Goal: Task Accomplishment & Management: Manage account settings

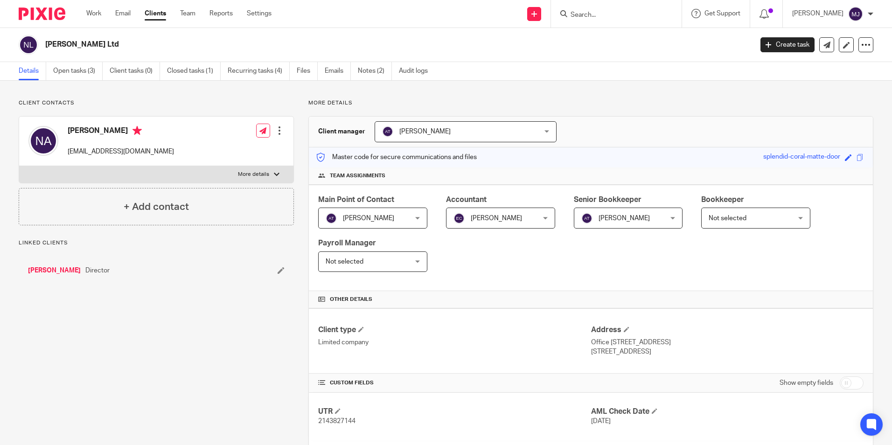
scroll to position [187, 0]
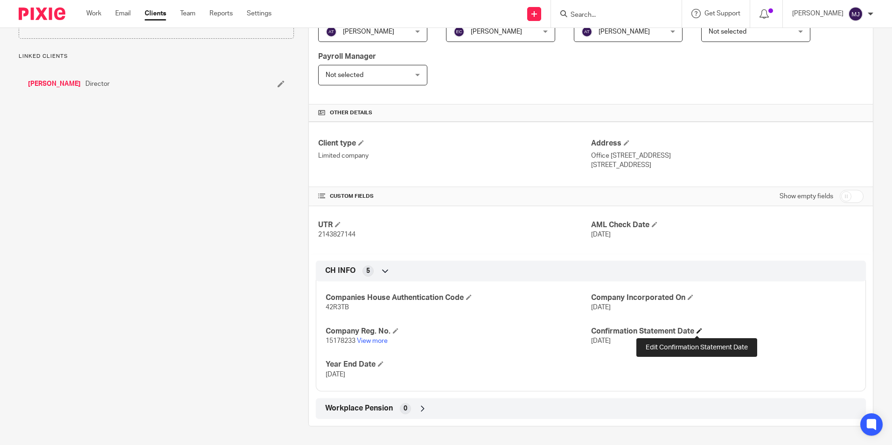
click at [697, 330] on span at bounding box center [699, 331] width 6 height 6
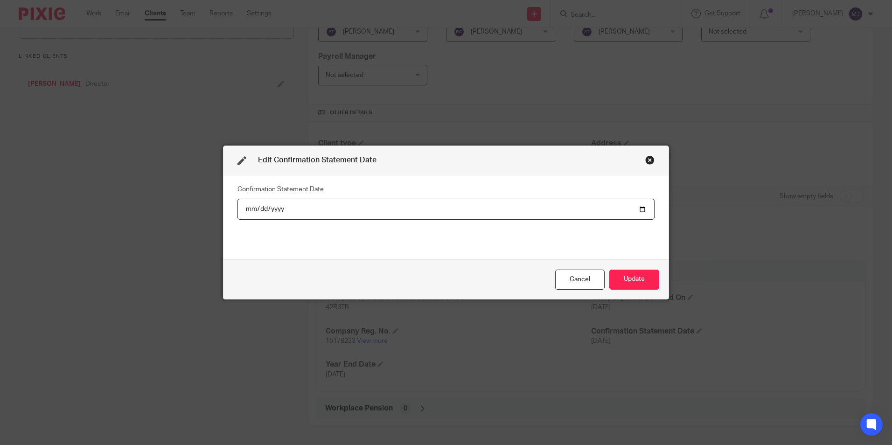
drag, startPoint x: 277, startPoint y: 209, endPoint x: 405, endPoint y: 216, distance: 128.5
click at [279, 209] on input "2025-09-29" at bounding box center [445, 209] width 417 height 21
type input "2026-09-29"
drag, startPoint x: 643, startPoint y: 271, endPoint x: 535, endPoint y: 355, distance: 137.6
click at [643, 271] on button "Update" at bounding box center [634, 280] width 50 height 20
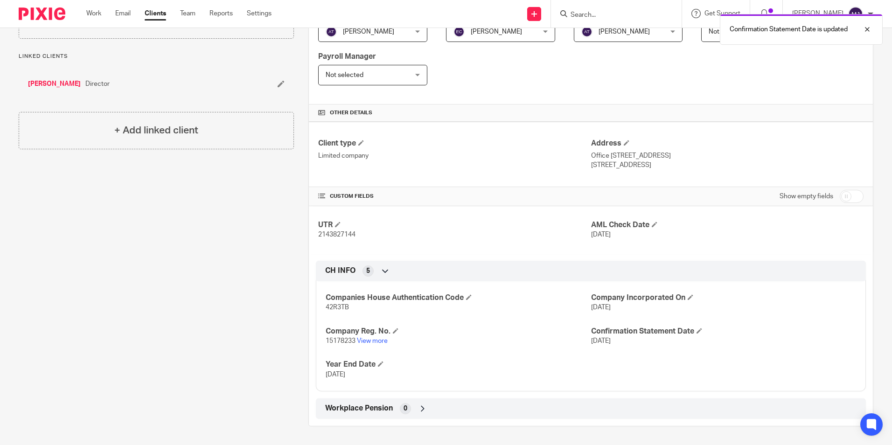
click at [376, 345] on p "15178233 View more" at bounding box center [458, 340] width 265 height 9
click at [376, 340] on link "View more" at bounding box center [372, 341] width 31 height 7
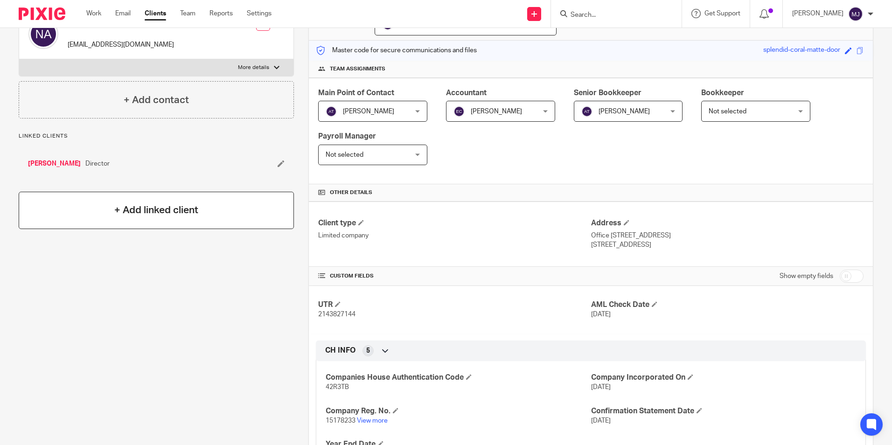
scroll to position [0, 0]
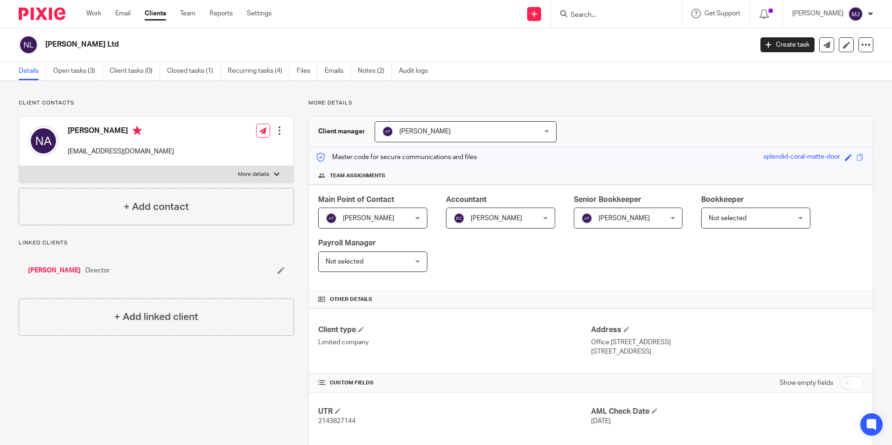
click at [91, 81] on div "Client contacts Neil Aylin neilaylin2912@outlook.com Edit contact Create client…" at bounding box center [446, 356] width 892 height 551
click at [78, 73] on link "Open tasks (3)" at bounding box center [77, 71] width 49 height 18
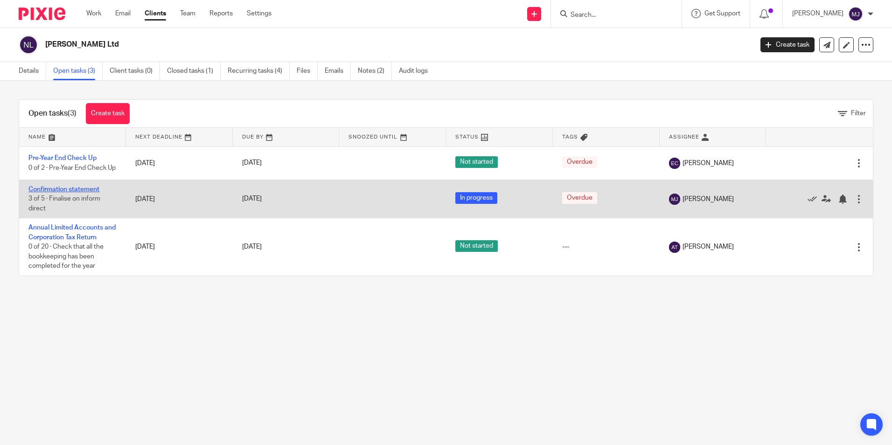
click at [64, 193] on link "Confirmation statement" at bounding box center [63, 189] width 71 height 7
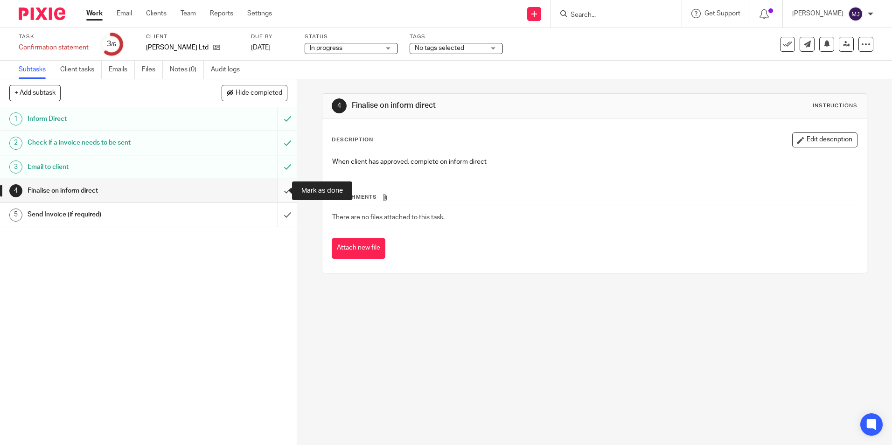
click at [275, 188] on input "submit" at bounding box center [148, 190] width 297 height 23
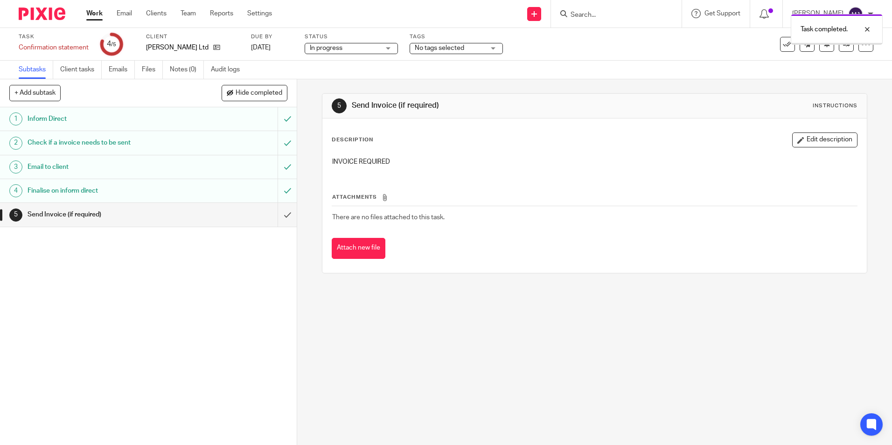
click at [284, 216] on input "submit" at bounding box center [148, 214] width 297 height 23
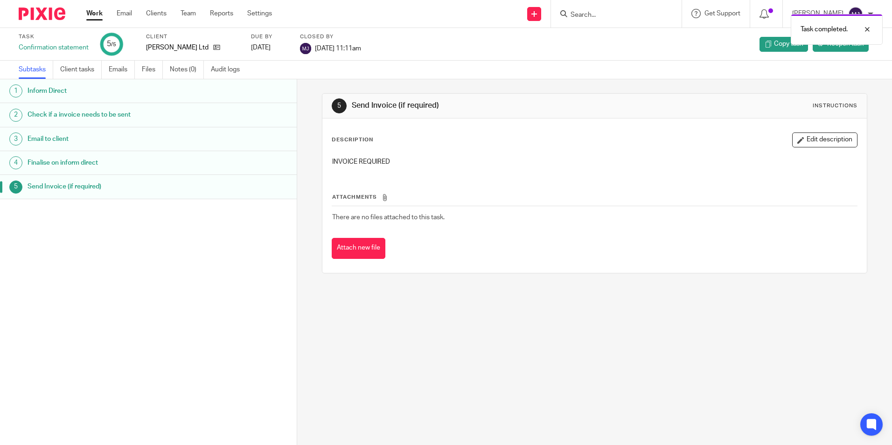
drag, startPoint x: 42, startPoint y: 14, endPoint x: 150, endPoint y: 139, distance: 165.7
click at [42, 15] on img at bounding box center [42, 13] width 47 height 13
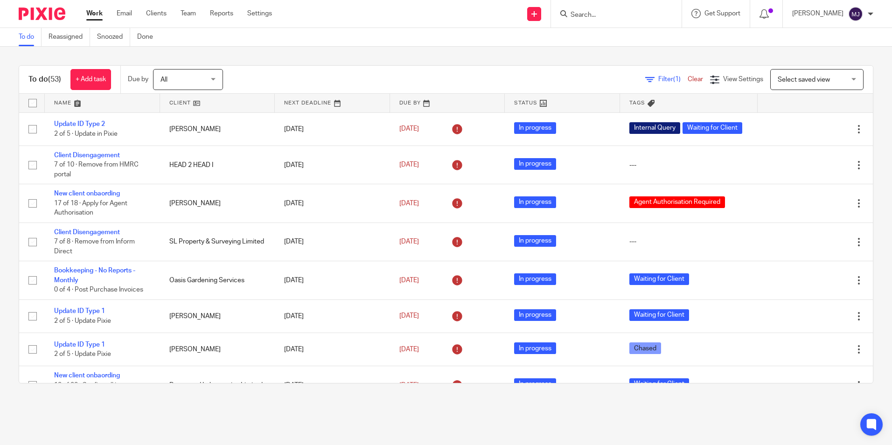
click at [627, 14] on input "Search" at bounding box center [612, 15] width 84 height 8
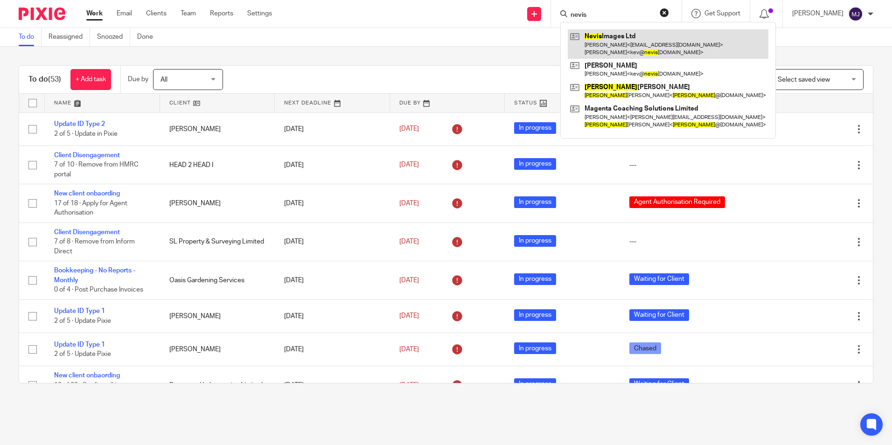
type input "nevis"
click at [641, 39] on link at bounding box center [668, 43] width 201 height 29
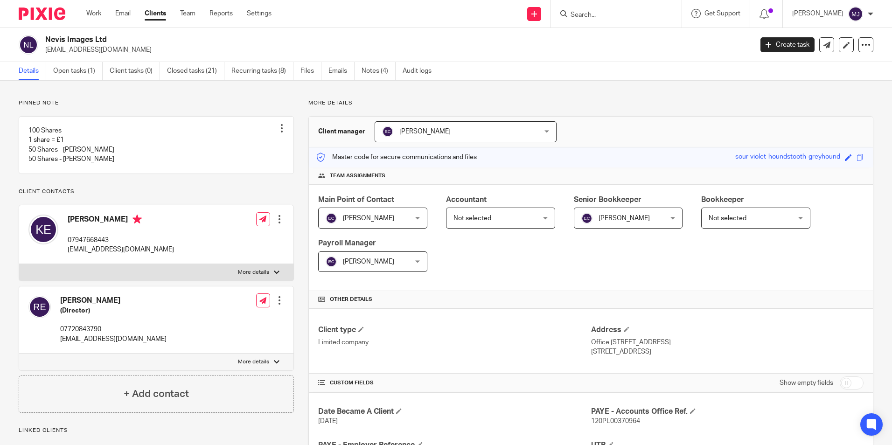
drag, startPoint x: 121, startPoint y: 50, endPoint x: 45, endPoint y: 54, distance: 76.1
click at [45, 54] on p "[EMAIL_ADDRESS][DOMAIN_NAME]" at bounding box center [395, 49] width 701 height 9
copy p "[EMAIL_ADDRESS][DOMAIN_NAME]"
click at [55, 68] on link "Open tasks (1)" at bounding box center [77, 71] width 49 height 18
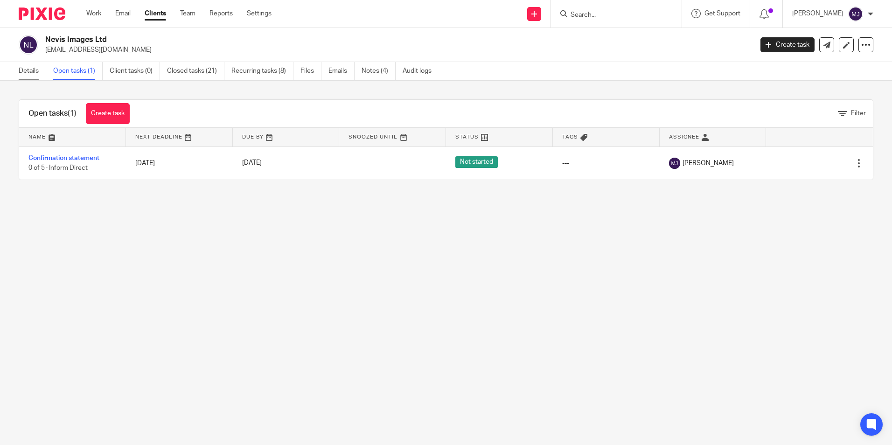
click at [34, 70] on link "Details" at bounding box center [33, 71] width 28 height 18
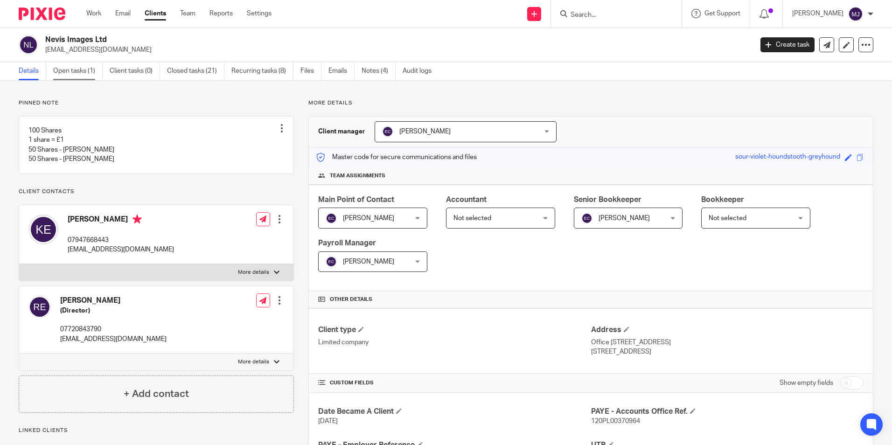
drag, startPoint x: 65, startPoint y: 67, endPoint x: 71, endPoint y: 78, distance: 12.1
click at [65, 67] on link "Open tasks (1)" at bounding box center [77, 71] width 49 height 18
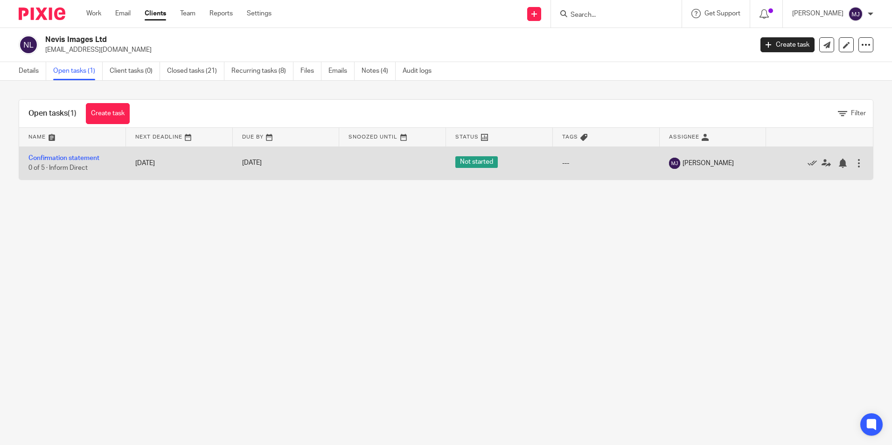
click at [69, 152] on td "Confirmation statement 0 of 5 · Inform Direct" at bounding box center [72, 162] width 107 height 33
click at [70, 154] on td "Confirmation statement 0 of 5 · Inform Direct" at bounding box center [72, 162] width 107 height 33
click at [71, 159] on link "Confirmation statement" at bounding box center [63, 158] width 71 height 7
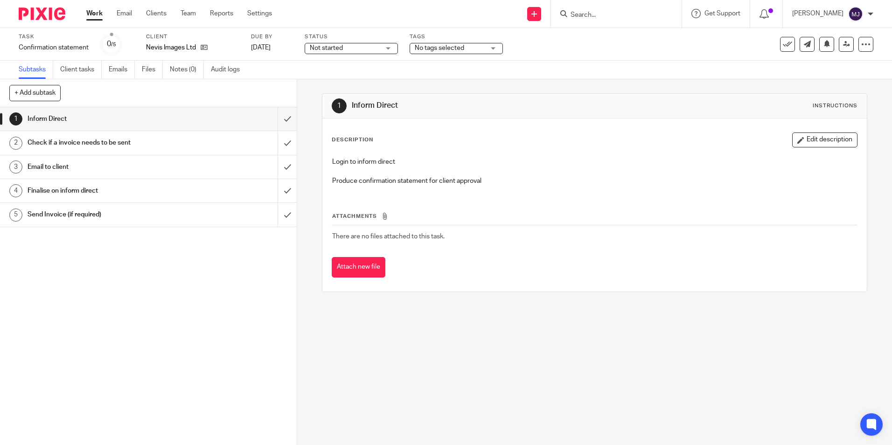
click at [327, 47] on span "Not started" at bounding box center [326, 48] width 33 height 7
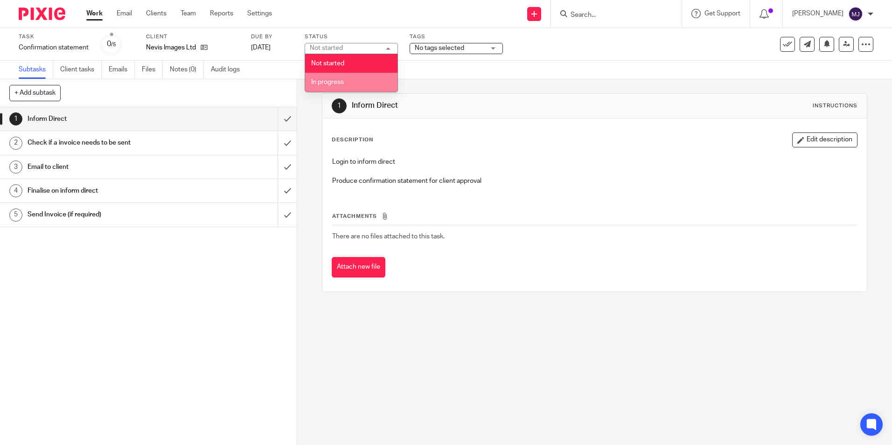
click at [327, 84] on span "In progress" at bounding box center [327, 82] width 33 height 7
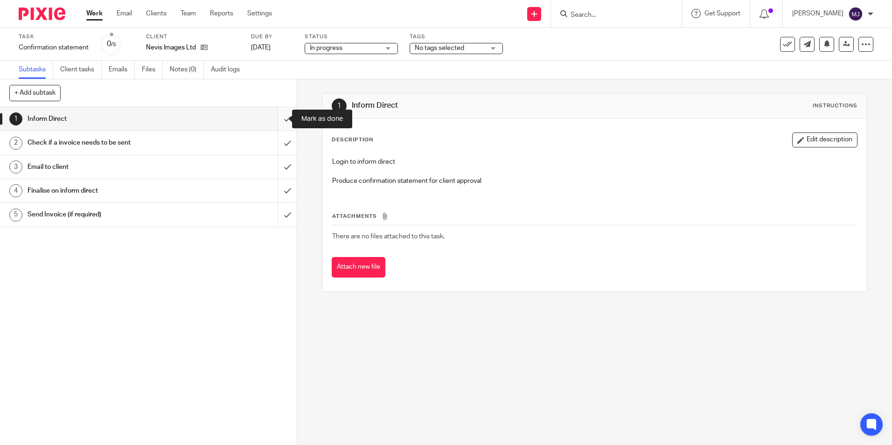
click at [277, 118] on input "submit" at bounding box center [148, 118] width 297 height 23
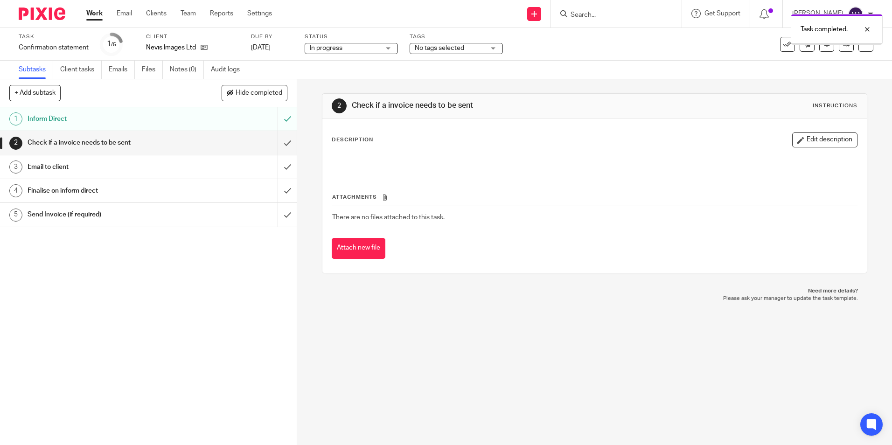
click at [274, 139] on input "submit" at bounding box center [148, 142] width 297 height 23
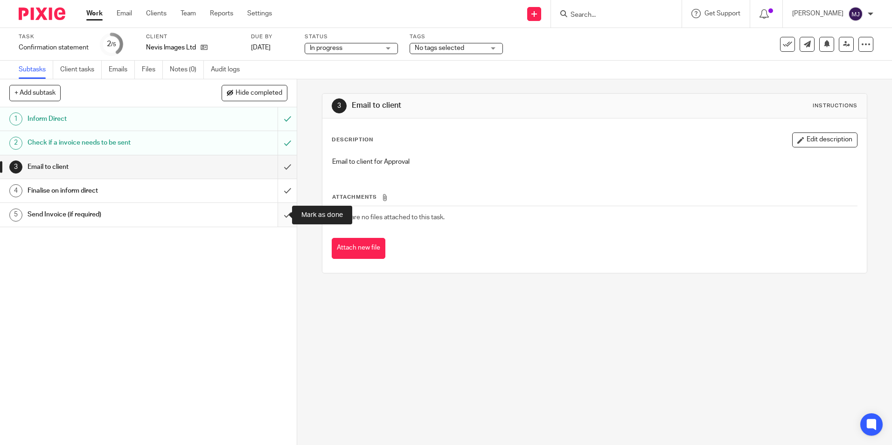
click at [276, 216] on input "submit" at bounding box center [148, 214] width 297 height 23
click at [278, 167] on input "submit" at bounding box center [148, 166] width 297 height 23
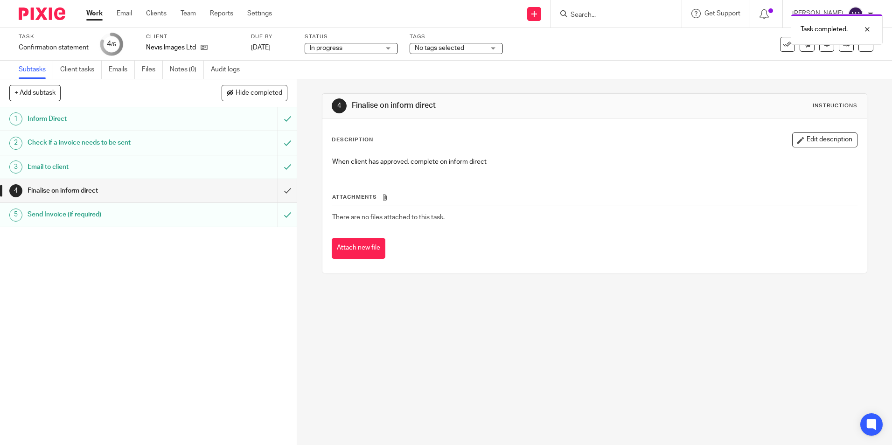
click at [53, 15] on img at bounding box center [42, 13] width 47 height 13
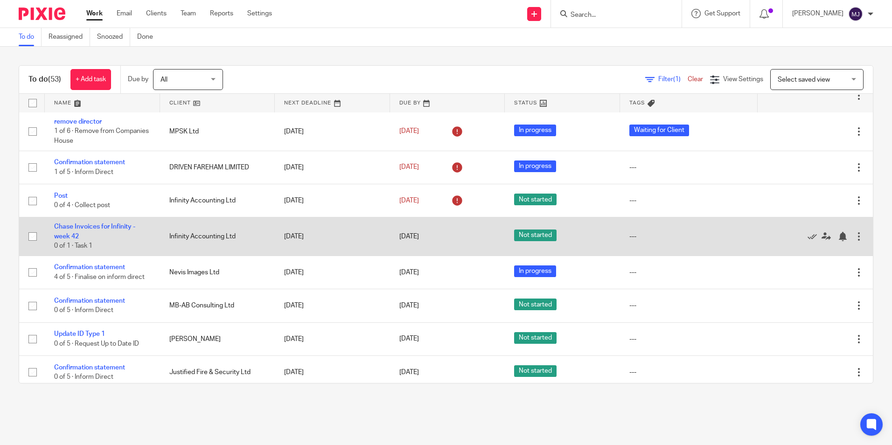
scroll to position [972, 0]
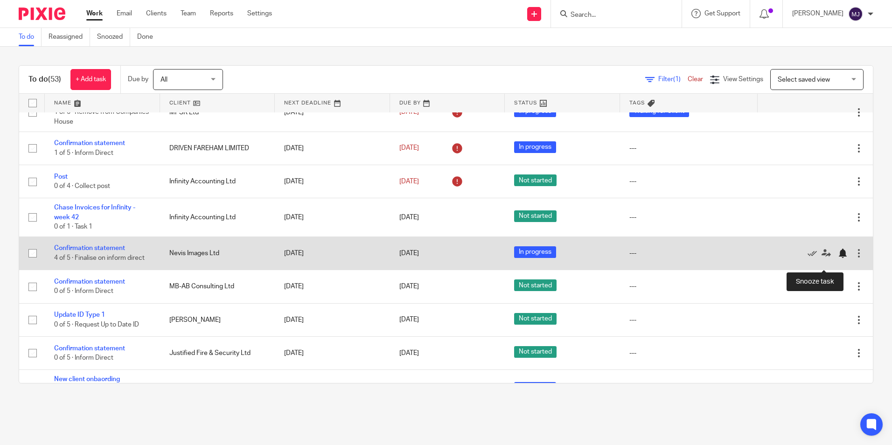
click at [838, 258] on div at bounding box center [842, 253] width 9 height 9
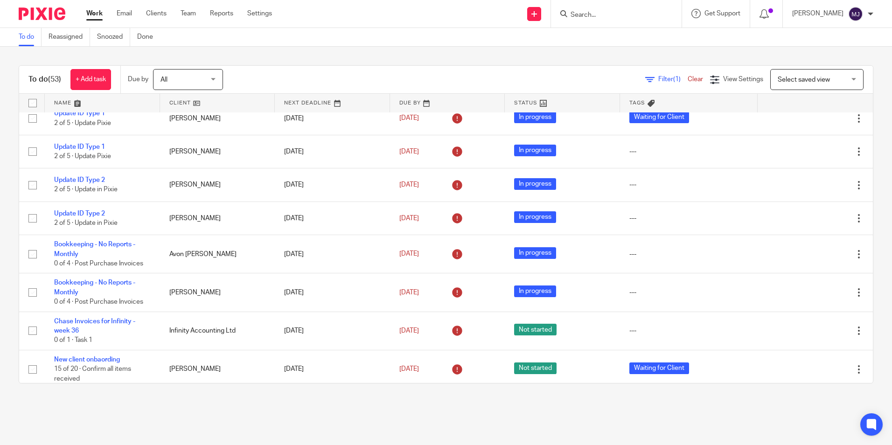
scroll to position [379, 0]
click at [626, 15] on input "Search" at bounding box center [612, 15] width 84 height 8
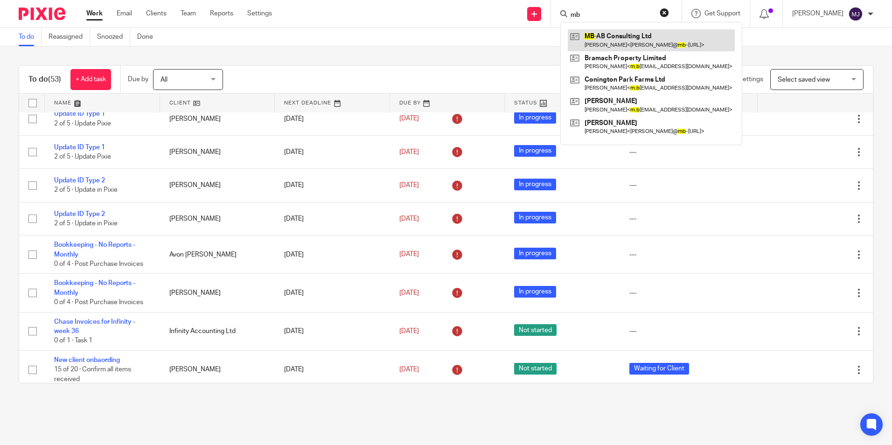
type input "mb"
click at [623, 37] on link at bounding box center [651, 39] width 167 height 21
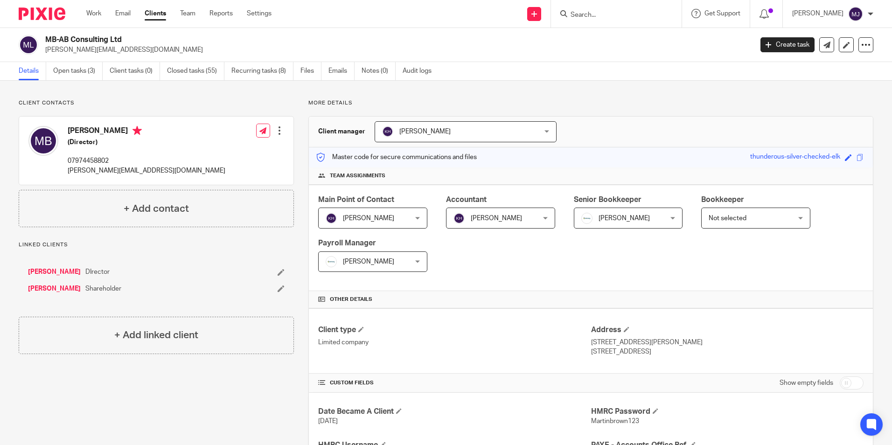
click at [63, 269] on link "[PERSON_NAME]" at bounding box center [54, 271] width 53 height 9
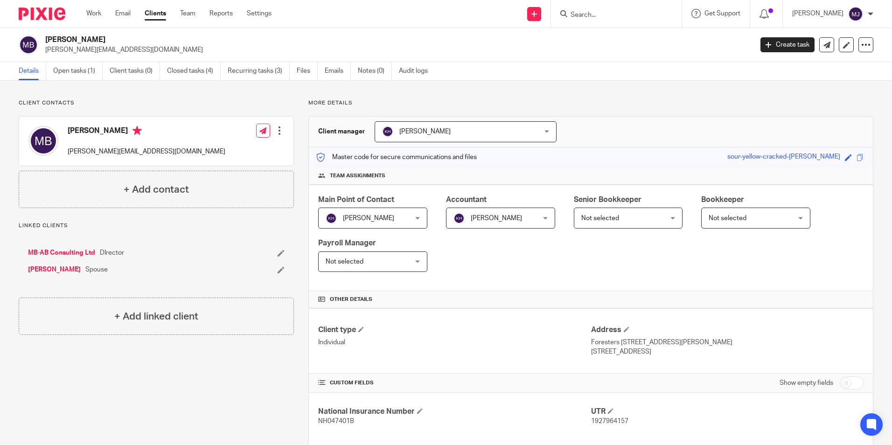
click at [65, 255] on link "MB-AB Consulting Ltd" at bounding box center [61, 252] width 67 height 9
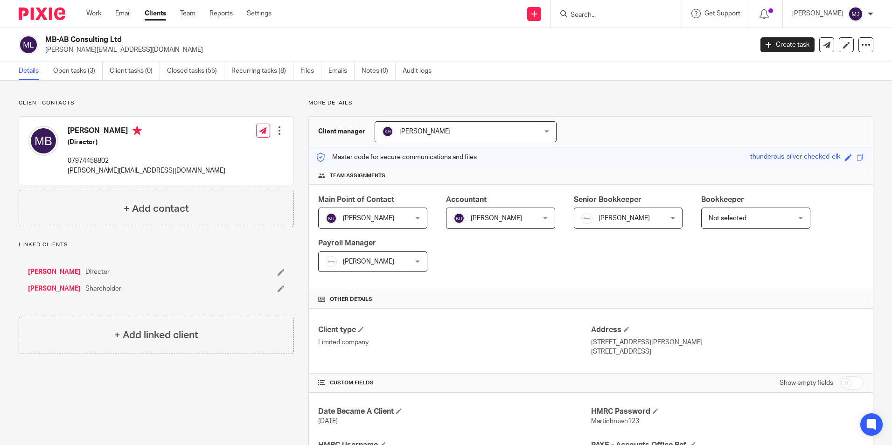
click at [57, 268] on link "[PERSON_NAME]" at bounding box center [54, 271] width 53 height 9
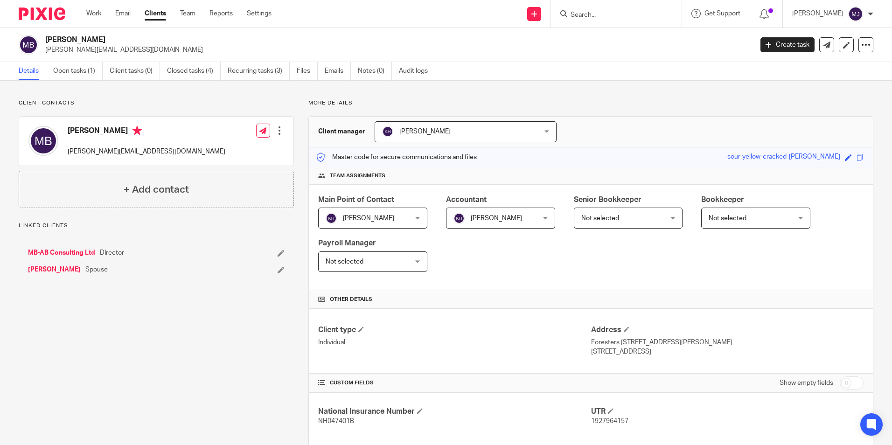
click at [66, 253] on link "MB-AB Consulting Ltd" at bounding box center [61, 252] width 67 height 9
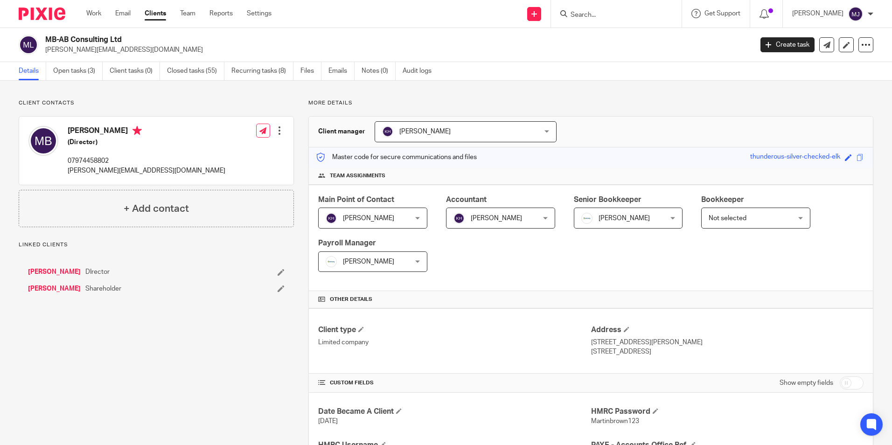
drag, startPoint x: 147, startPoint y: 47, endPoint x: 47, endPoint y: 55, distance: 101.1
click at [47, 55] on div "MB-AB Consulting Ltd martin@mb-ab-consulting.com Create task Update from Compan…" at bounding box center [446, 45] width 892 height 34
copy p "[PERSON_NAME][EMAIL_ADDRESS][DOMAIN_NAME]"
drag, startPoint x: 112, startPoint y: 49, endPoint x: 127, endPoint y: 40, distance: 17.6
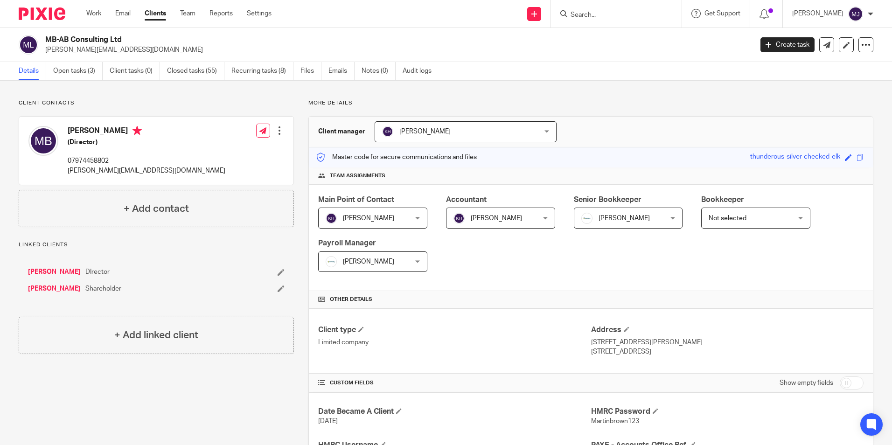
click at [132, 37] on h2 "MB-AB Consulting Ltd" at bounding box center [325, 40] width 561 height 10
drag, startPoint x: 132, startPoint y: 39, endPoint x: 47, endPoint y: 39, distance: 84.9
click at [47, 39] on h2 "MB-AB Consulting Ltd" at bounding box center [325, 40] width 561 height 10
click at [106, 133] on h4 "[PERSON_NAME]" at bounding box center [147, 132] width 158 height 12
drag, startPoint x: 112, startPoint y: 131, endPoint x: 76, endPoint y: 131, distance: 36.9
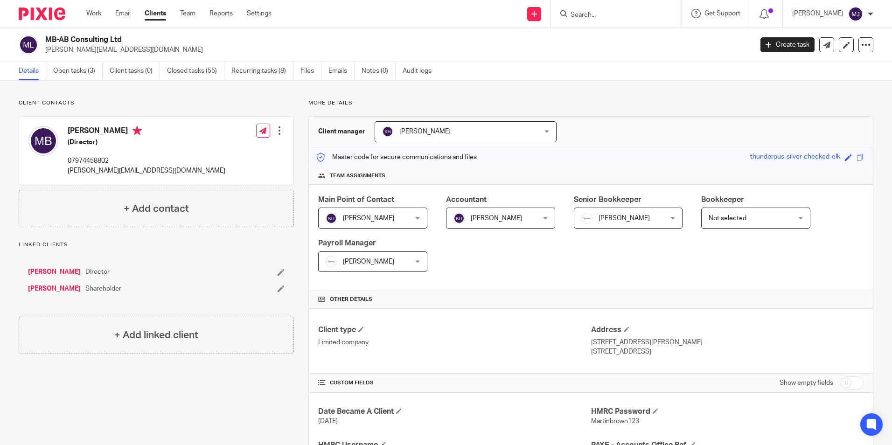
click at [76, 131] on h4 "[PERSON_NAME]" at bounding box center [147, 132] width 158 height 12
drag, startPoint x: 76, startPoint y: 131, endPoint x: 114, endPoint y: 134, distance: 38.4
click at [112, 134] on h4 "Martin Brown" at bounding box center [147, 132] width 158 height 12
drag, startPoint x: 115, startPoint y: 132, endPoint x: 61, endPoint y: 134, distance: 53.7
click at [61, 134] on div "Martin Brown (Director) 07974458802 martin@mb-ab-consulting.com" at bounding box center [126, 150] width 197 height 59
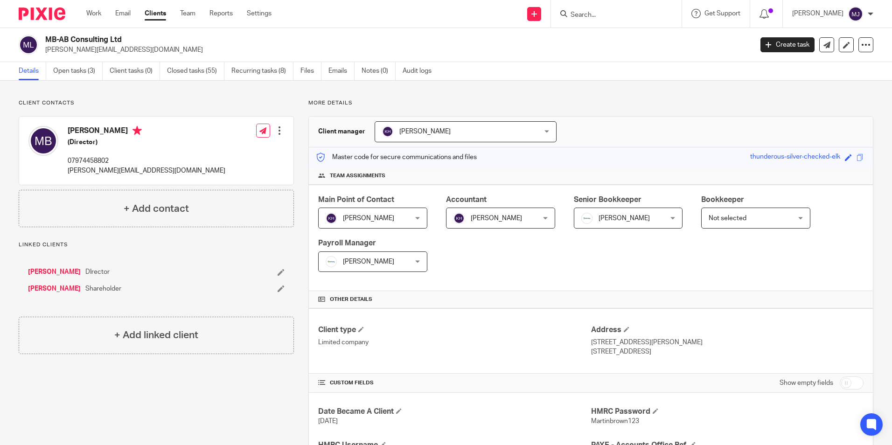
copy div "Martin Brown"
click at [335, 74] on link "Emails" at bounding box center [341, 71] width 26 height 18
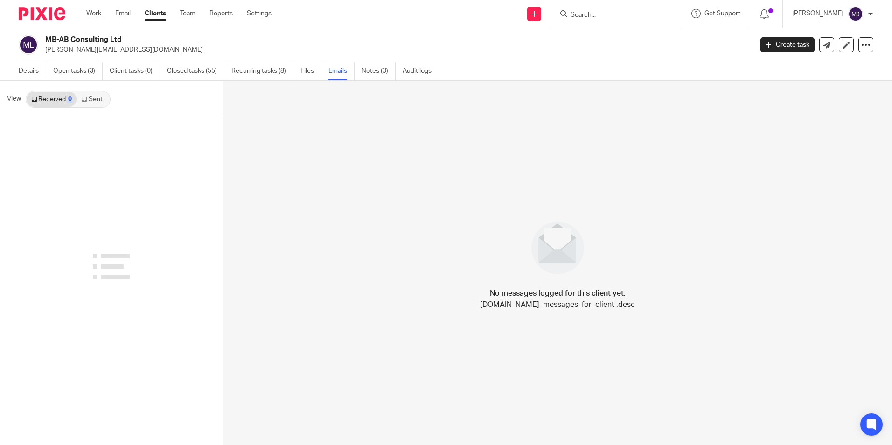
click at [90, 101] on link "Sent" at bounding box center [93, 99] width 33 height 15
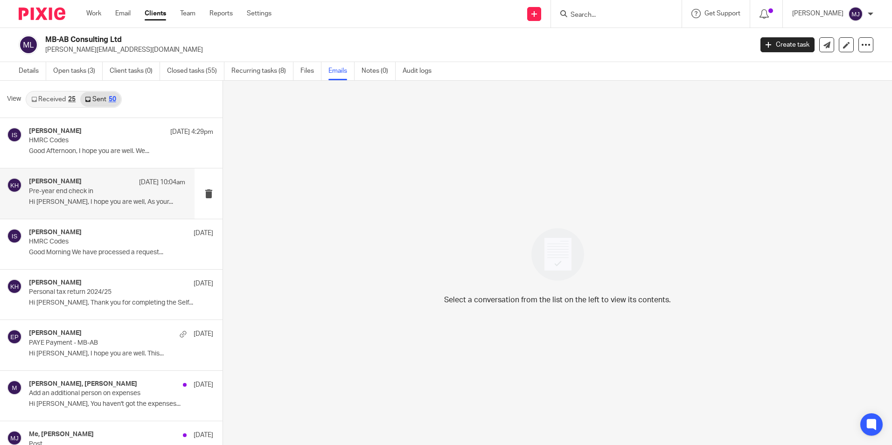
click at [87, 186] on div "Kerry Hall 13 Oct 10:04am" at bounding box center [107, 182] width 156 height 9
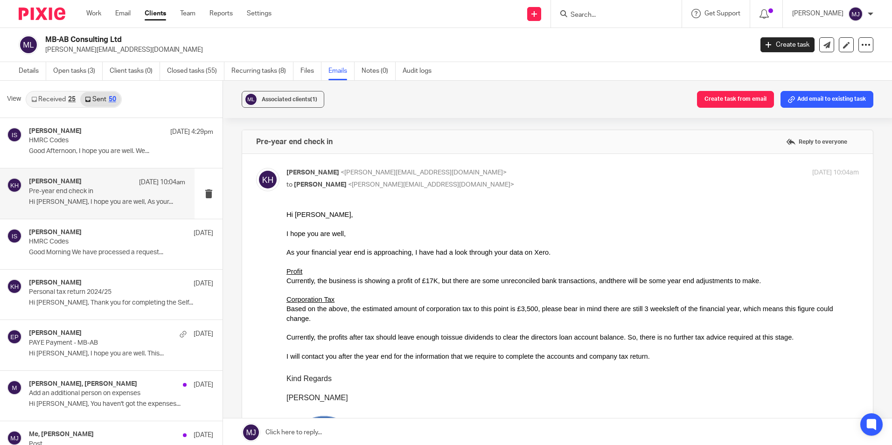
drag, startPoint x: 144, startPoint y: 53, endPoint x: 46, endPoint y: 54, distance: 97.5
click at [46, 54] on p "[PERSON_NAME][EMAIL_ADDRESS][DOMAIN_NAME]" at bounding box center [395, 49] width 701 height 9
copy p "[PERSON_NAME][EMAIL_ADDRESS][DOMAIN_NAME]"
click at [56, 13] on img at bounding box center [42, 13] width 47 height 13
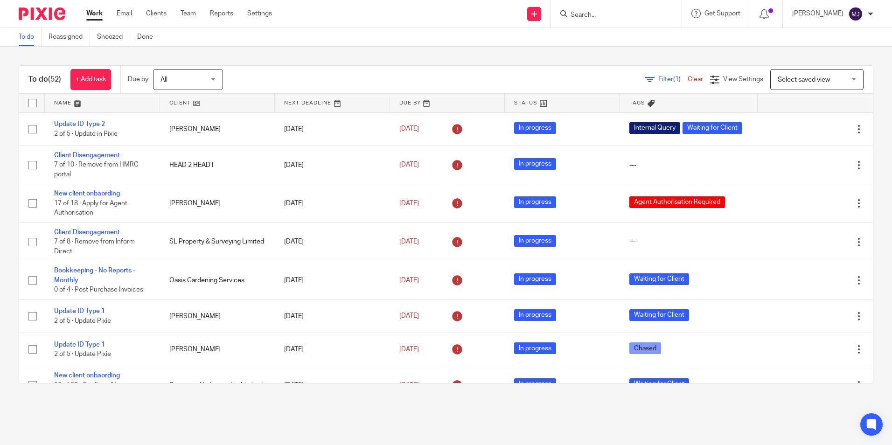
click at [632, 15] on input "Search" at bounding box center [612, 15] width 84 height 8
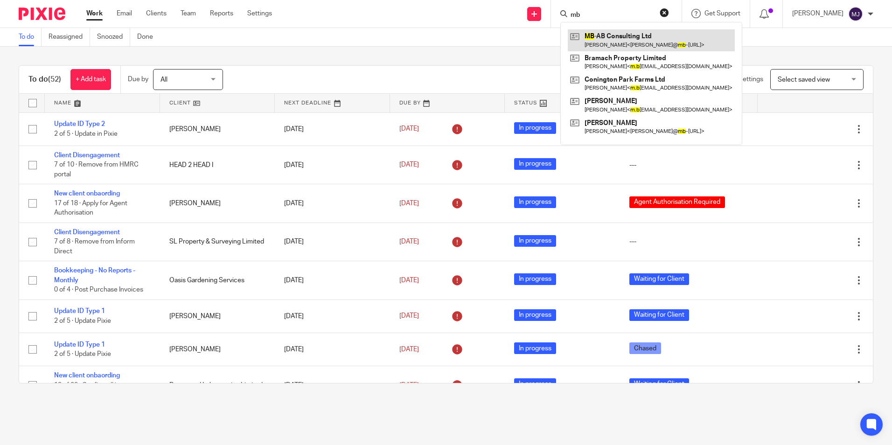
type input "mb"
click at [631, 44] on link at bounding box center [651, 39] width 167 height 21
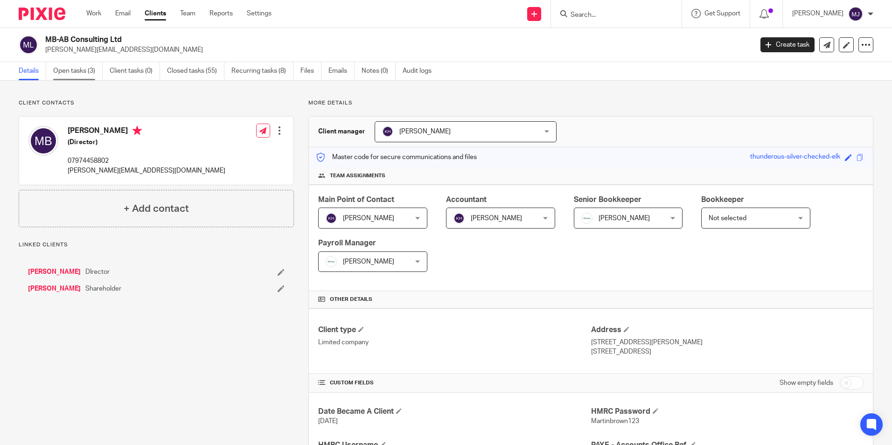
click at [58, 70] on link "Open tasks (3)" at bounding box center [77, 71] width 49 height 18
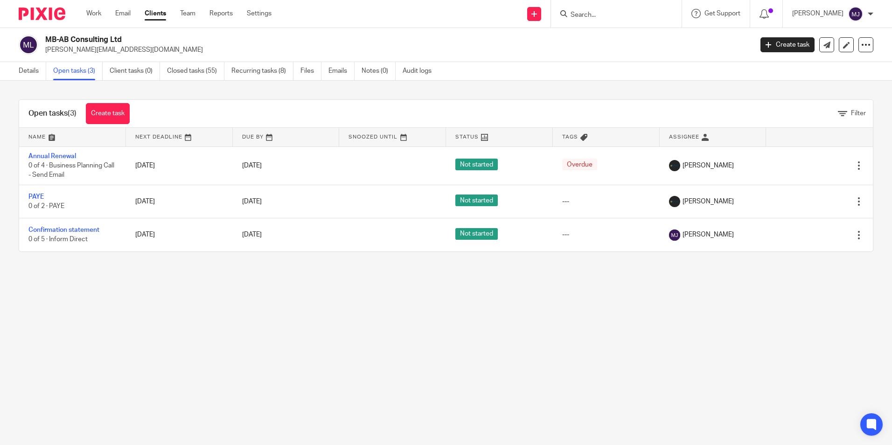
drag, startPoint x: 62, startPoint y: 230, endPoint x: 230, endPoint y: 269, distance: 172.9
click at [62, 230] on link "Confirmation statement" at bounding box center [63, 230] width 71 height 7
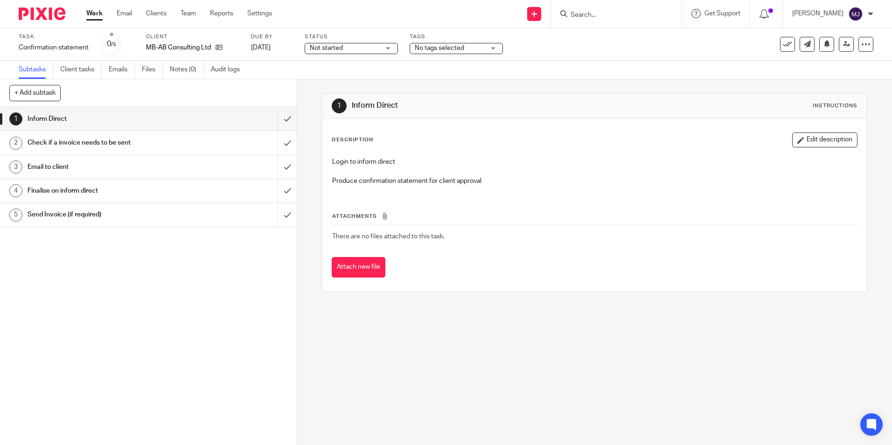
click at [361, 48] on span "Not started" at bounding box center [345, 48] width 70 height 10
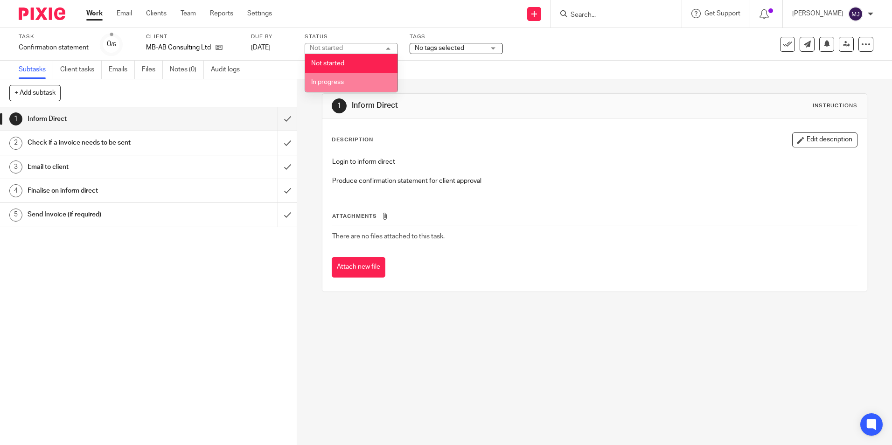
click at [340, 85] on li "In progress" at bounding box center [351, 82] width 92 height 19
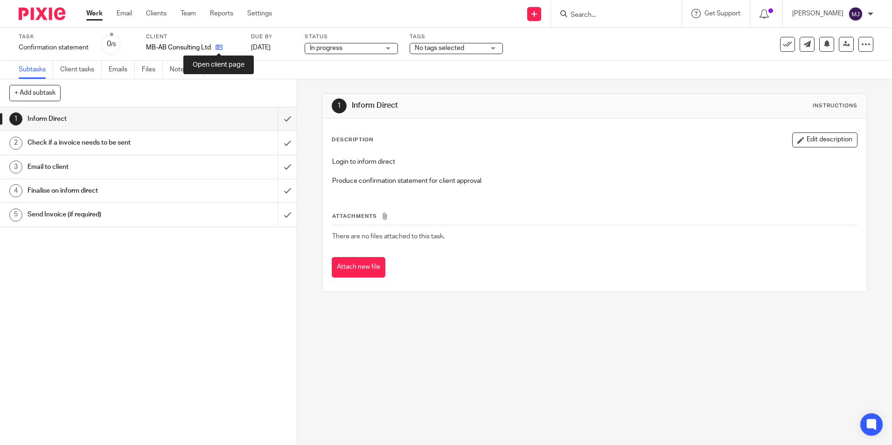
click at [220, 48] on icon at bounding box center [219, 47] width 7 height 7
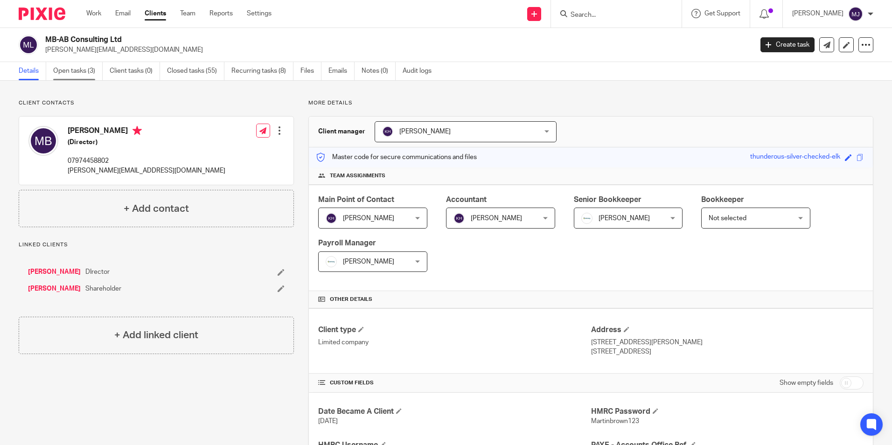
click at [84, 69] on link "Open tasks (3)" at bounding box center [77, 71] width 49 height 18
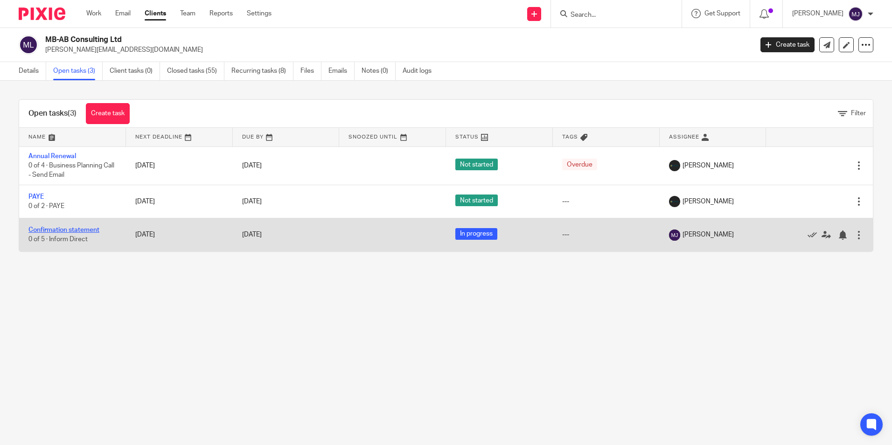
click at [56, 229] on link "Confirmation statement" at bounding box center [63, 230] width 71 height 7
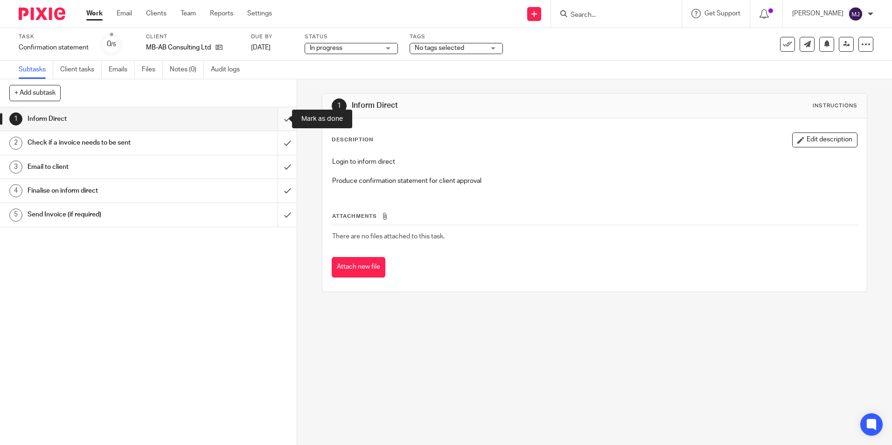
click at [274, 117] on input "submit" at bounding box center [148, 118] width 297 height 23
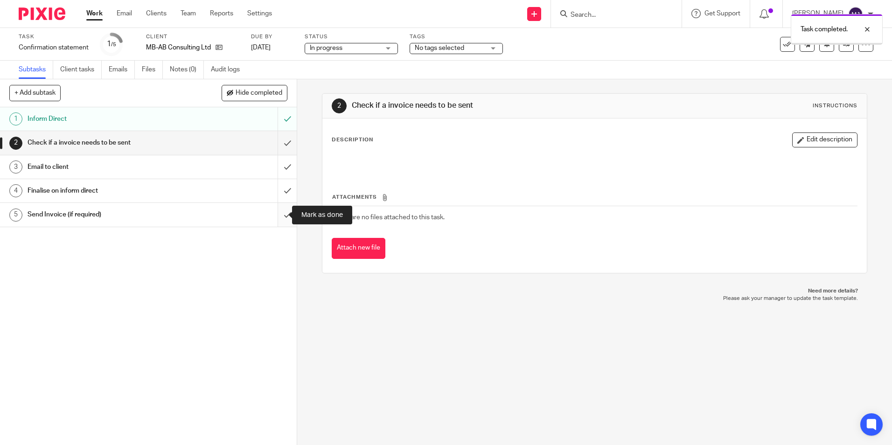
click at [274, 214] on input "submit" at bounding box center [148, 214] width 297 height 23
click at [278, 142] on input "submit" at bounding box center [148, 142] width 297 height 23
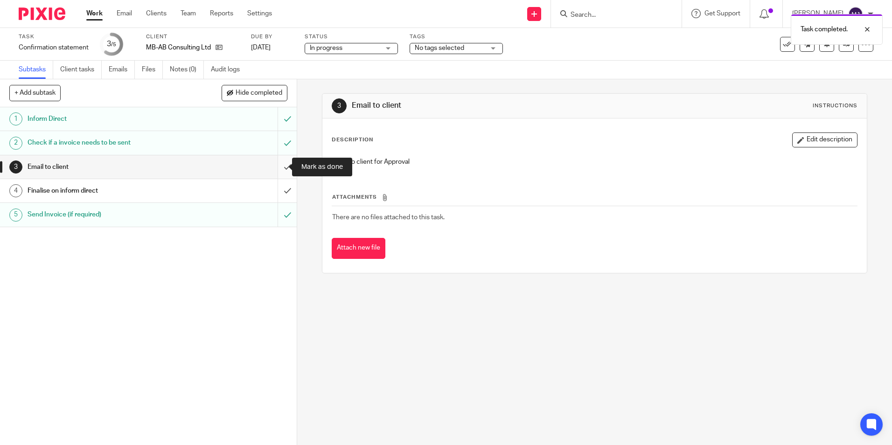
click at [281, 163] on input "submit" at bounding box center [148, 166] width 297 height 23
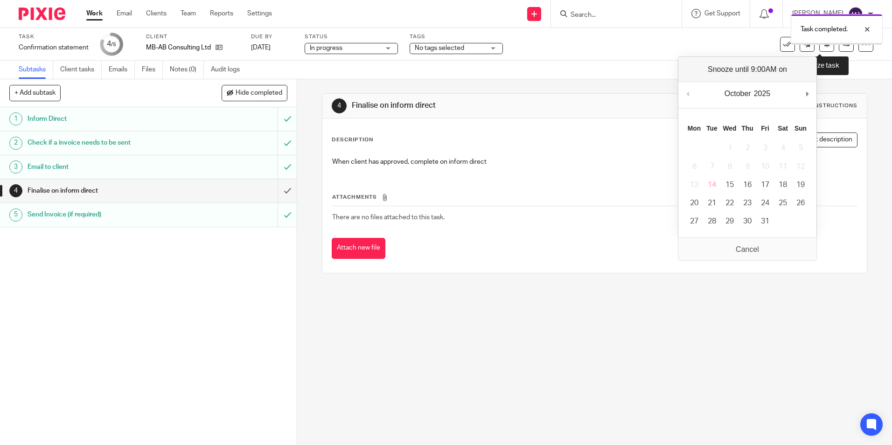
click at [822, 51] on button at bounding box center [826, 44] width 15 height 15
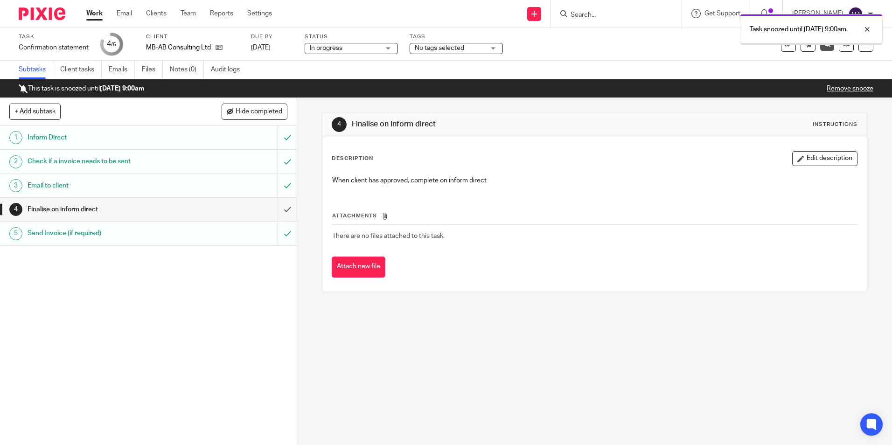
click at [48, 12] on img at bounding box center [42, 13] width 47 height 13
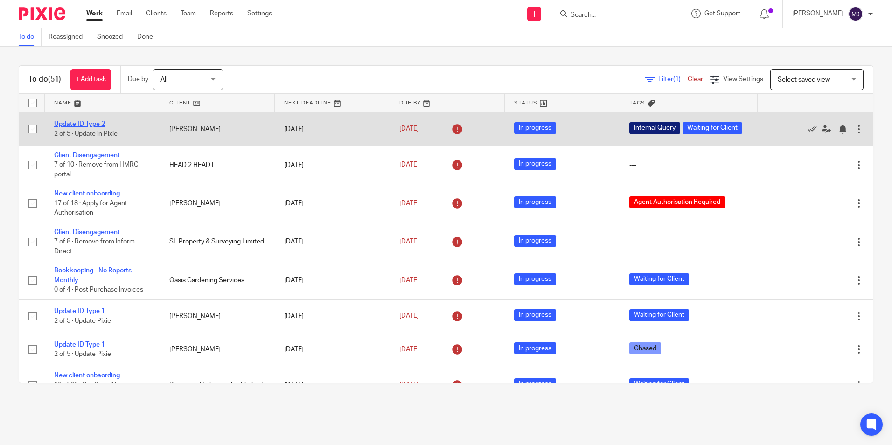
click at [104, 125] on link "Update ID Type 2" at bounding box center [79, 124] width 51 height 7
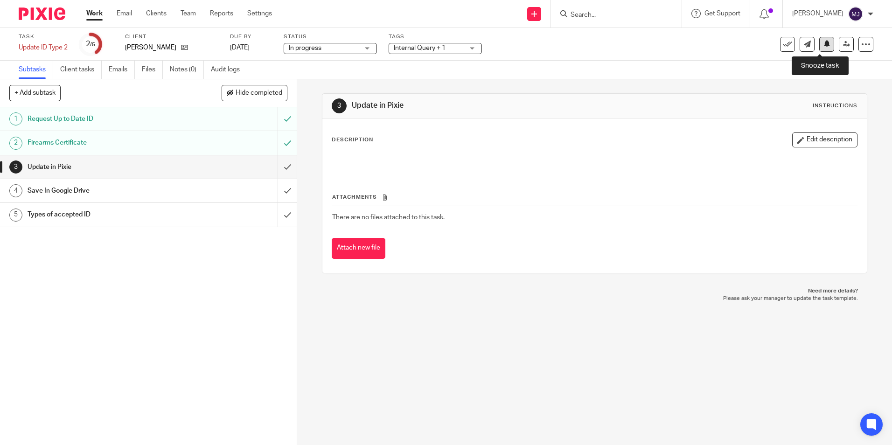
drag, startPoint x: 819, startPoint y: 44, endPoint x: 814, endPoint y: 49, distance: 6.6
click at [823, 44] on icon at bounding box center [826, 43] width 7 height 7
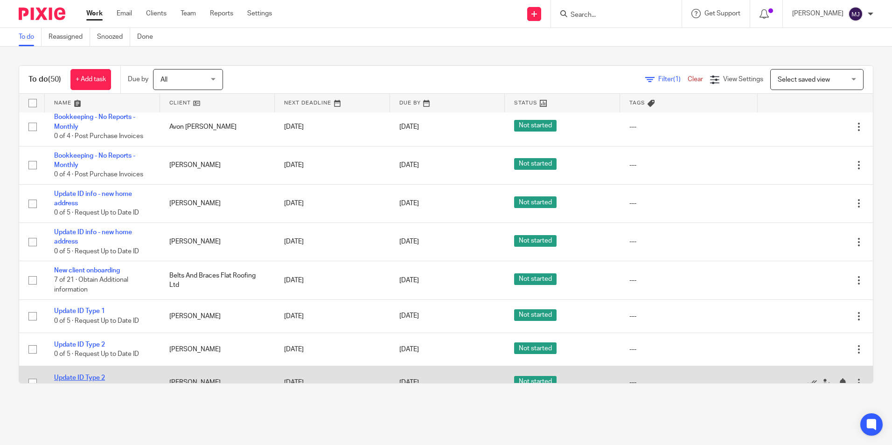
scroll to position [1572, 0]
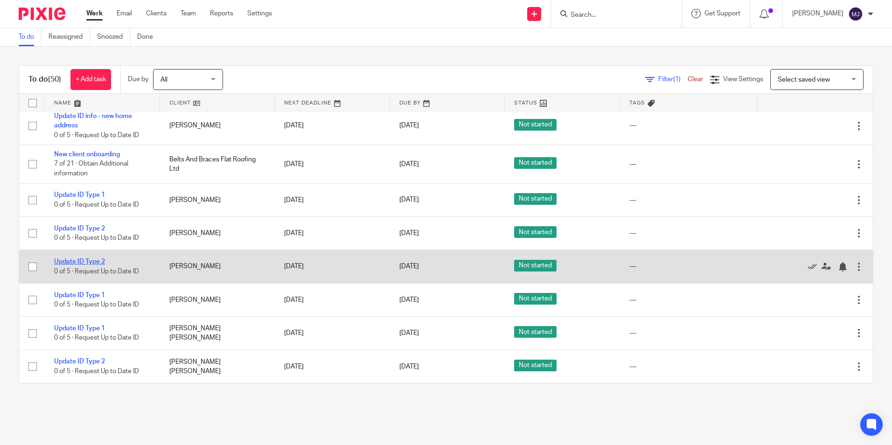
click at [78, 259] on link "Update ID Type 2" at bounding box center [79, 261] width 51 height 7
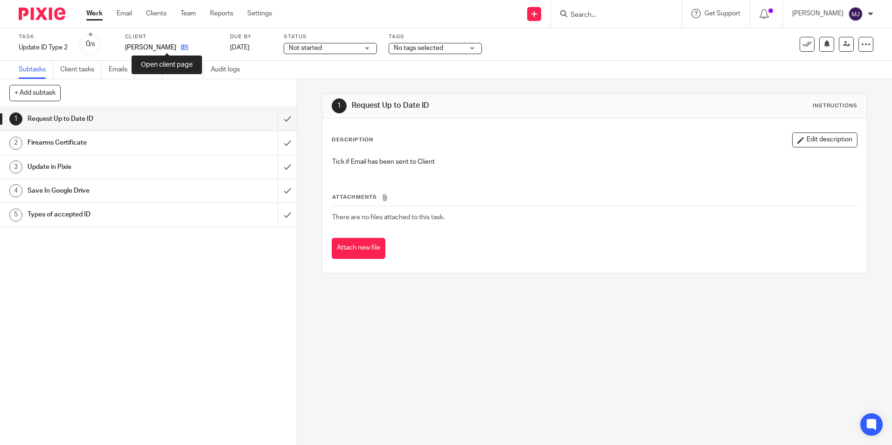
drag, startPoint x: 167, startPoint y: 45, endPoint x: 193, endPoint y: 157, distance: 115.1
click at [181, 46] on icon at bounding box center [184, 47] width 7 height 7
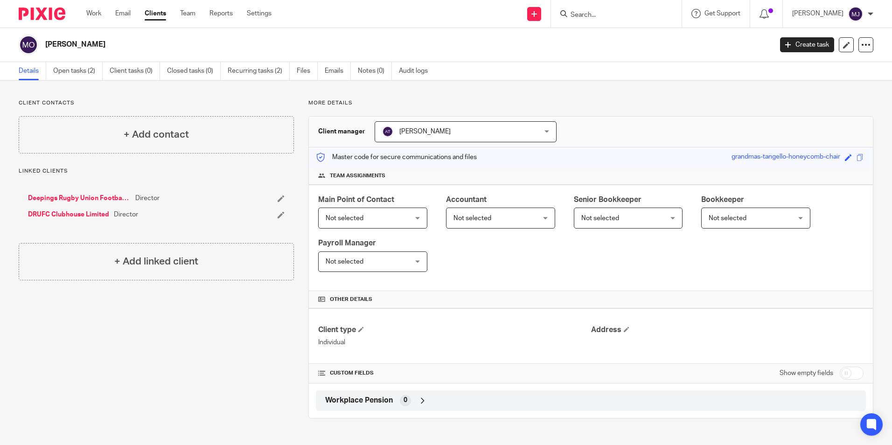
click at [39, 4] on div at bounding box center [38, 14] width 77 height 28
drag, startPoint x: 42, startPoint y: 14, endPoint x: 66, endPoint y: 49, distance: 42.2
click at [42, 14] on img at bounding box center [42, 13] width 47 height 13
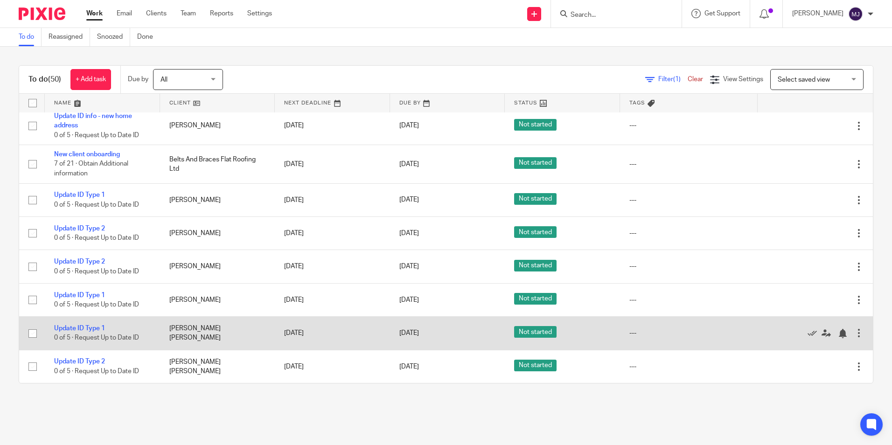
scroll to position [1572, 0]
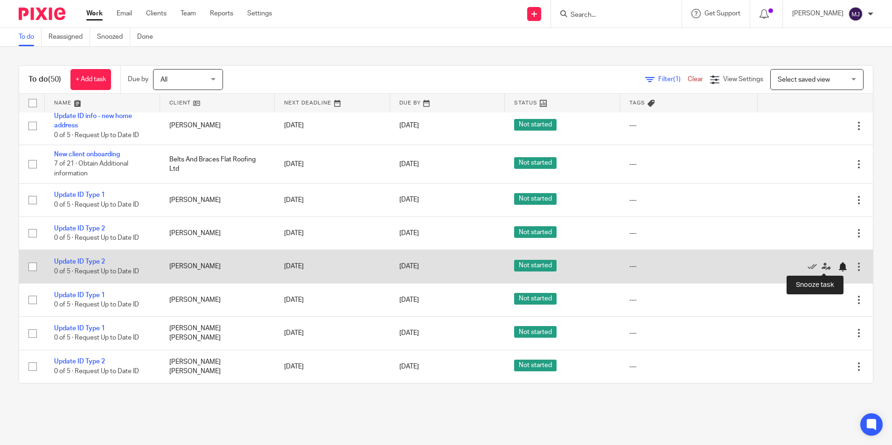
click at [838, 266] on div at bounding box center [842, 266] width 9 height 9
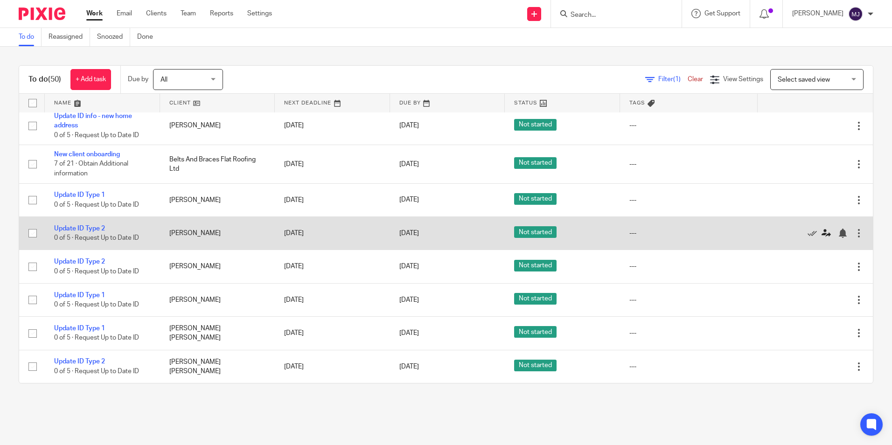
scroll to position [1538, 0]
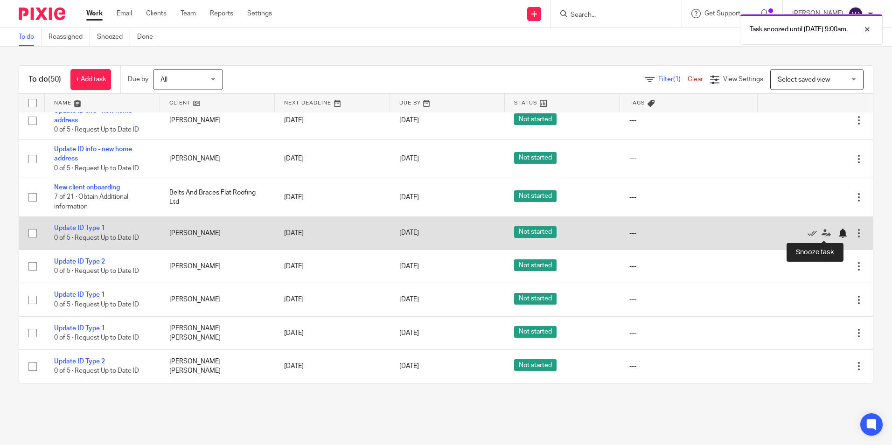
click at [838, 231] on div at bounding box center [842, 233] width 9 height 9
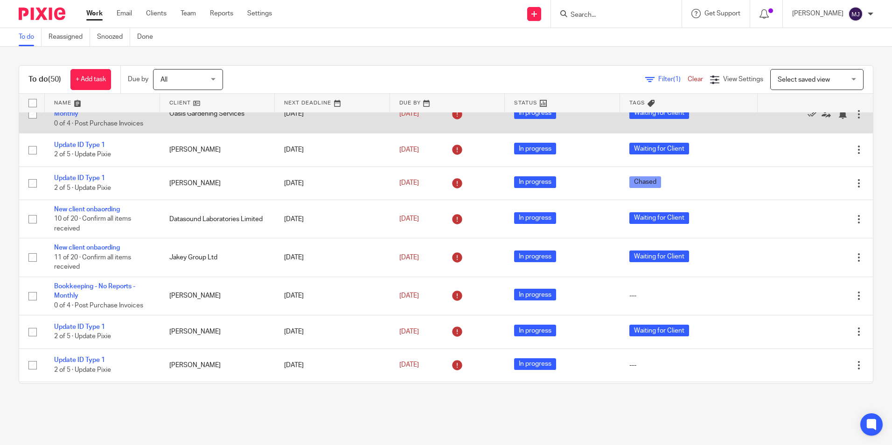
scroll to position [0, 0]
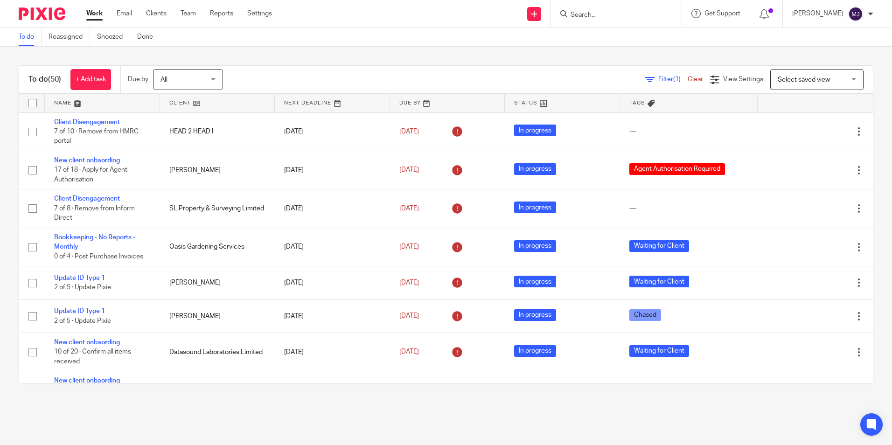
click at [622, 20] on div at bounding box center [616, 14] width 131 height 28
click at [614, 12] on input "Search" at bounding box center [612, 15] width 84 height 8
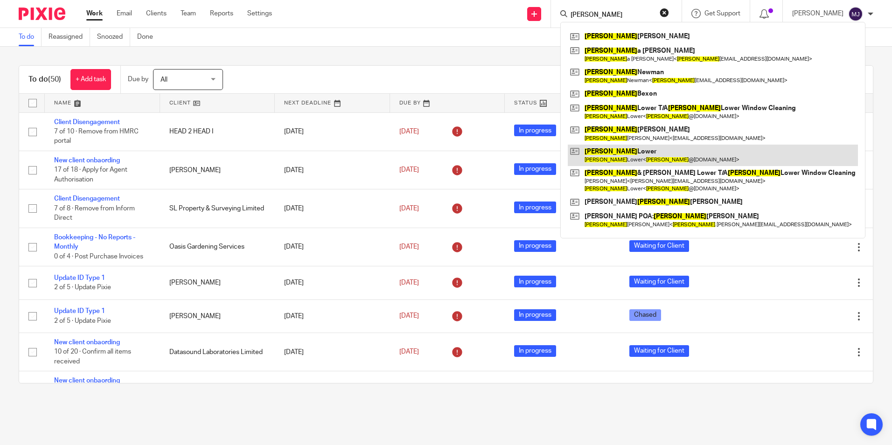
type input "paul"
click at [657, 158] on link at bounding box center [713, 155] width 290 height 21
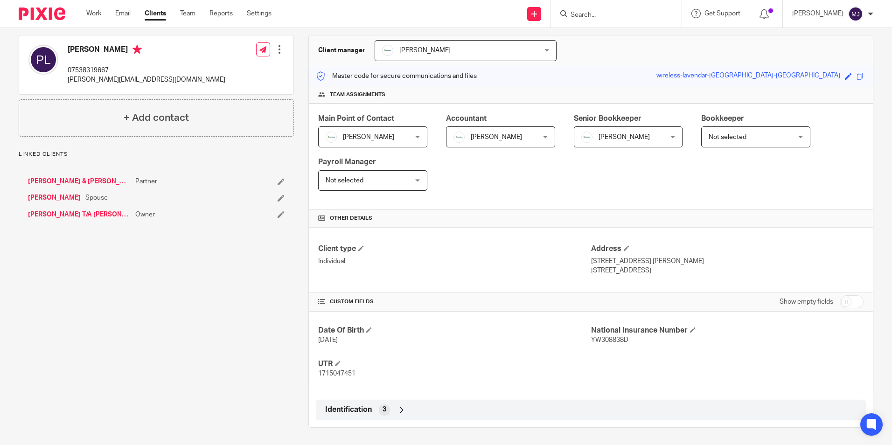
scroll to position [83, 0]
click at [402, 408] on icon at bounding box center [401, 408] width 9 height 9
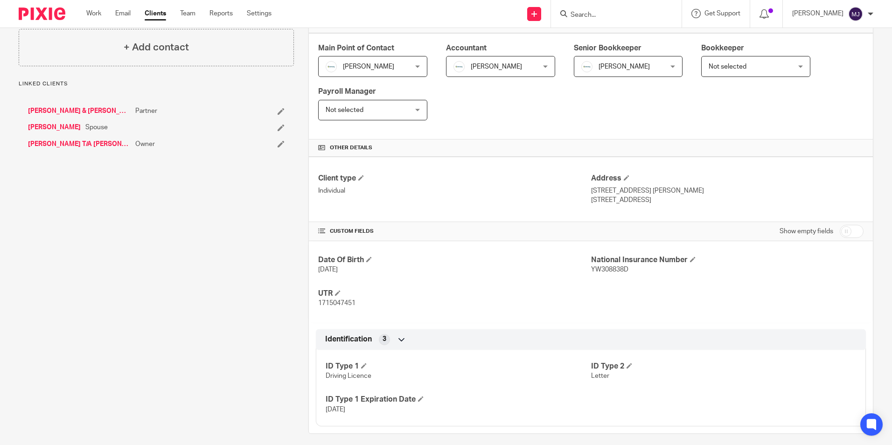
scroll to position [159, 0]
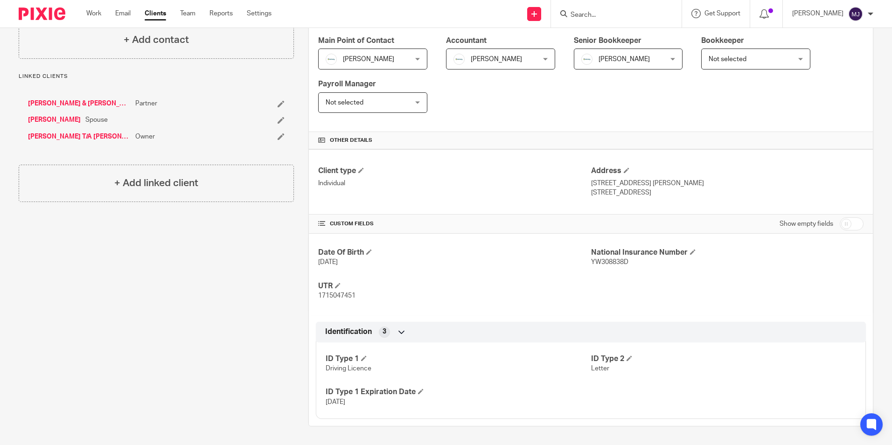
drag, startPoint x: 104, startPoint y: 104, endPoint x: 102, endPoint y: 112, distance: 8.1
click at [104, 104] on link "[PERSON_NAME] & [PERSON_NAME] T/A [PERSON_NAME] Lower Window Cleaning" at bounding box center [79, 103] width 103 height 9
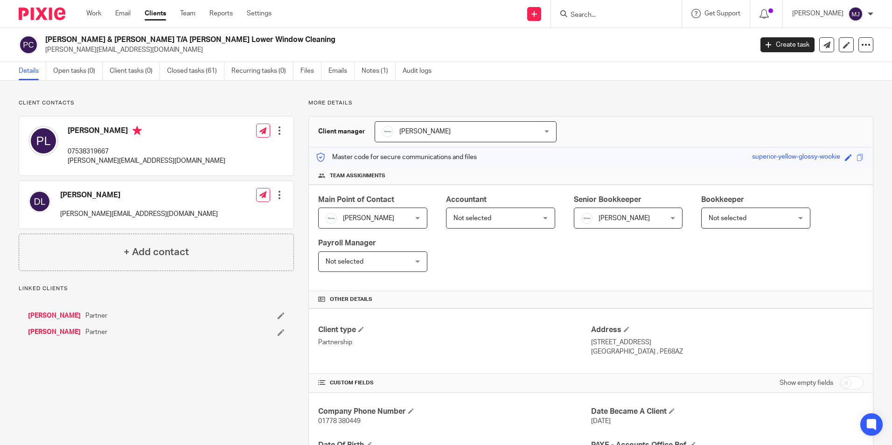
click at [49, 313] on link "[PERSON_NAME]" at bounding box center [54, 315] width 53 height 9
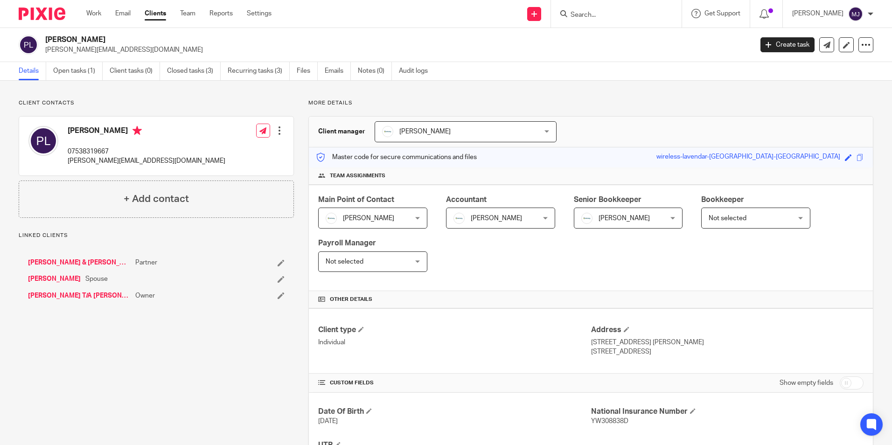
click at [59, 299] on link "Paul Lower T/A Paul Lower Window Cleaning" at bounding box center [79, 295] width 103 height 9
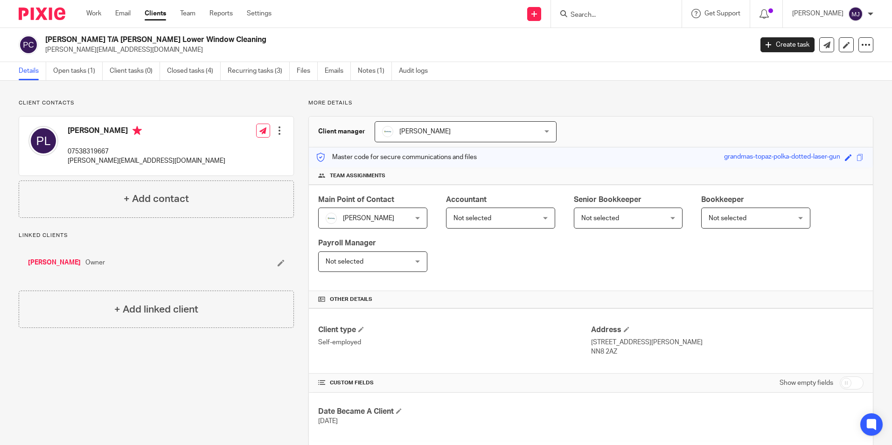
click at [51, 262] on link "[PERSON_NAME]" at bounding box center [54, 262] width 53 height 9
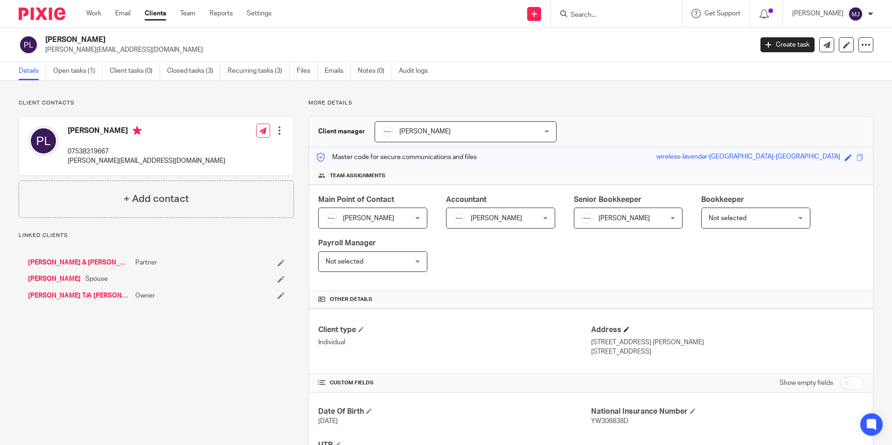
click at [622, 326] on h4 "Address" at bounding box center [727, 330] width 272 height 10
click at [624, 328] on span at bounding box center [627, 330] width 6 height 6
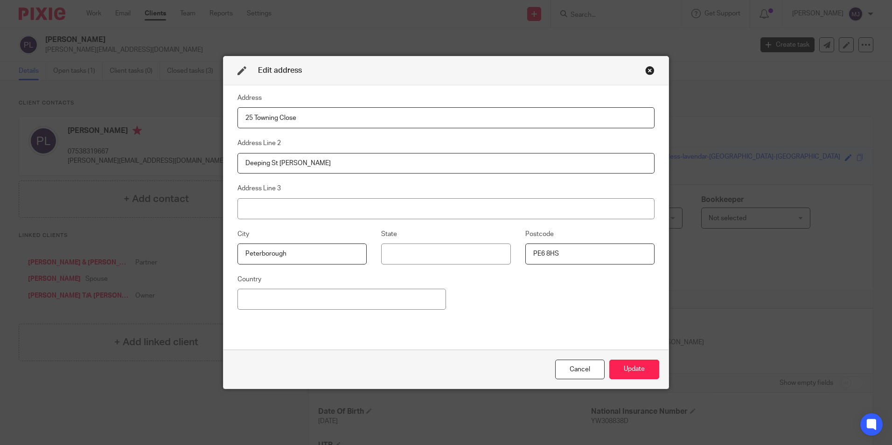
drag, startPoint x: 254, startPoint y: 130, endPoint x: 56, endPoint y: 134, distance: 198.8
click at [184, 135] on div "Edit address Address 25 Towning Close Address Line 2 Deeping St James Address L…" at bounding box center [446, 222] width 892 height 445
type input "6 Henshaw Road"
type input "Wellingborough"
click at [227, 161] on div "Address 6 Henshaw Road Address Line 2 Wellingborough Address Line 3 City State …" at bounding box center [445, 217] width 445 height 265
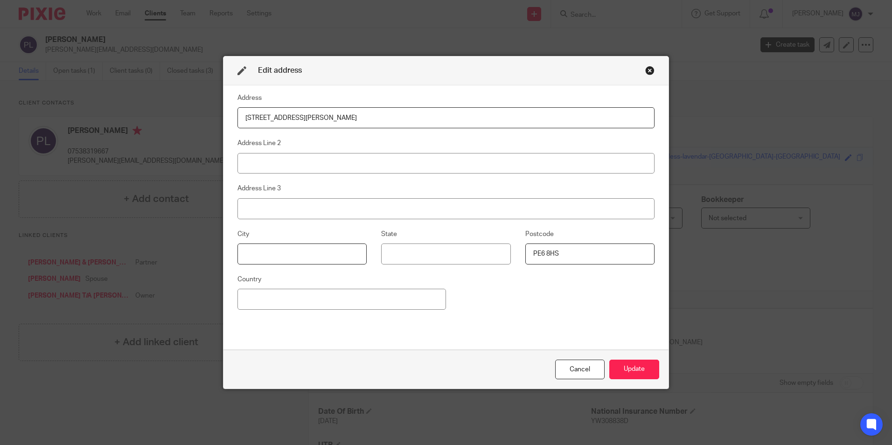
click at [284, 254] on input at bounding box center [301, 254] width 129 height 21
paste input "Wellingborough"
type input "Wellingborough"
click at [455, 252] on div "City Wellingborough State Postcode PE6 8HS" at bounding box center [439, 251] width 432 height 45
type input "NN8 2AZ"
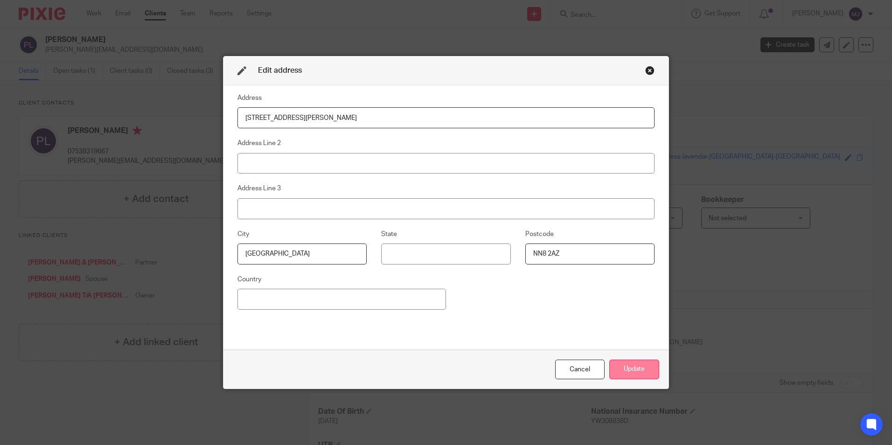
click at [626, 371] on button "Update" at bounding box center [634, 370] width 50 height 20
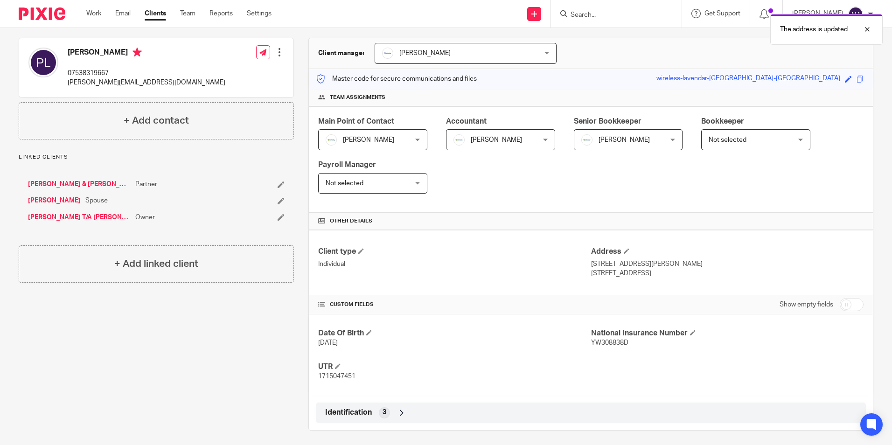
scroll to position [83, 0]
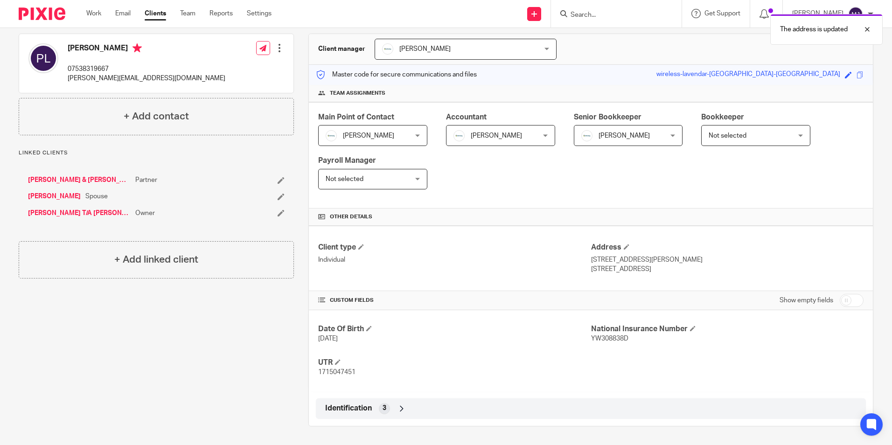
click at [856, 306] on div "Show empty fields" at bounding box center [822, 300] width 84 height 19
click at [842, 296] on input "checkbox" at bounding box center [852, 300] width 24 height 13
checkbox input "true"
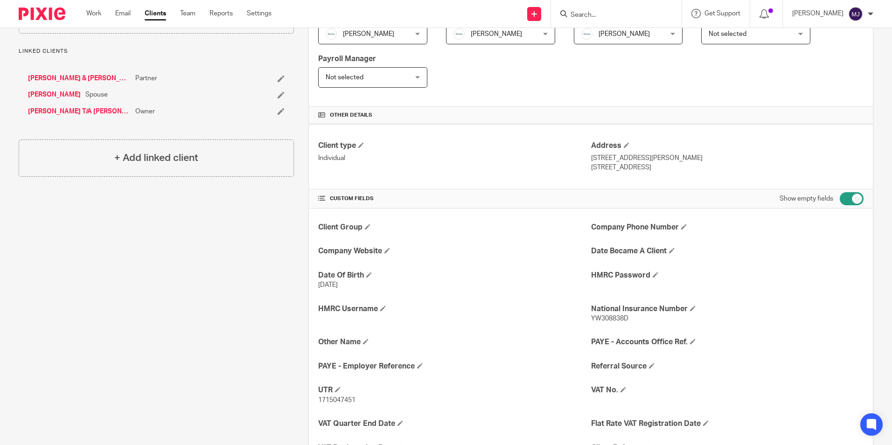
scroll to position [176, 0]
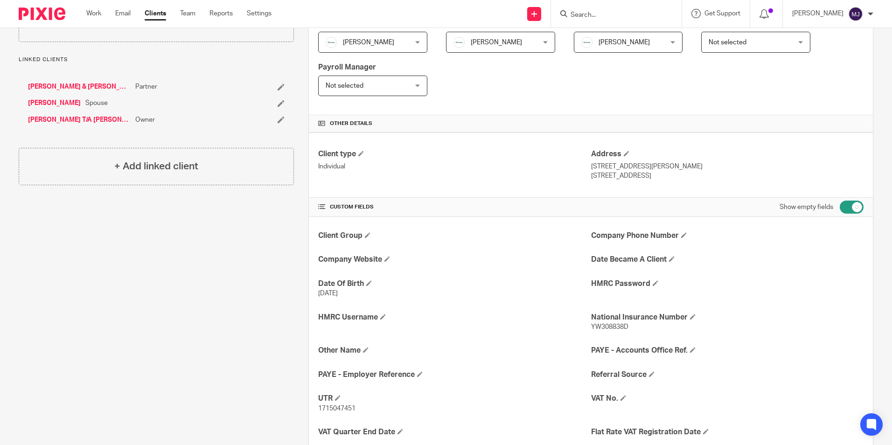
click at [103, 122] on link "Paul Lower T/A Paul Lower Window Cleaning" at bounding box center [79, 119] width 103 height 9
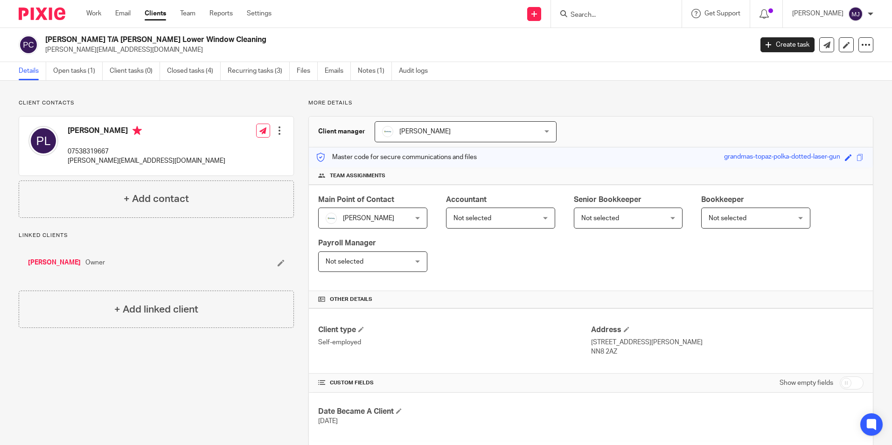
drag, startPoint x: 215, startPoint y: 40, endPoint x: 46, endPoint y: 43, distance: 168.9
click at [46, 43] on h2 "[PERSON_NAME] T/A [PERSON_NAME] Lower Window Cleaning" at bounding box center [325, 40] width 561 height 10
copy h2 "[PERSON_NAME] T/A [PERSON_NAME] Lower Window Cleaning"
drag, startPoint x: 636, startPoint y: 343, endPoint x: 586, endPoint y: 341, distance: 49.5
click at [591, 341] on p "6 Henshaw Road,, Wellingborough, Northamptonshire" at bounding box center [727, 342] width 272 height 9
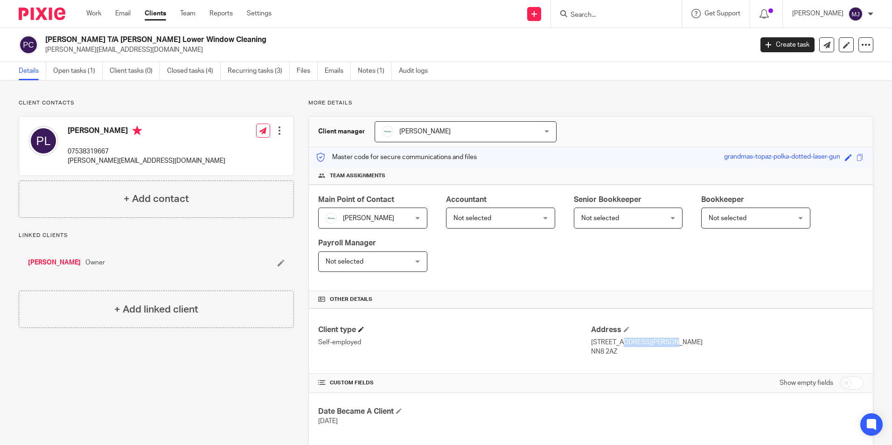
copy p "6 Henshaw Road"
drag, startPoint x: 686, startPoint y: 345, endPoint x: 642, endPoint y: 345, distance: 43.9
click at [642, 345] on p "6 Henshaw Road,, Wellingborough, Northamptonshire" at bounding box center [727, 342] width 272 height 9
copy p "Wellingborough"
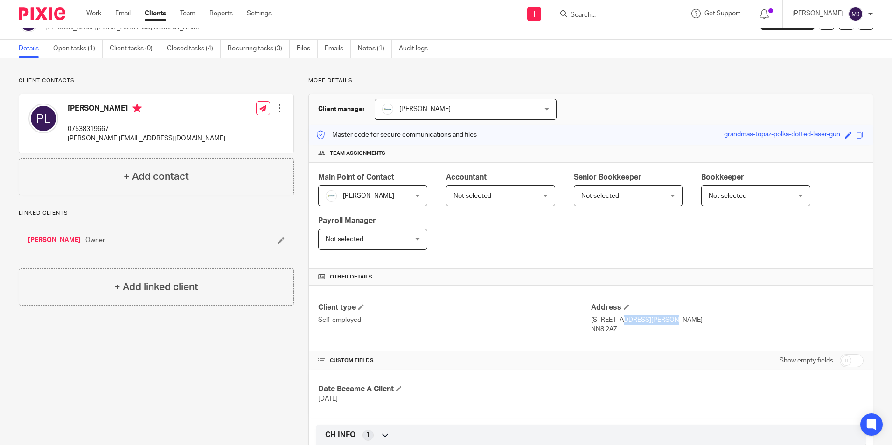
scroll to position [92, 0]
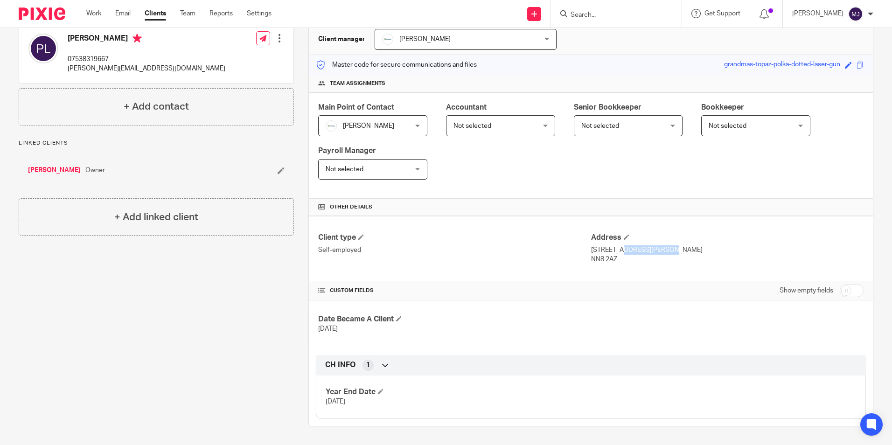
drag, startPoint x: 752, startPoint y: 253, endPoint x: 689, endPoint y: 254, distance: 62.5
click at [689, 254] on p "6 Henshaw Road,, Wellingborough, Northamptonshire" at bounding box center [727, 249] width 272 height 9
copy p "Northamptonshire"
drag, startPoint x: 612, startPoint y: 263, endPoint x: 587, endPoint y: 264, distance: 25.2
click at [591, 264] on p "NN8 2AZ" at bounding box center [727, 259] width 272 height 9
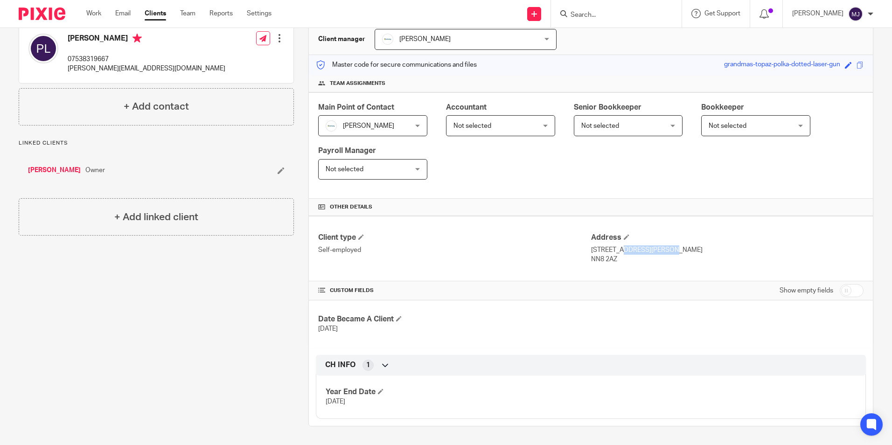
copy p "NN8 2AZ"
click at [599, 8] on form at bounding box center [619, 14] width 99 height 12
click at [601, 12] on input "Search" at bounding box center [612, 15] width 84 height 8
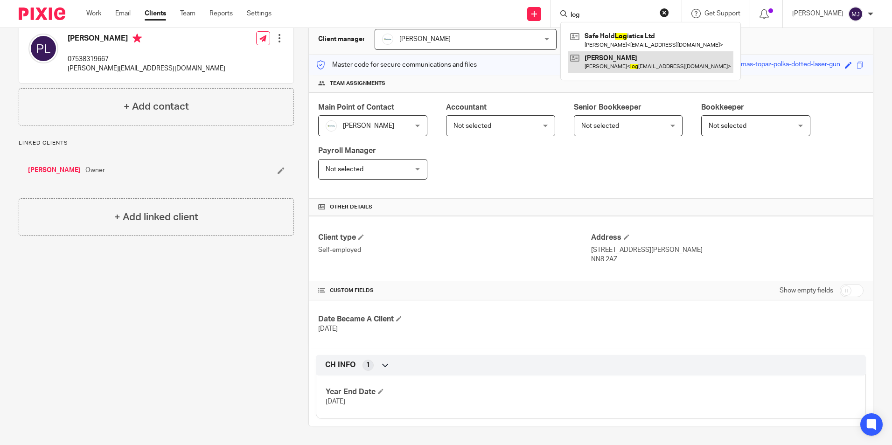
type input "log"
click at [629, 69] on link at bounding box center [651, 61] width 166 height 21
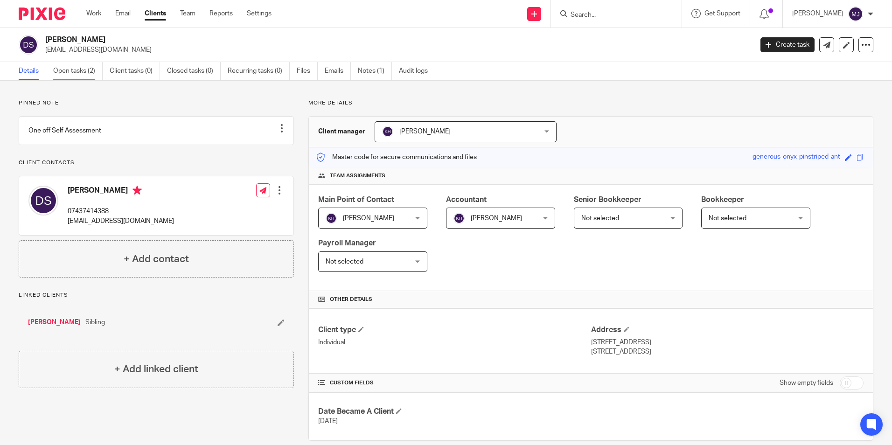
click at [73, 78] on link "Open tasks (2)" at bounding box center [77, 71] width 49 height 18
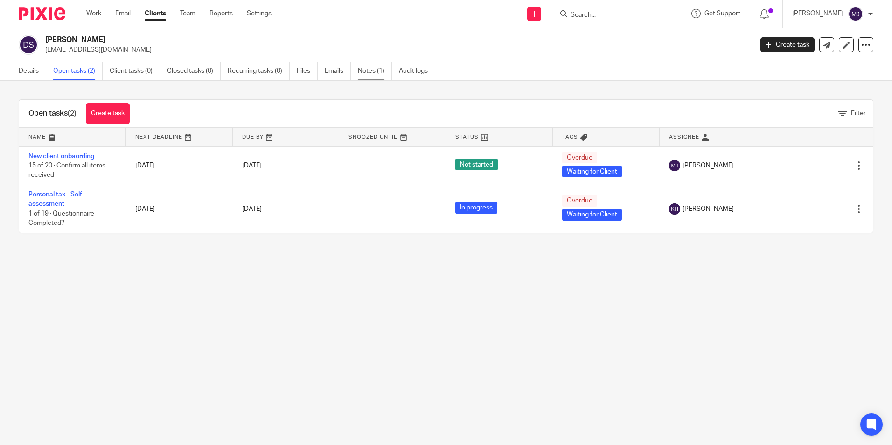
click at [375, 71] on link "Notes (1)" at bounding box center [375, 71] width 34 height 18
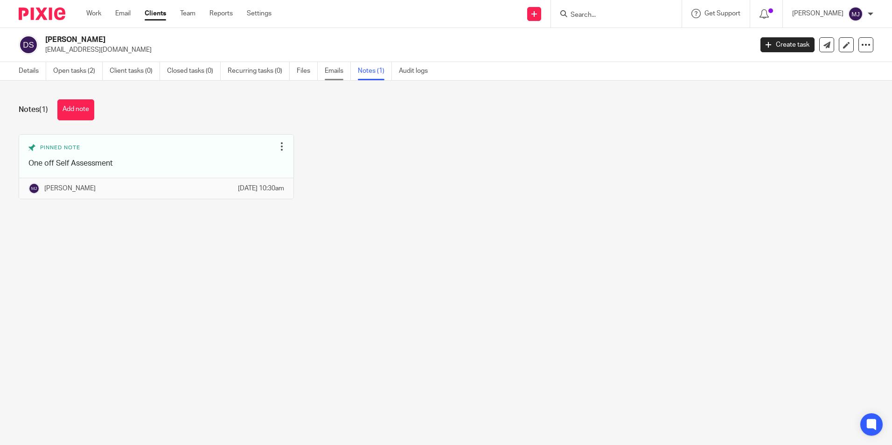
drag, startPoint x: 344, startPoint y: 67, endPoint x: 344, endPoint y: 72, distance: 4.7
click at [344, 67] on link "Emails" at bounding box center [338, 71] width 26 height 18
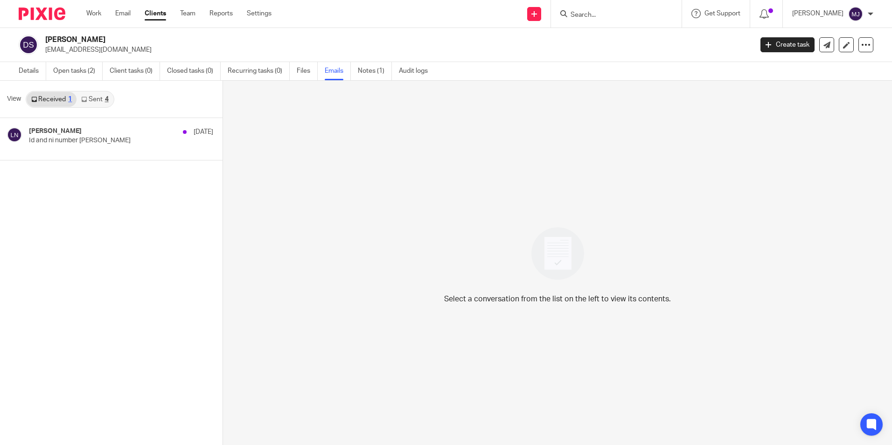
click at [95, 106] on link "Sent 4" at bounding box center [95, 99] width 36 height 15
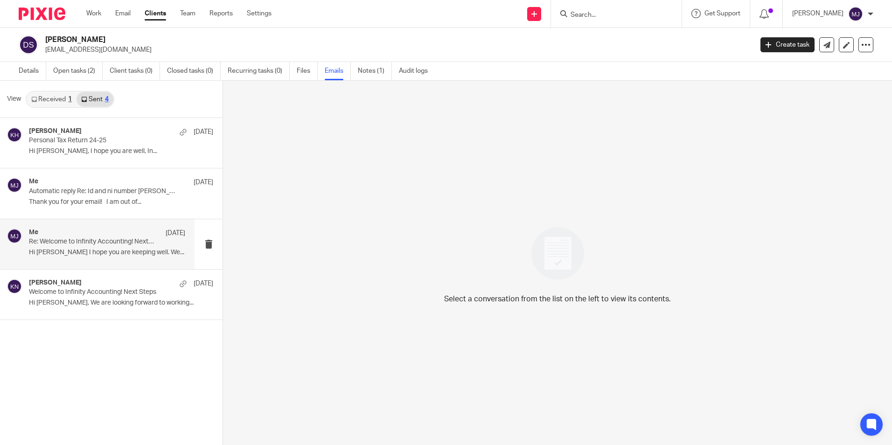
click at [45, 255] on p "Hi David I hope you are keeping well. We..." at bounding box center [107, 253] width 156 height 8
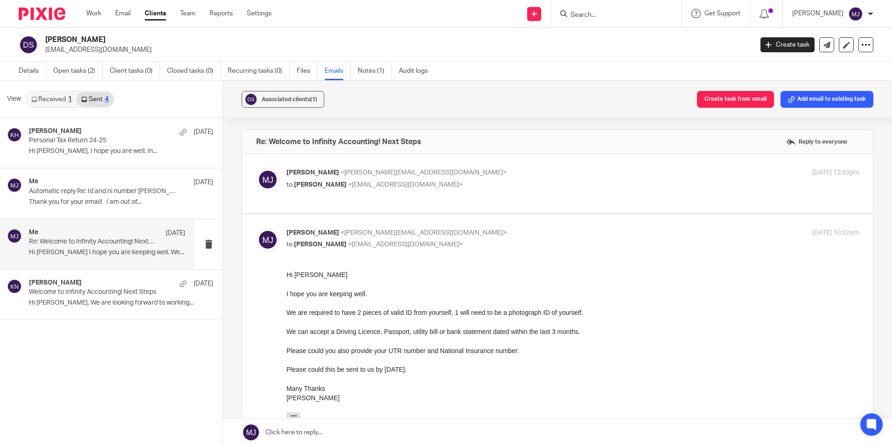
drag, startPoint x: 25, startPoint y: 67, endPoint x: 50, endPoint y: 72, distance: 26.1
click at [25, 67] on link "Details" at bounding box center [33, 71] width 28 height 18
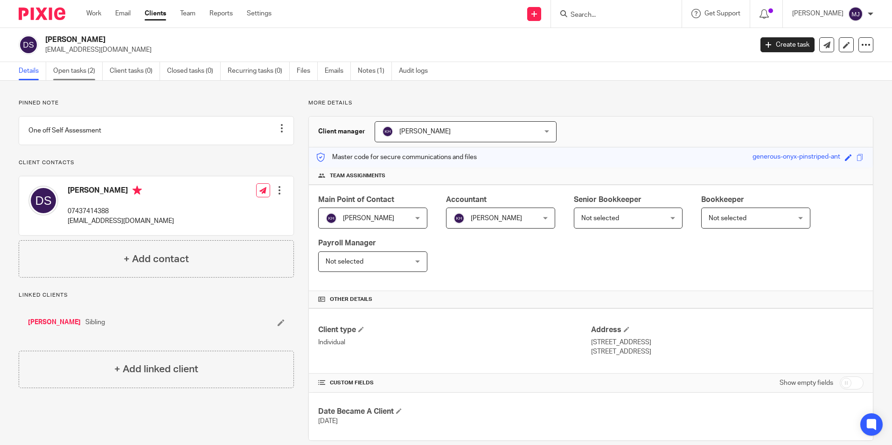
click at [93, 73] on link "Open tasks (2)" at bounding box center [77, 71] width 49 height 18
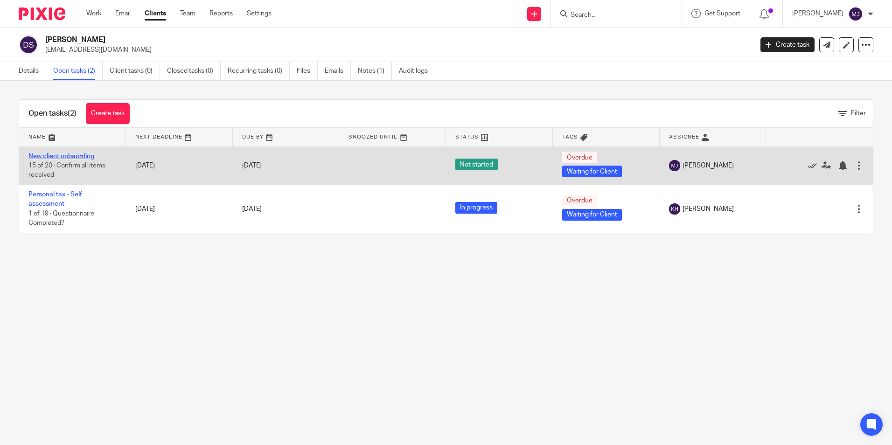
click at [64, 156] on link "New client onbaording" at bounding box center [61, 156] width 66 height 7
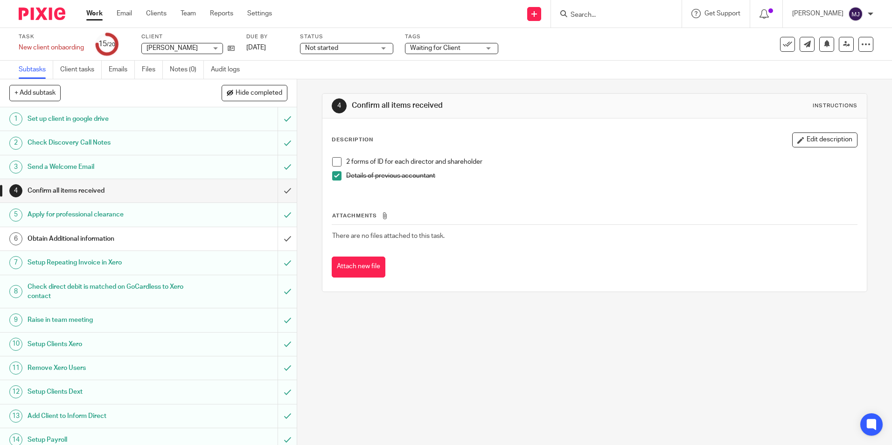
click at [351, 45] on span "Not started" at bounding box center [340, 48] width 70 height 10
click at [334, 80] on span "In progress" at bounding box center [323, 82] width 33 height 7
click at [230, 47] on icon at bounding box center [231, 48] width 7 height 7
click at [230, 48] on icon at bounding box center [231, 48] width 7 height 7
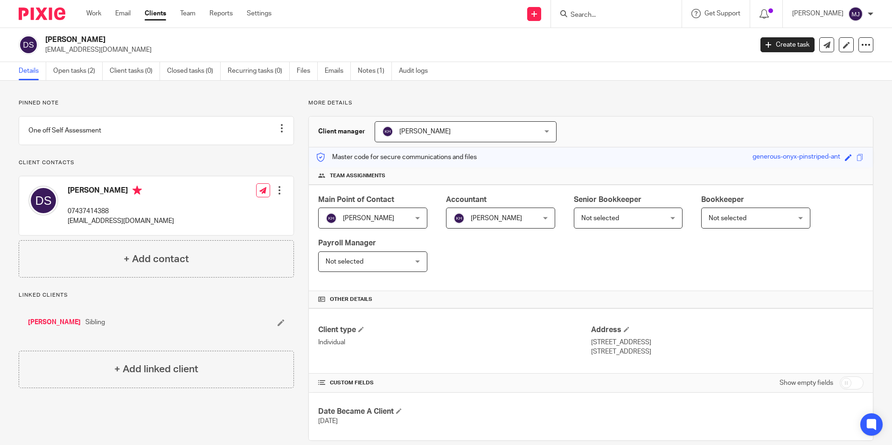
click at [63, 77] on link "Open tasks (2)" at bounding box center [77, 71] width 49 height 18
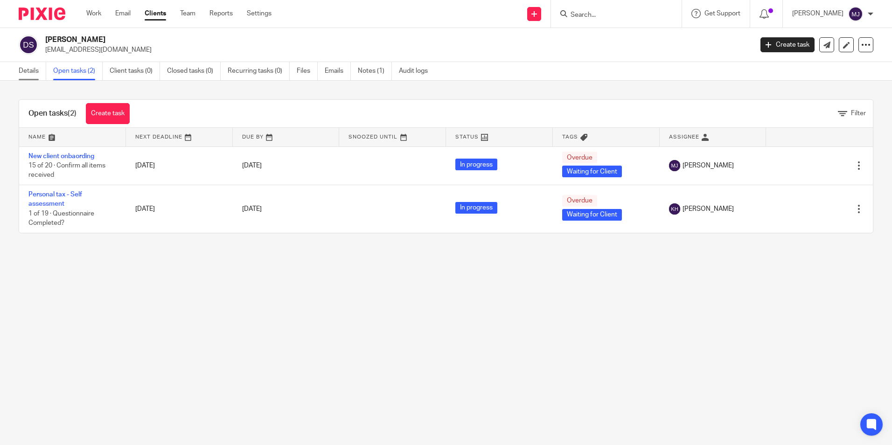
click at [33, 74] on link "Details" at bounding box center [33, 71] width 28 height 18
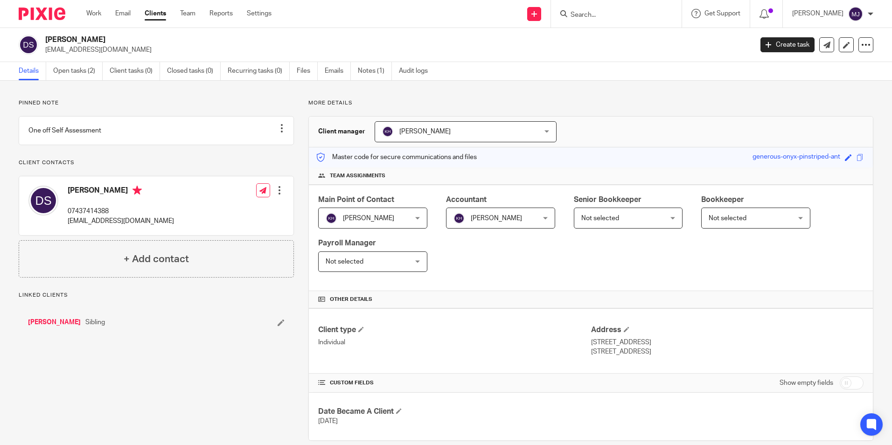
scroll to position [14, 0]
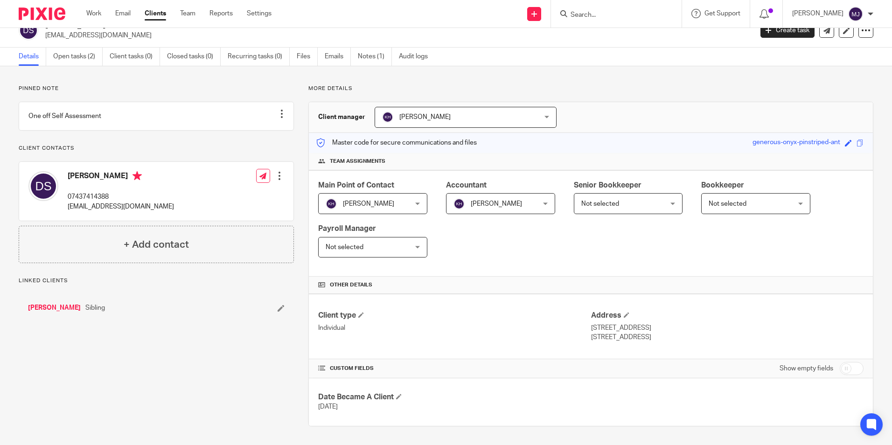
drag, startPoint x: 851, startPoint y: 368, endPoint x: 743, endPoint y: 354, distance: 109.2
click at [851, 368] on input "checkbox" at bounding box center [852, 368] width 24 height 13
checkbox input "true"
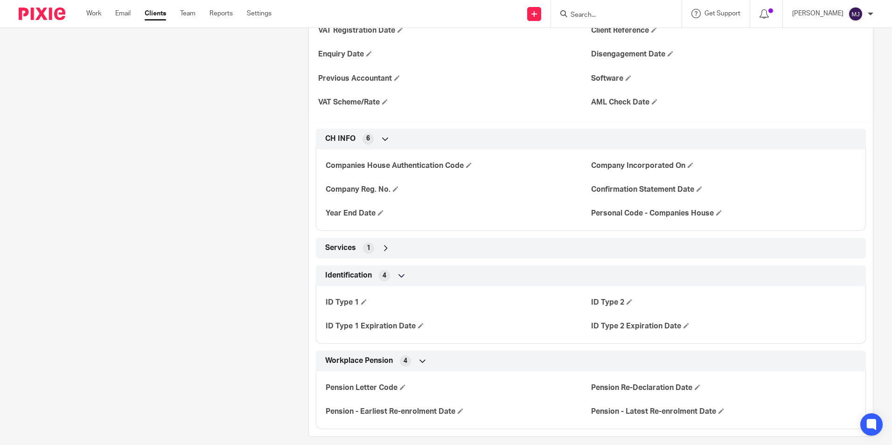
scroll to position [593, 0]
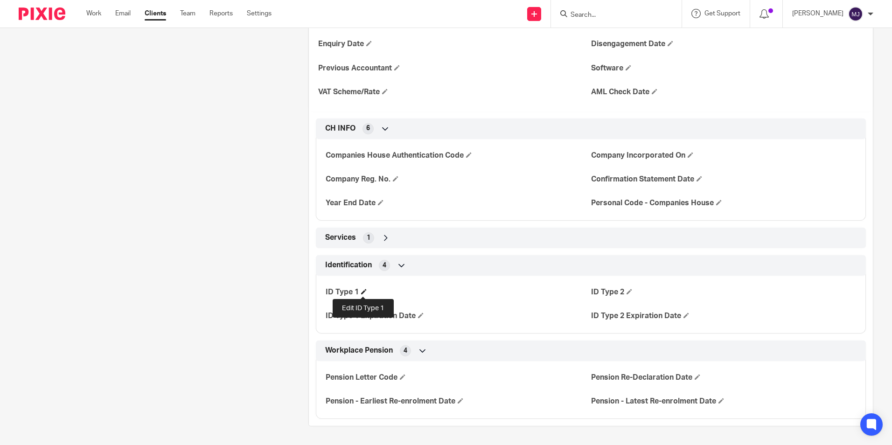
click at [361, 293] on span at bounding box center [364, 292] width 6 height 6
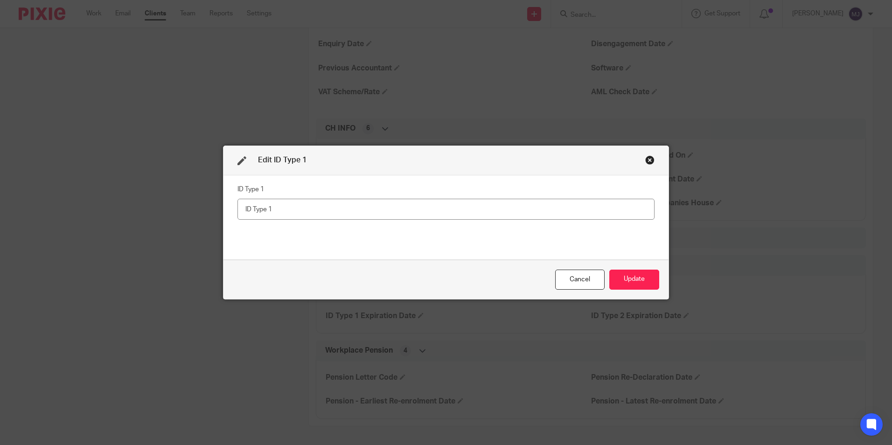
click at [328, 206] on input "text" at bounding box center [445, 209] width 417 height 21
type input "Driving Licence"
click at [640, 272] on button "Update" at bounding box center [634, 280] width 50 height 20
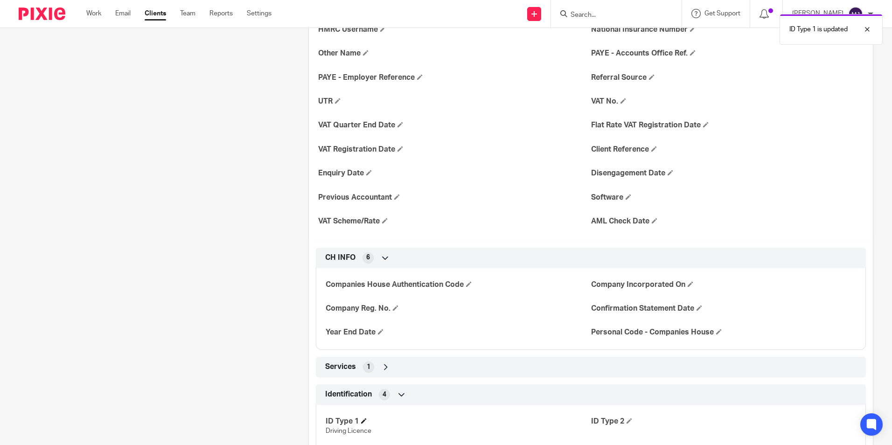
scroll to position [602, 0]
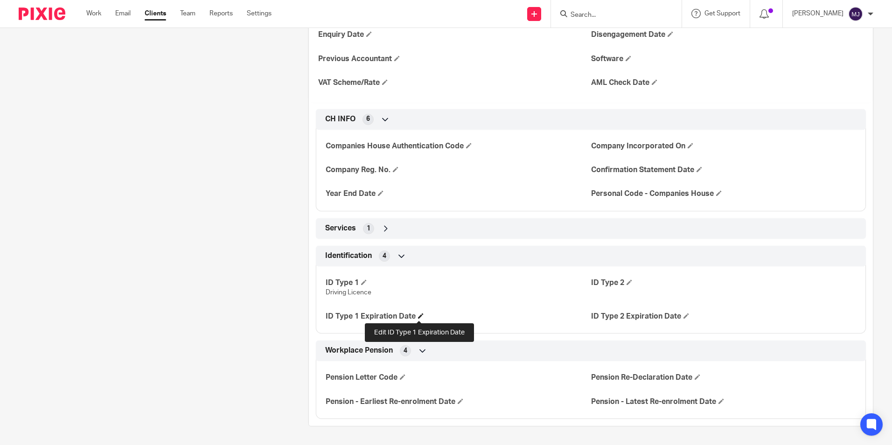
click at [419, 316] on span at bounding box center [421, 316] width 6 height 6
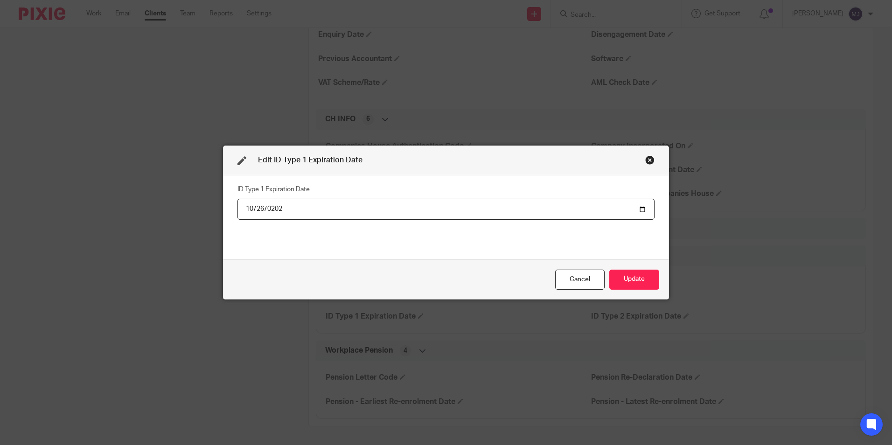
type input "2028-10-26"
click at [642, 287] on button "Update" at bounding box center [634, 280] width 50 height 20
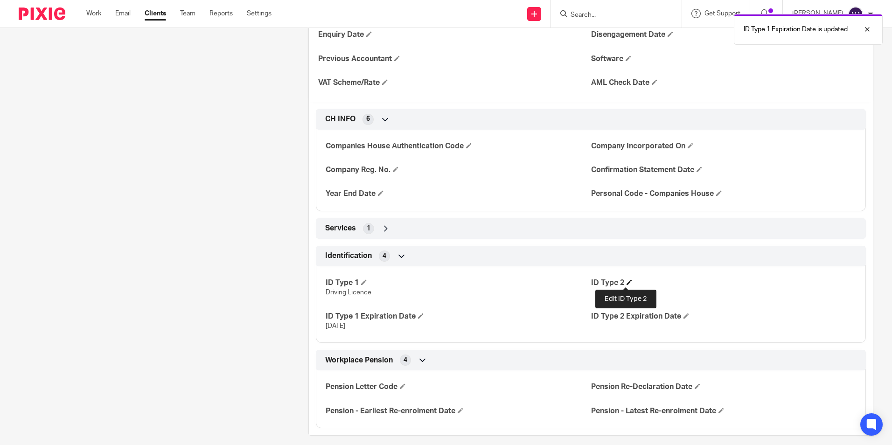
click at [627, 280] on span at bounding box center [630, 282] width 6 height 6
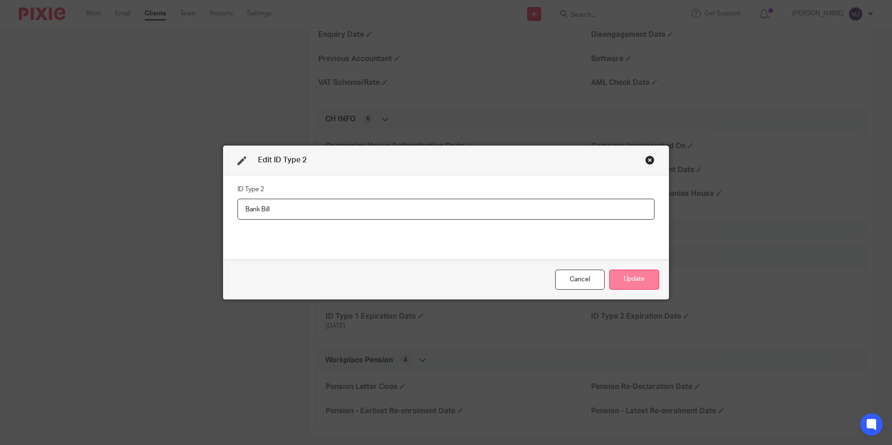
type input "Bank Bill"
click at [640, 280] on button "Update" at bounding box center [634, 280] width 50 height 20
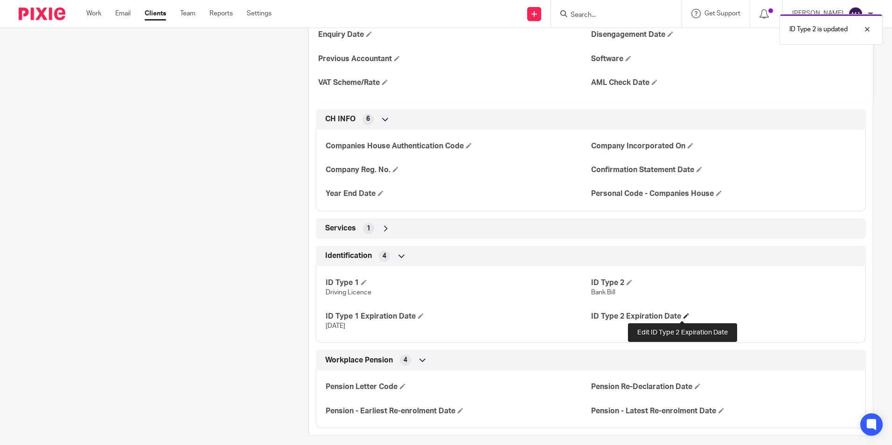
click at [683, 313] on span at bounding box center [686, 316] width 6 height 6
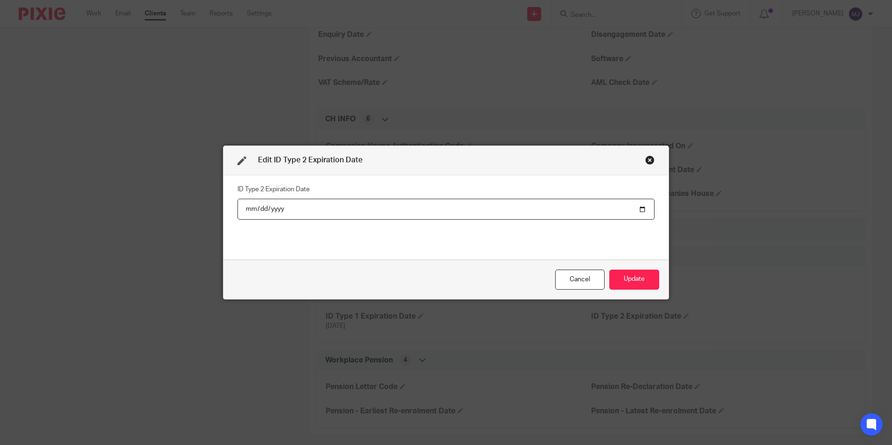
drag, startPoint x: 244, startPoint y: 209, endPoint x: 282, endPoint y: 208, distance: 38.7
click at [244, 209] on input "date" at bounding box center [445, 209] width 417 height 21
type input "2026-07-24"
click at [619, 272] on button "Update" at bounding box center [634, 280] width 50 height 20
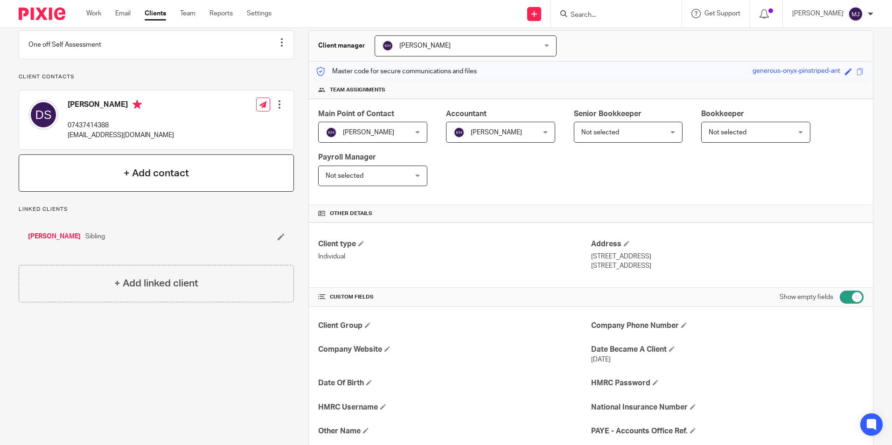
scroll to position [0, 0]
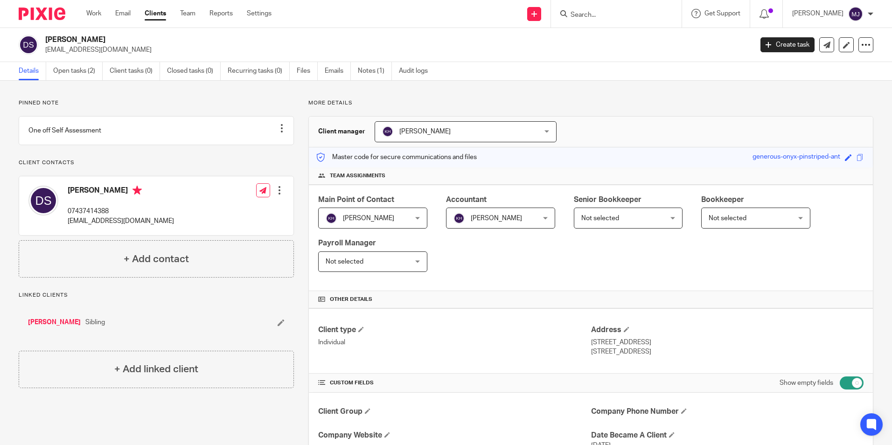
click at [38, 11] on img at bounding box center [42, 13] width 47 height 13
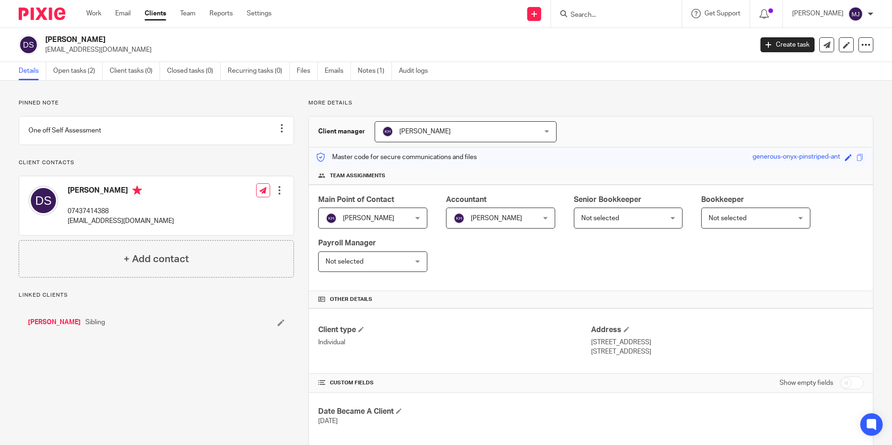
drag, startPoint x: 90, startPoint y: 72, endPoint x: 120, endPoint y: 97, distance: 39.4
click at [90, 72] on link "Open tasks (2)" at bounding box center [77, 71] width 49 height 18
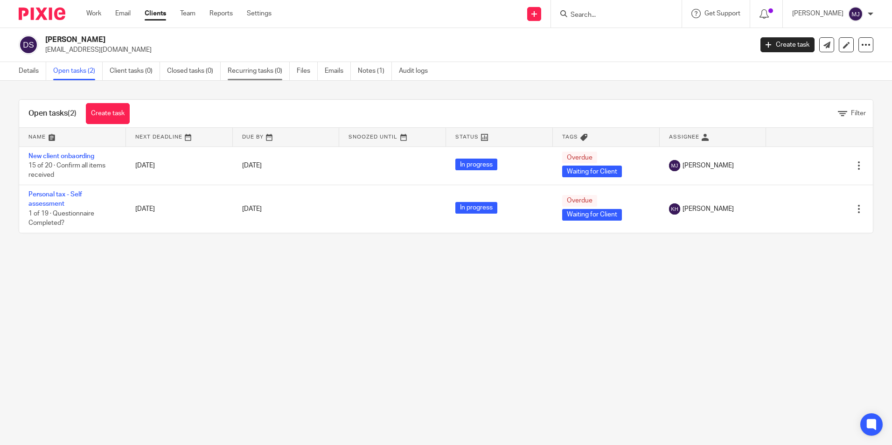
click at [273, 74] on link "Recurring tasks (0)" at bounding box center [259, 71] width 62 height 18
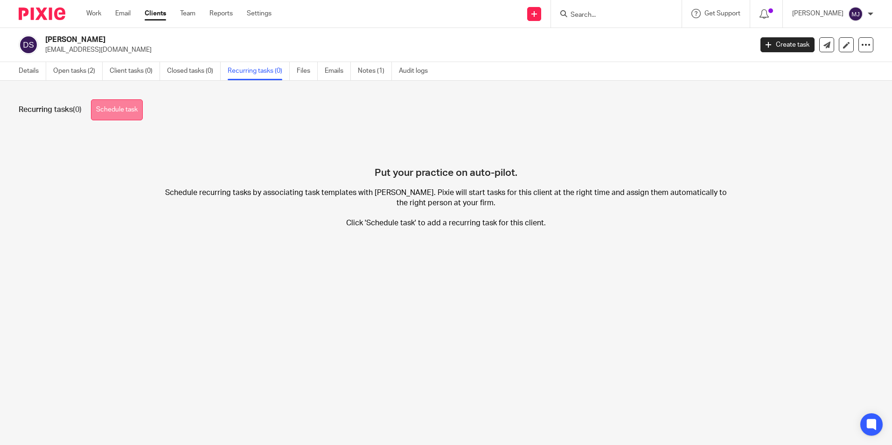
click at [109, 108] on link "Schedule task" at bounding box center [117, 109] width 52 height 21
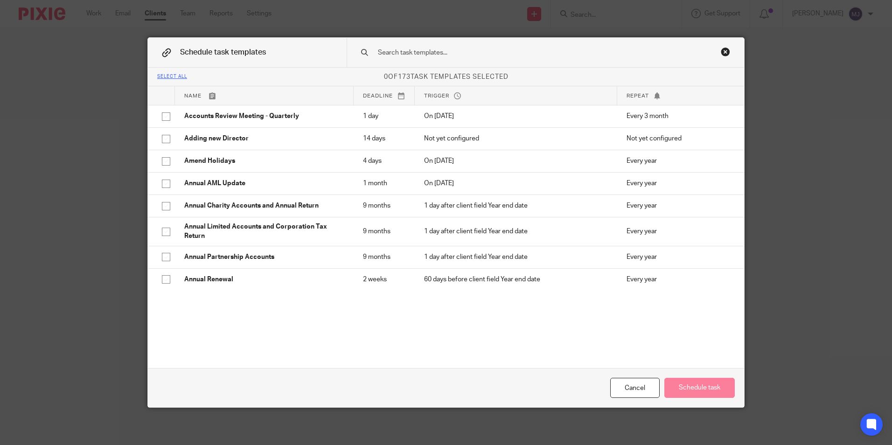
click at [444, 49] on input "text" at bounding box center [530, 53] width 307 height 10
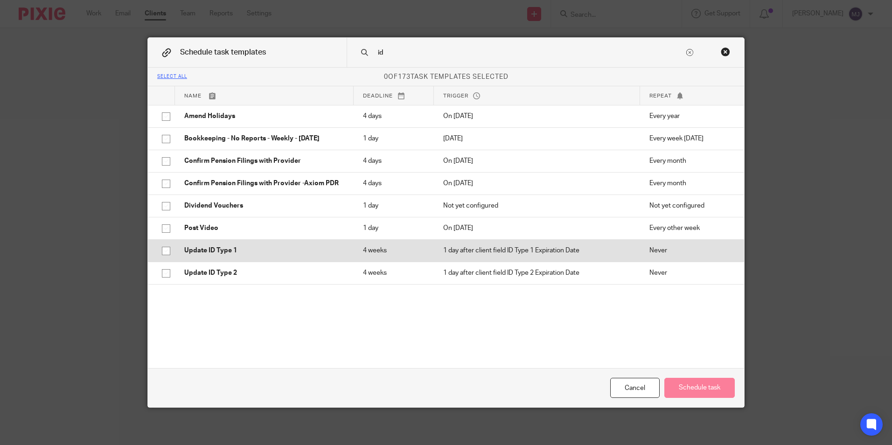
type input "id"
drag, startPoint x: 162, startPoint y: 251, endPoint x: 167, endPoint y: 271, distance: 19.7
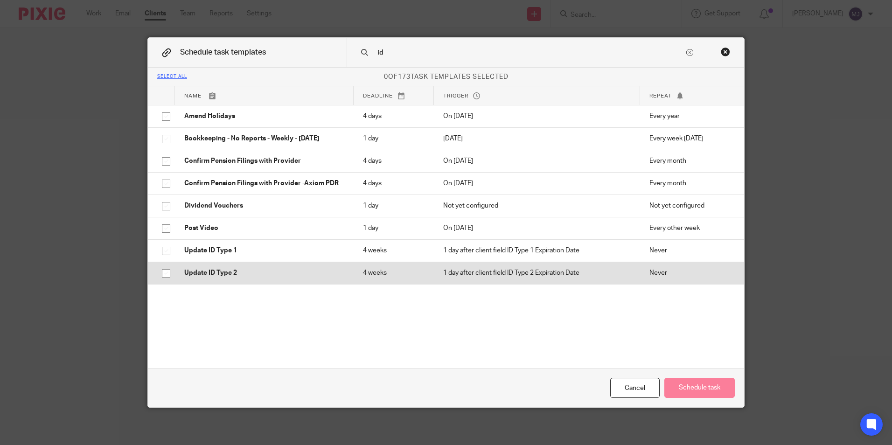
click at [162, 252] on input "checkbox" at bounding box center [166, 251] width 18 height 18
checkbox input "true"
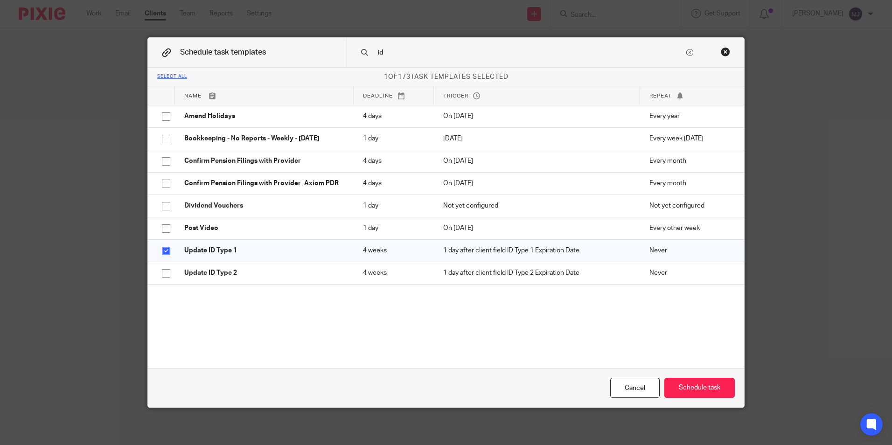
drag, startPoint x: 167, startPoint y: 271, endPoint x: 220, endPoint y: 295, distance: 58.9
click at [167, 271] on input "checkbox" at bounding box center [166, 274] width 18 height 18
checkbox input "true"
click at [696, 394] on button "Schedule task" at bounding box center [699, 388] width 70 height 20
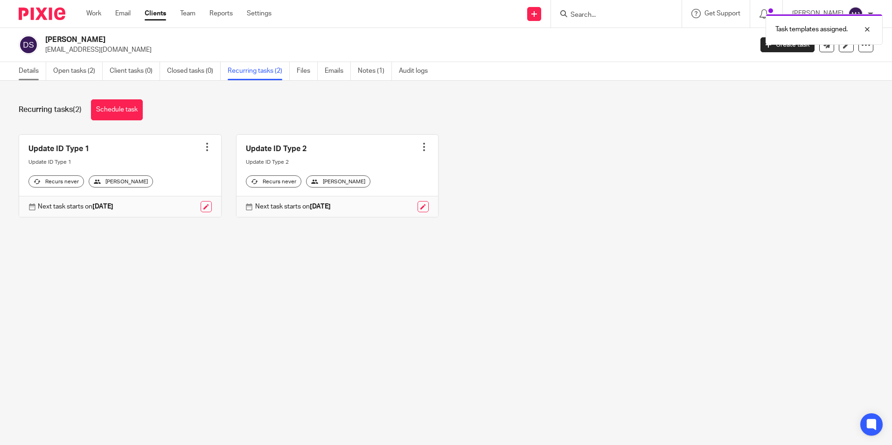
click at [40, 73] on link "Details" at bounding box center [33, 71] width 28 height 18
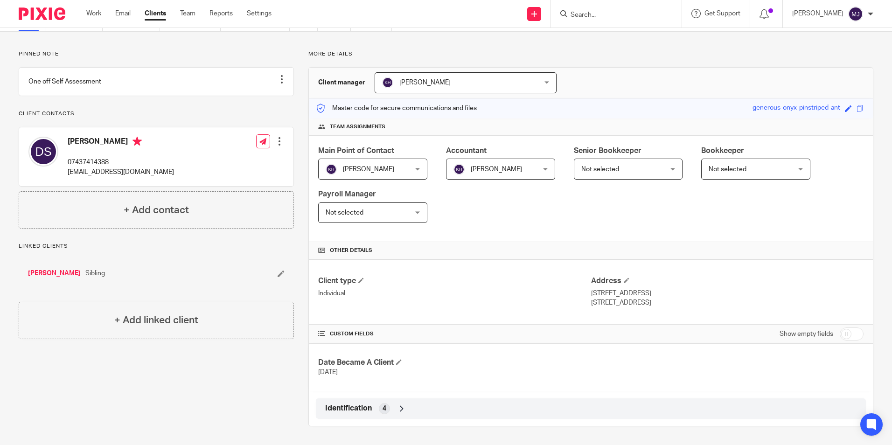
click at [854, 336] on input "checkbox" at bounding box center [852, 333] width 24 height 13
checkbox input "true"
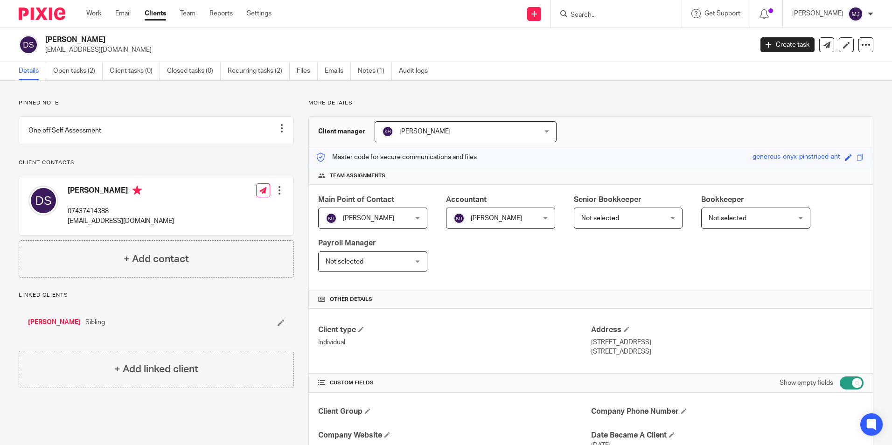
click at [616, 14] on input "Search" at bounding box center [612, 15] width 84 height 8
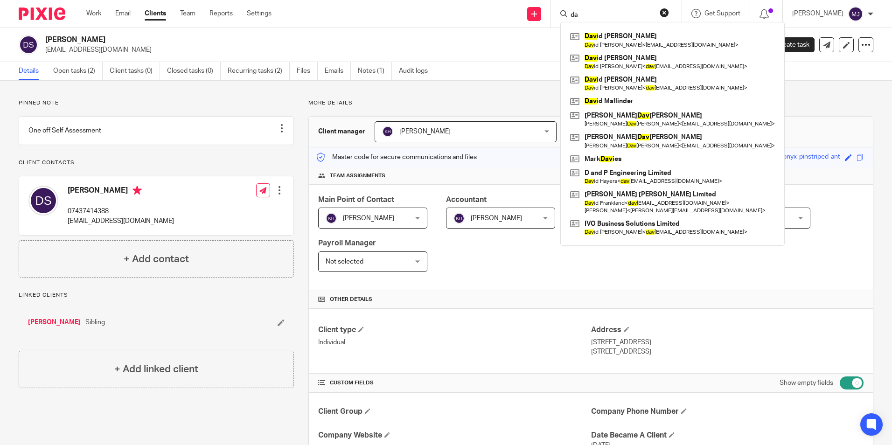
type input "d"
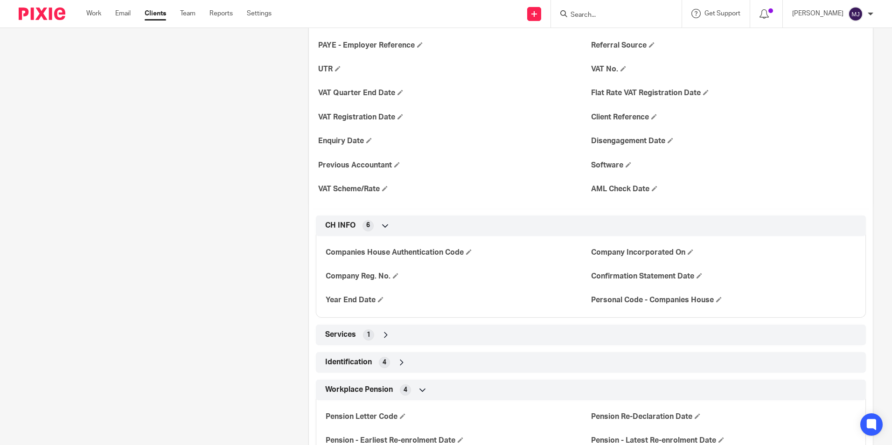
scroll to position [513, 0]
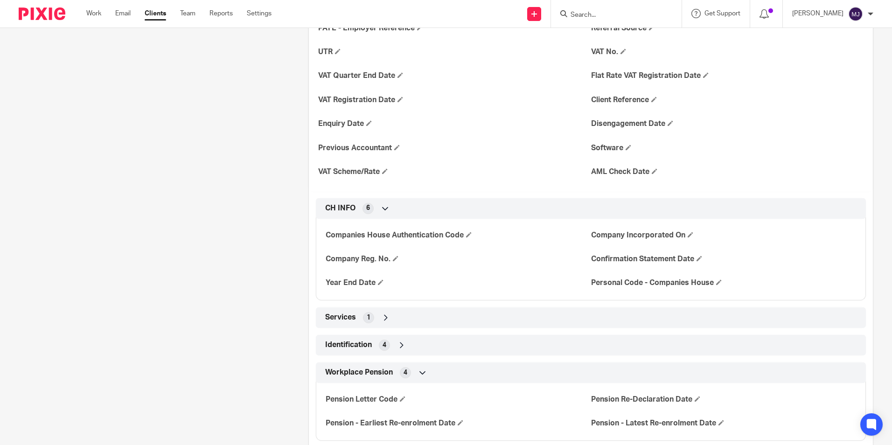
click at [399, 343] on icon at bounding box center [401, 345] width 9 height 9
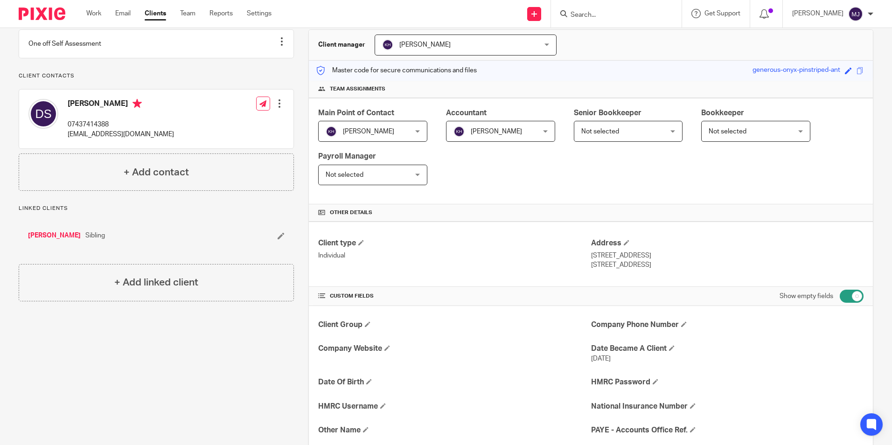
scroll to position [0, 0]
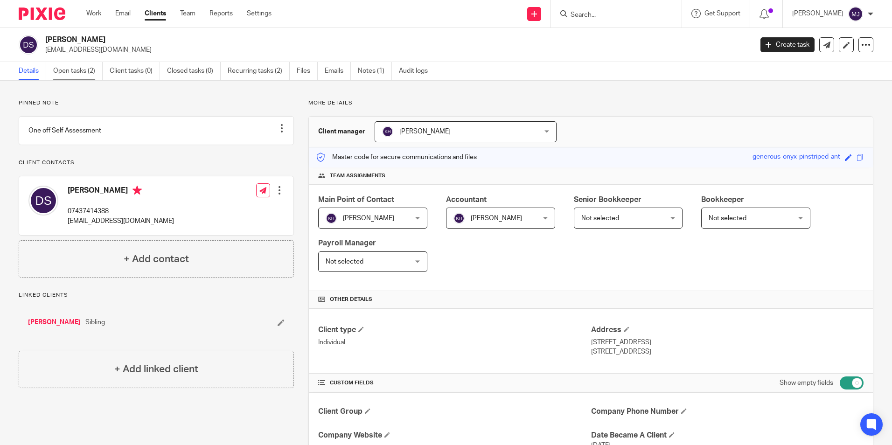
click at [71, 75] on link "Open tasks (2)" at bounding box center [77, 71] width 49 height 18
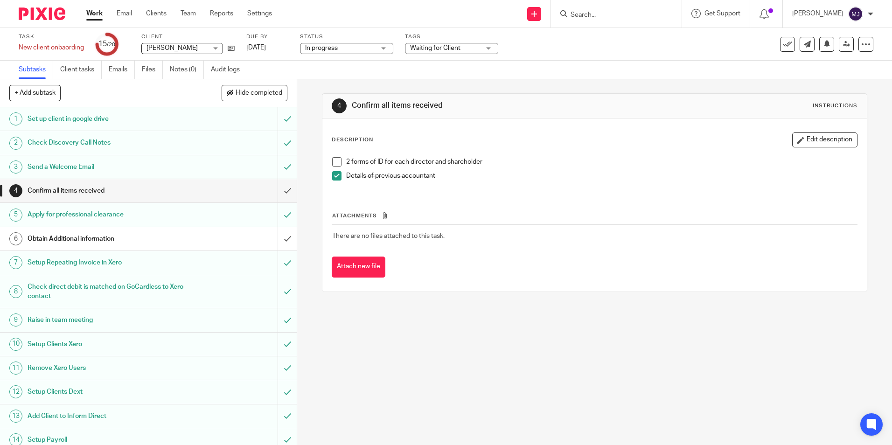
click at [334, 160] on span at bounding box center [336, 161] width 9 height 9
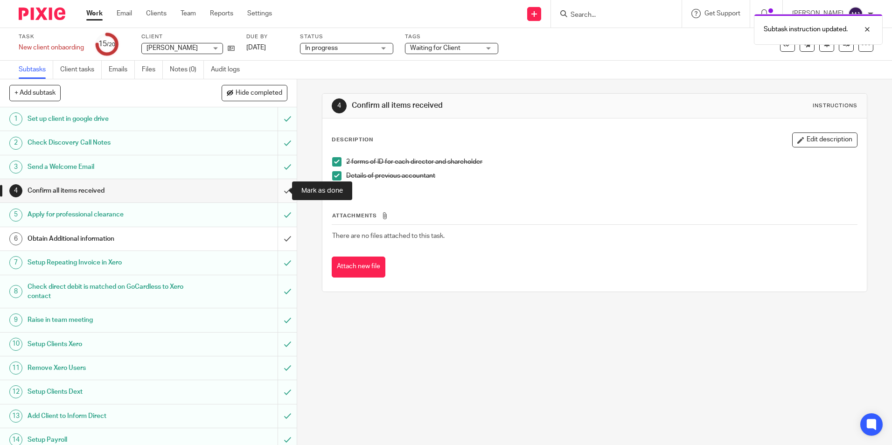
click at [281, 193] on input "submit" at bounding box center [148, 190] width 297 height 23
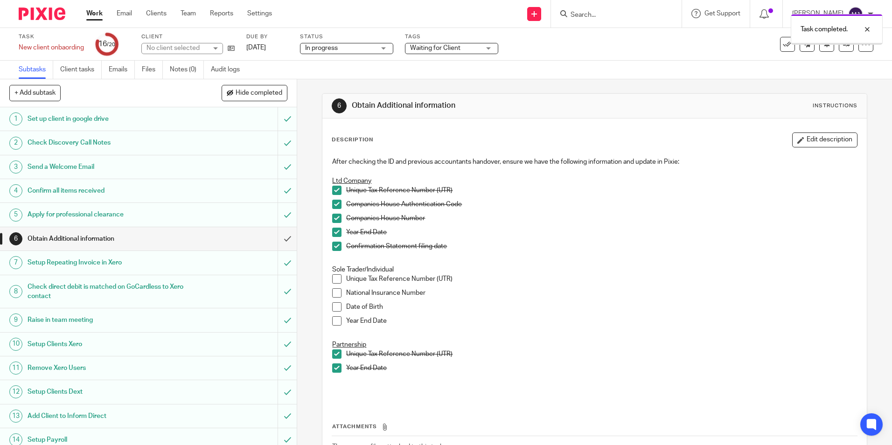
scroll to position [151, 0]
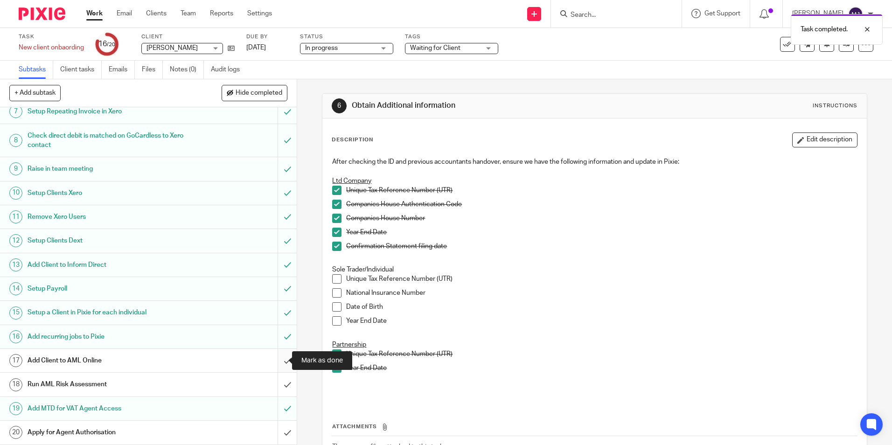
click at [276, 364] on input "submit" at bounding box center [148, 360] width 297 height 23
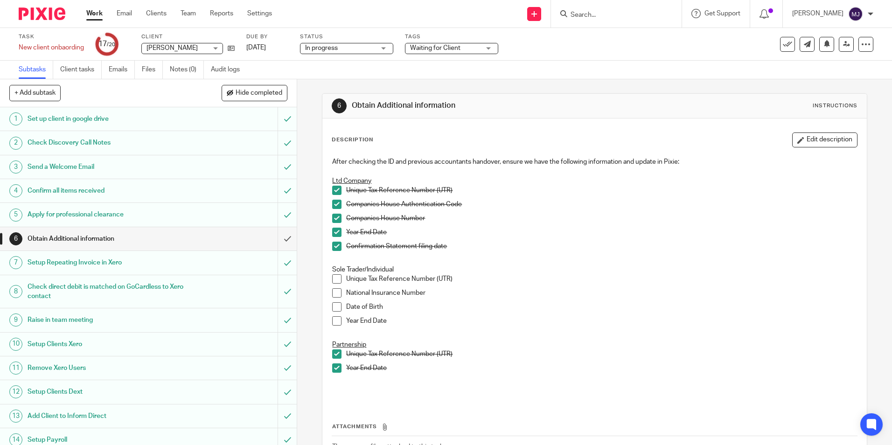
scroll to position [151, 0]
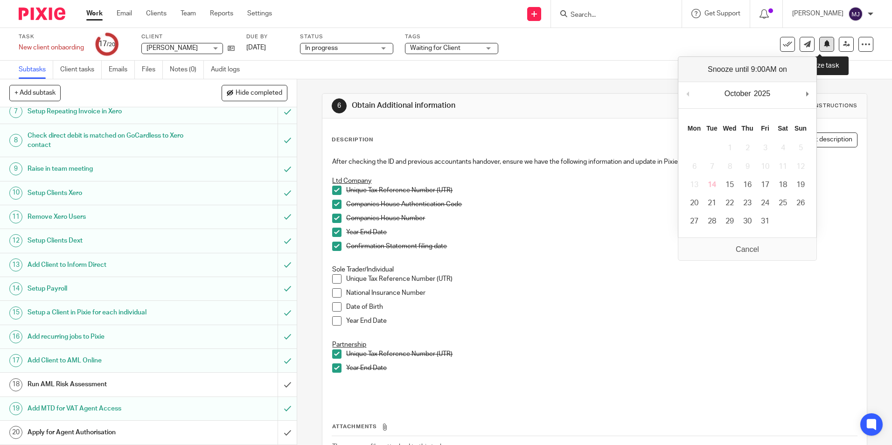
click at [823, 47] on icon at bounding box center [826, 43] width 7 height 7
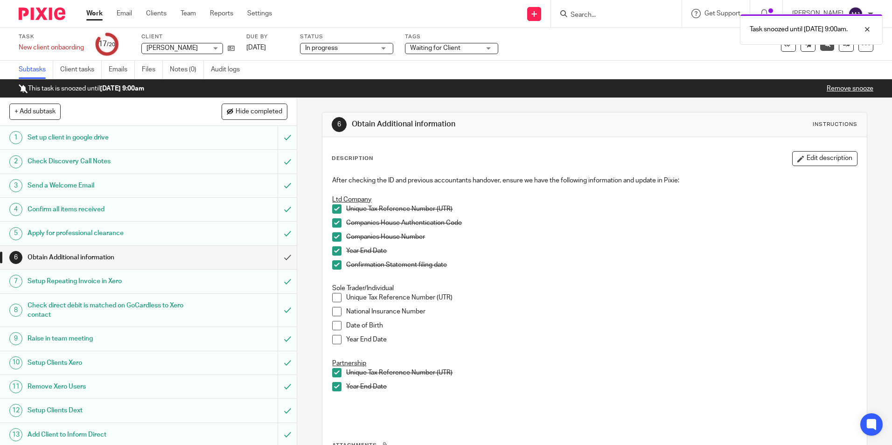
click at [41, 16] on img at bounding box center [42, 13] width 47 height 13
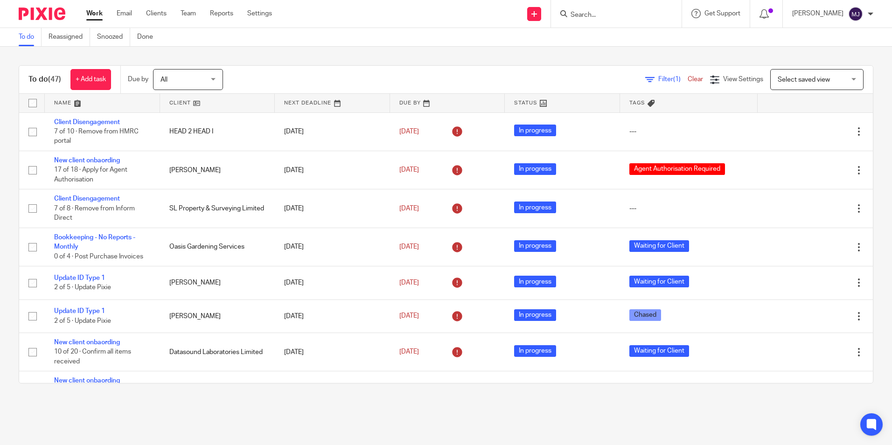
click at [614, 17] on input "Search" at bounding box center [612, 15] width 84 height 8
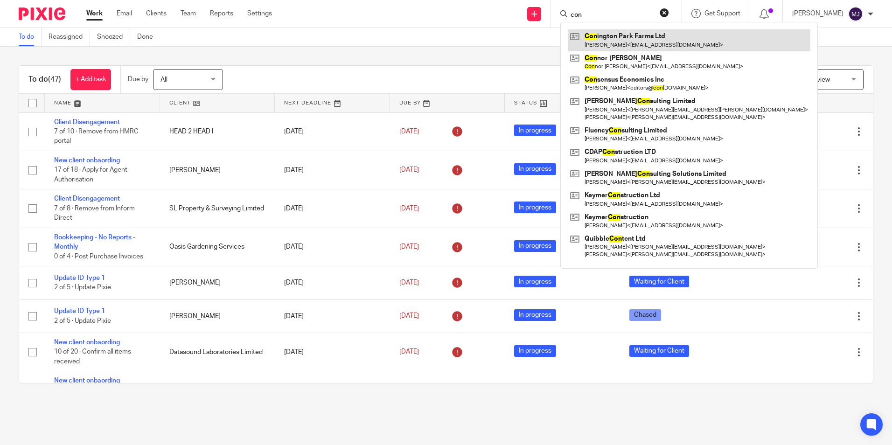
type input "con"
click at [631, 40] on link at bounding box center [689, 39] width 243 height 21
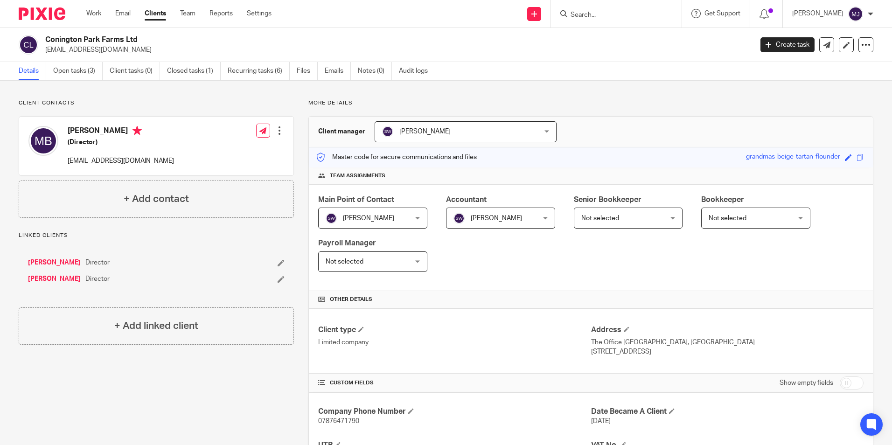
drag, startPoint x: 97, startPoint y: 56, endPoint x: 45, endPoint y: 54, distance: 52.3
click at [45, 54] on div "Conington Park Farms Ltd [EMAIL_ADDRESS][DOMAIN_NAME] Create task Update from C…" at bounding box center [446, 45] width 892 height 34
copy p "[EMAIL_ADDRESS][DOMAIN_NAME]"
click at [31, 19] on img at bounding box center [42, 13] width 47 height 13
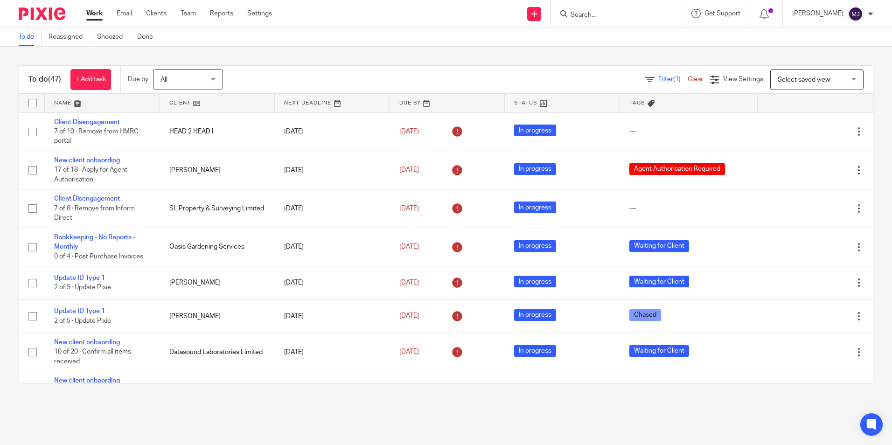
click at [618, 15] on input "Search" at bounding box center [612, 15] width 84 height 8
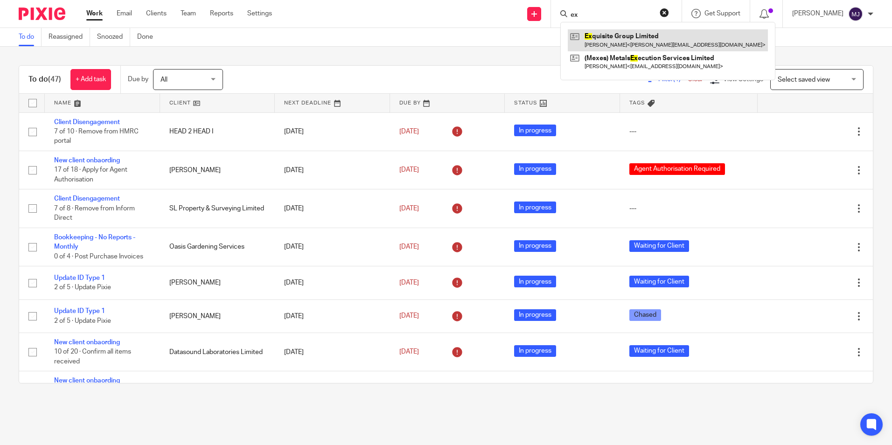
type input "ex"
click at [626, 44] on link at bounding box center [668, 39] width 200 height 21
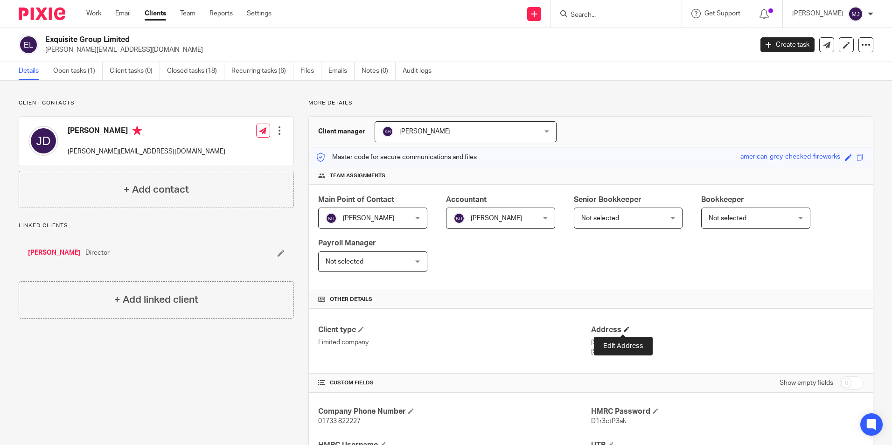
click at [624, 328] on span at bounding box center [627, 330] width 6 height 6
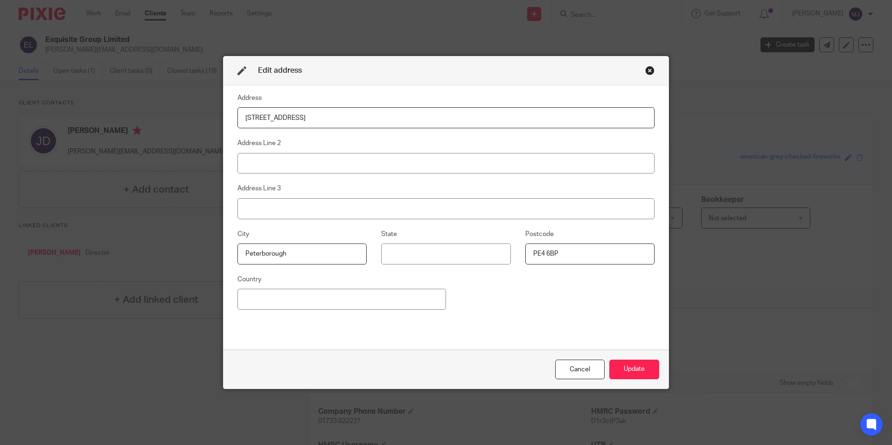
click at [239, 115] on input "1110 Lincoln Road" at bounding box center [445, 117] width 417 height 21
type input "[GEOGRAPHIC_DATA] [STREET_ADDRESS]"
click at [640, 368] on button "Update" at bounding box center [634, 370] width 50 height 20
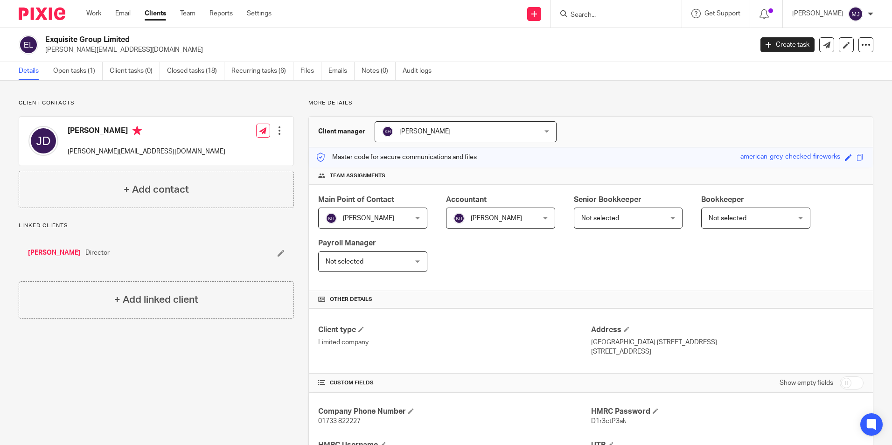
drag, startPoint x: 687, startPoint y: 340, endPoint x: 631, endPoint y: 345, distance: 56.6
click at [631, 345] on p "[GEOGRAPHIC_DATA] [STREET_ADDRESS]" at bounding box center [727, 342] width 272 height 9
copy p "1110 Lincoln Road"
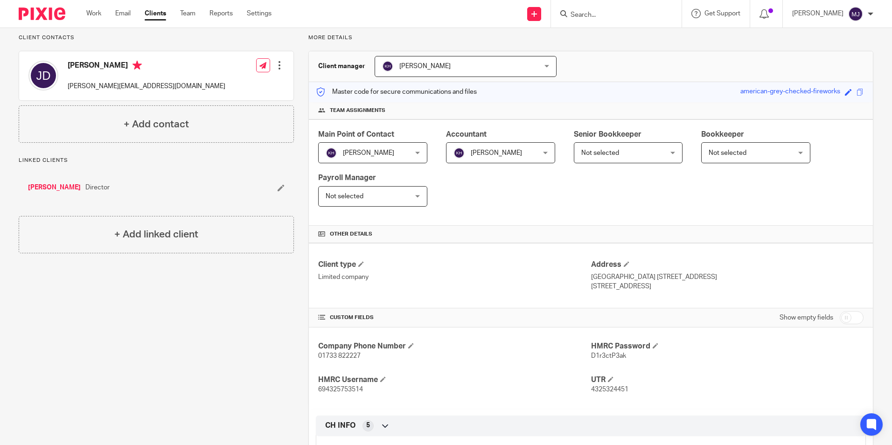
scroll to position [187, 0]
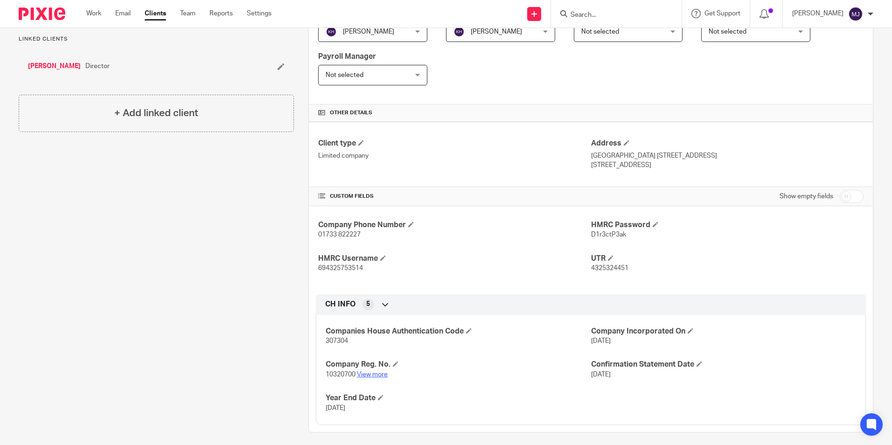
click at [372, 371] on link "View more" at bounding box center [372, 374] width 31 height 7
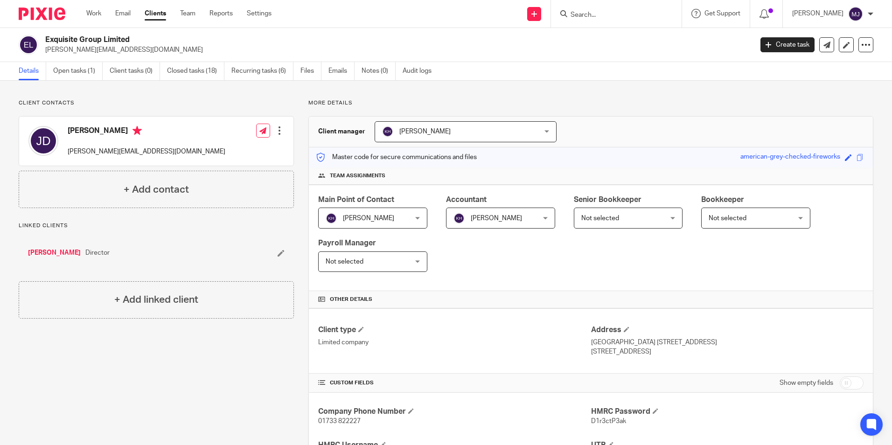
drag, startPoint x: 140, startPoint y: 41, endPoint x: 46, endPoint y: 42, distance: 94.2
click at [46, 42] on h2 "Exquisite Group Limited" at bounding box center [325, 40] width 561 height 10
copy h2 "Exquisite Group Limited"
click at [49, 254] on link "[PERSON_NAME]" at bounding box center [54, 252] width 53 height 9
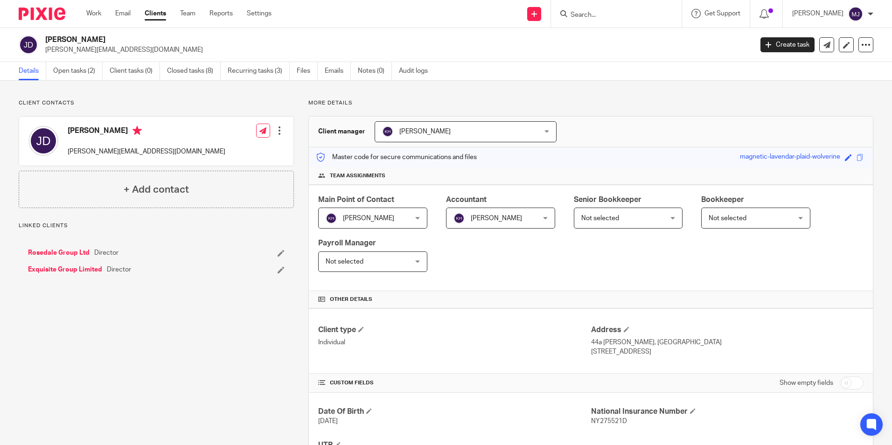
click at [82, 272] on link "Exquisite Group Limited" at bounding box center [65, 269] width 74 height 9
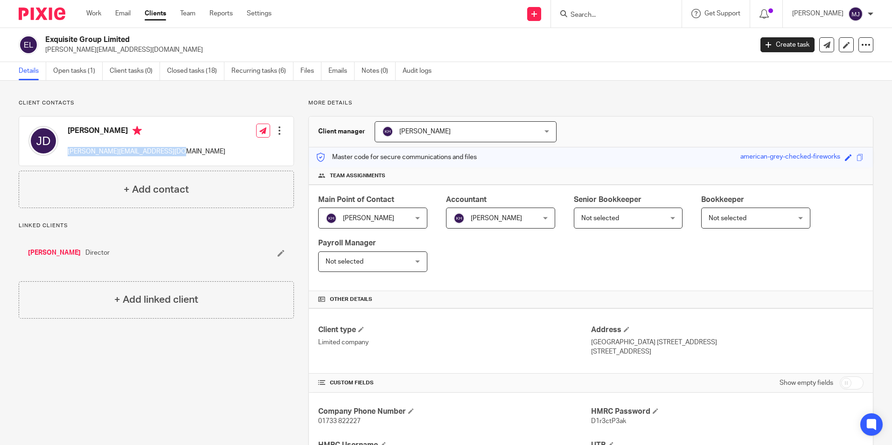
drag, startPoint x: 176, startPoint y: 153, endPoint x: 68, endPoint y: 156, distance: 108.3
click at [68, 156] on div "[PERSON_NAME] [PERSON_NAME][EMAIL_ADDRESS][DOMAIN_NAME] Edit contact Create cli…" at bounding box center [156, 141] width 274 height 49
copy p "[PERSON_NAME][EMAIL_ADDRESS][DOMAIN_NAME]"
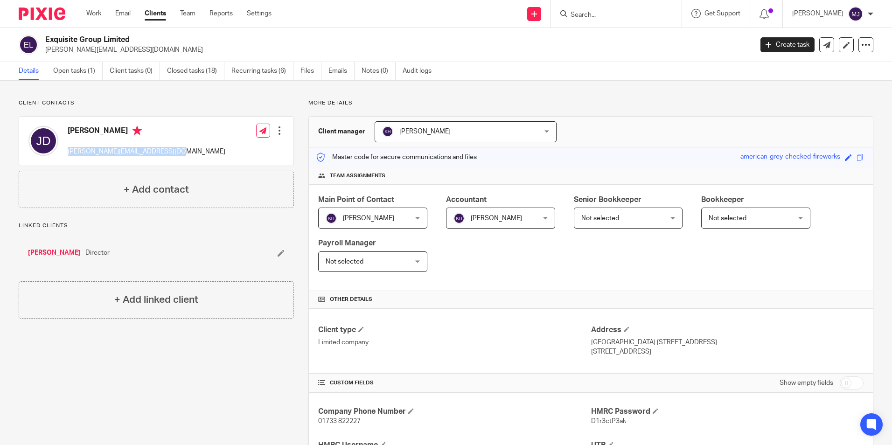
copy p "[PERSON_NAME][EMAIL_ADDRESS][DOMAIN_NAME]"
click at [583, 11] on input "Search" at bounding box center [612, 15] width 84 height 8
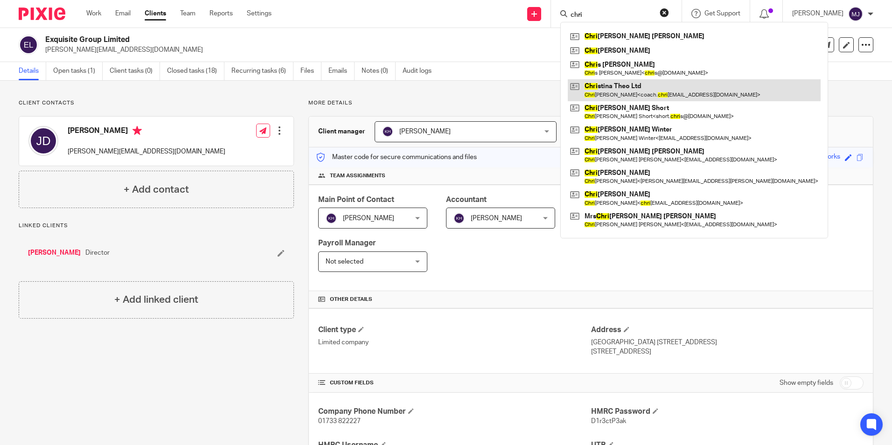
type input "chri"
click at [677, 91] on link at bounding box center [694, 89] width 253 height 21
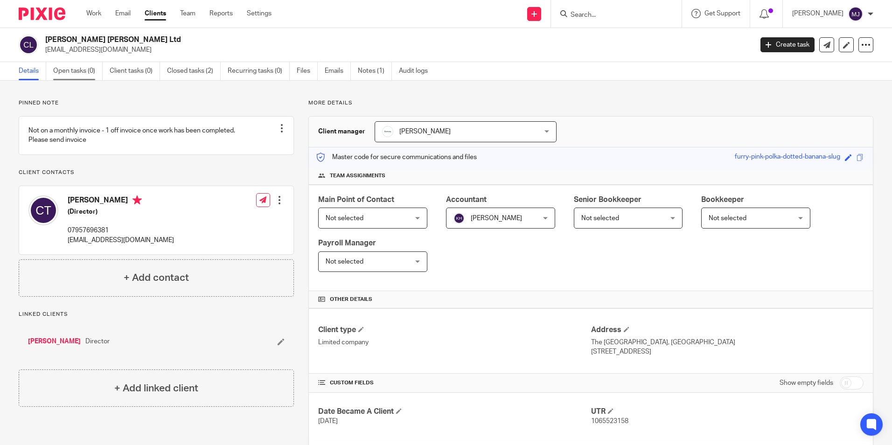
click at [92, 77] on link "Open tasks (0)" at bounding box center [77, 71] width 49 height 18
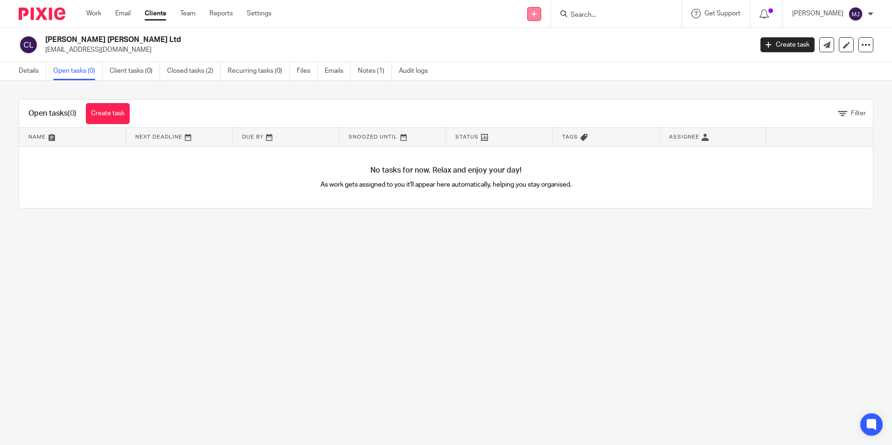
click at [540, 10] on link at bounding box center [534, 14] width 14 height 14
click at [557, 59] on link "Create task" at bounding box center [542, 57] width 57 height 14
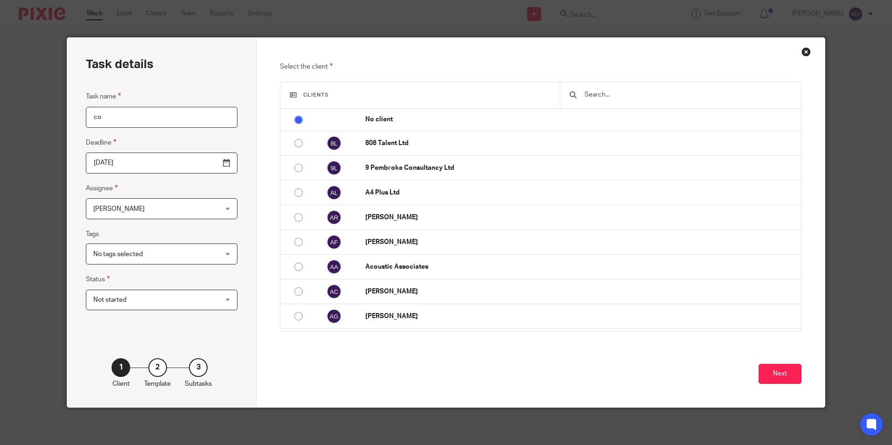
type input "c"
type input "Confirmation Statement"
click at [613, 94] on input "text" at bounding box center [688, 95] width 208 height 10
click at [616, 91] on input "text" at bounding box center [688, 95] width 208 height 10
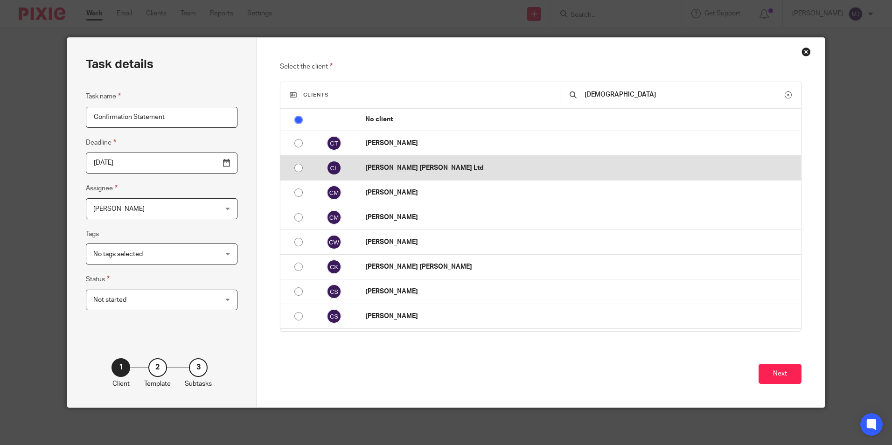
type input "christ"
click at [490, 160] on td "Christina Theo Ltd" at bounding box center [578, 168] width 445 height 25
radio input "false"
radio input "true"
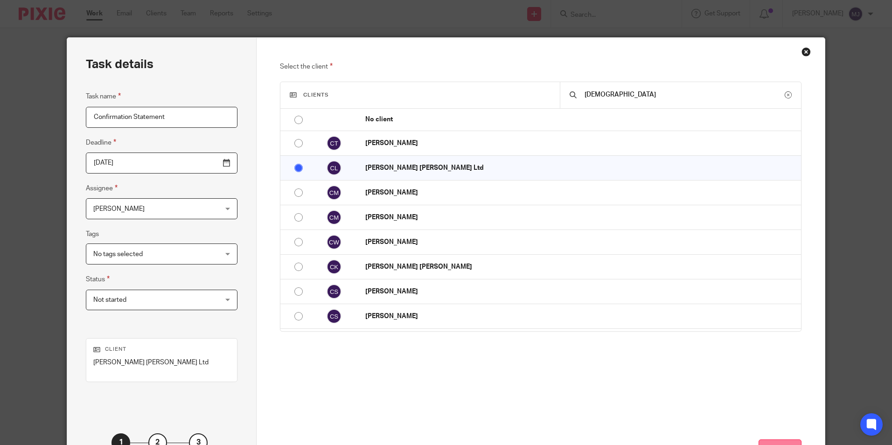
click at [778, 443] on button "Next" at bounding box center [780, 449] width 43 height 20
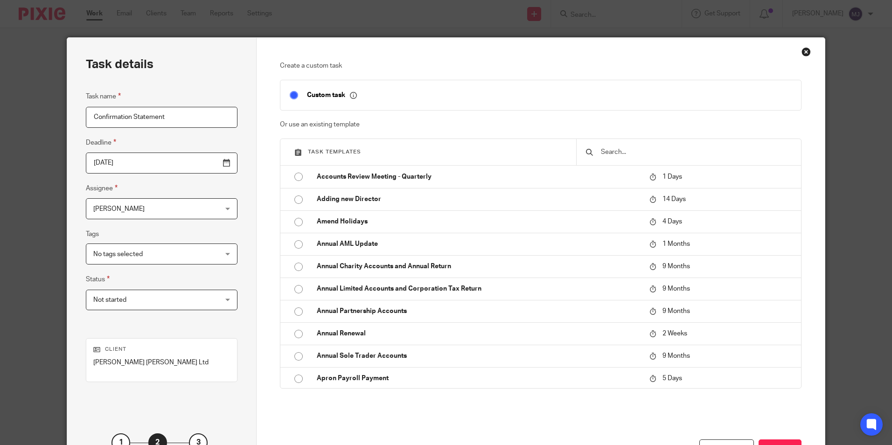
click at [617, 153] on input "text" at bounding box center [696, 152] width 192 height 10
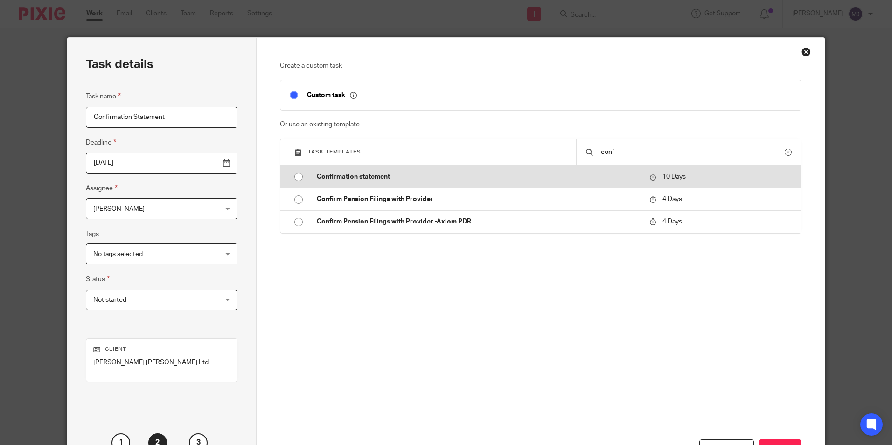
type input "conf"
click at [485, 179] on p "Confirmation statement" at bounding box center [478, 176] width 323 height 9
type input "2025-10-24"
checkbox input "false"
radio input "true"
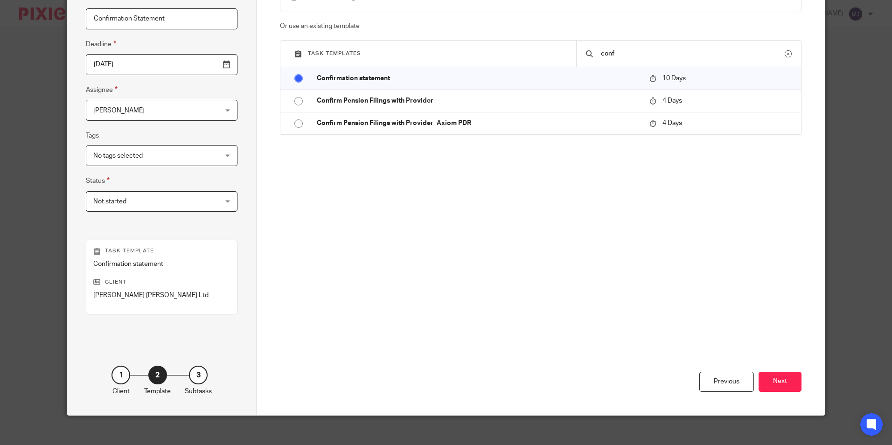
scroll to position [106, 0]
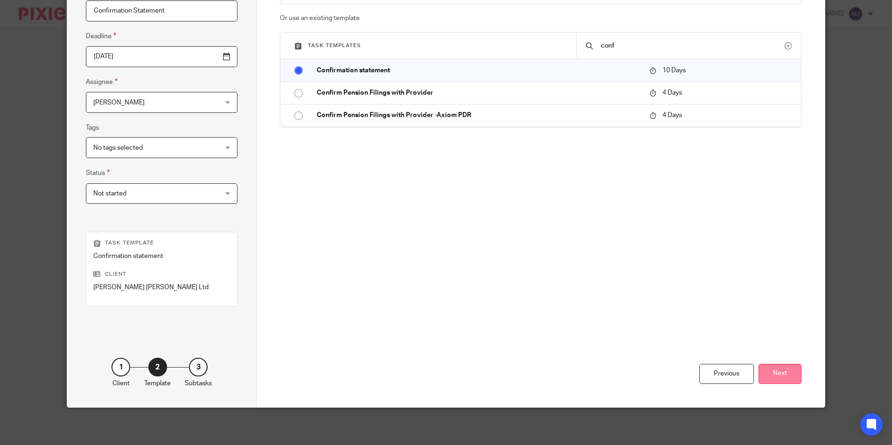
click at [777, 368] on button "Next" at bounding box center [780, 374] width 43 height 20
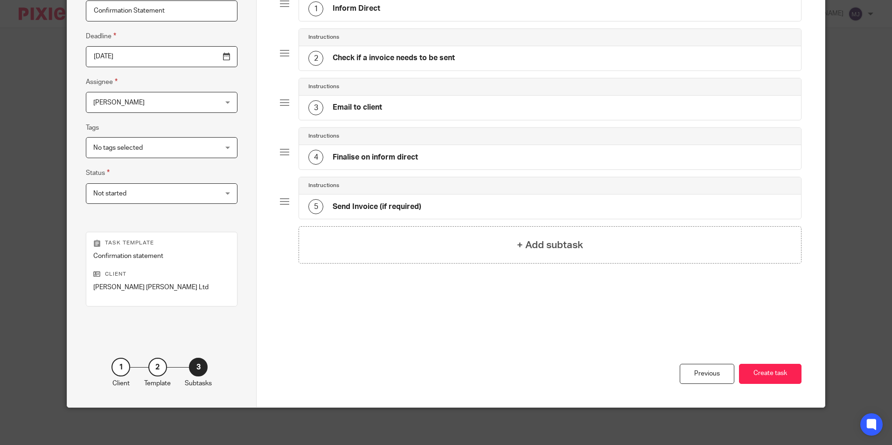
click at [799, 371] on div "Total 5 Instructions 1 Inform Direct Instructions 2 Check if a invoice needs to…" at bounding box center [541, 169] width 568 height 476
click at [778, 373] on button "Create task" at bounding box center [770, 374] width 63 height 20
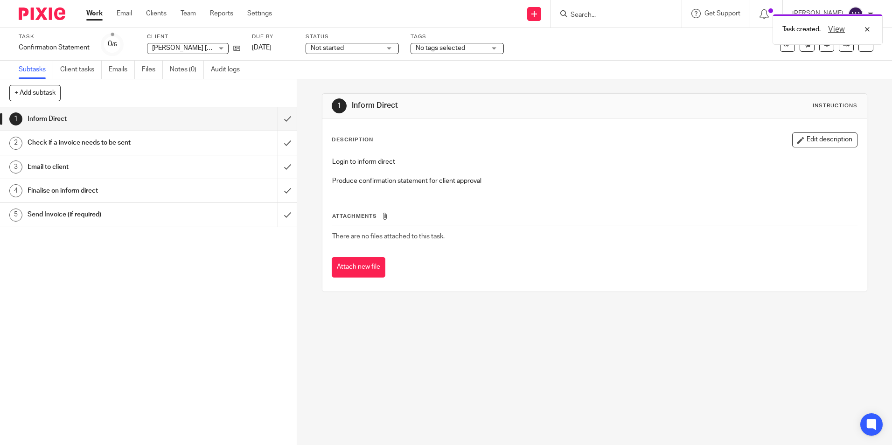
click at [355, 49] on span "Not started" at bounding box center [346, 48] width 70 height 10
click at [346, 79] on li "In progress" at bounding box center [352, 82] width 92 height 19
click at [280, 144] on input "submit" at bounding box center [148, 142] width 297 height 23
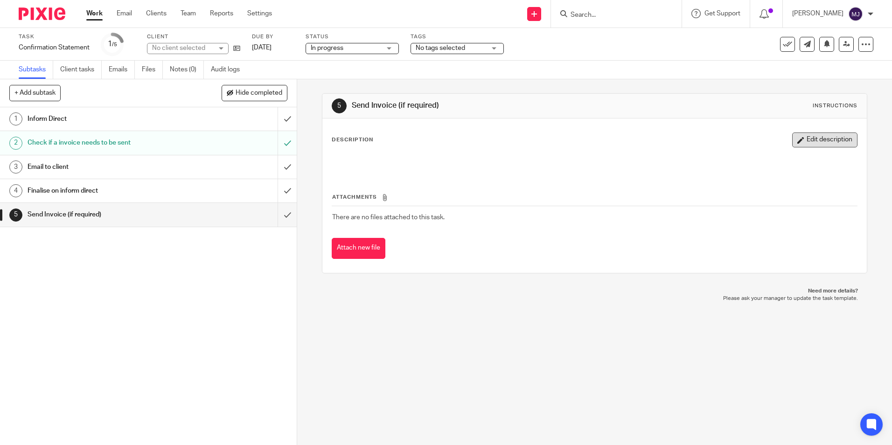
click at [797, 143] on icon "button" at bounding box center [800, 140] width 7 height 7
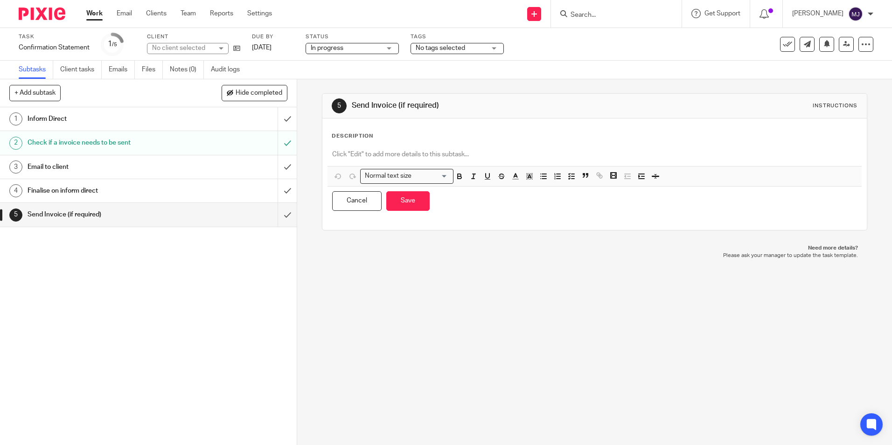
click at [432, 150] on p at bounding box center [594, 154] width 524 height 9
click at [410, 208] on button "Save" at bounding box center [407, 201] width 43 height 20
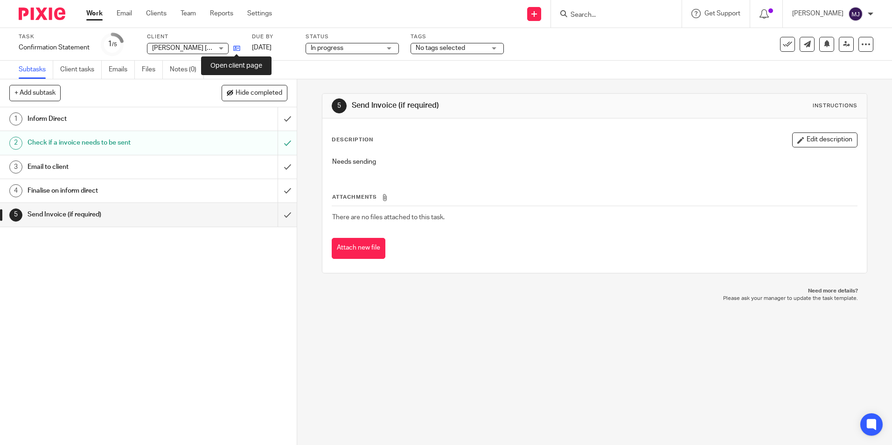
click at [239, 49] on icon at bounding box center [236, 48] width 7 height 7
click at [278, 119] on input "submit" at bounding box center [148, 118] width 297 height 23
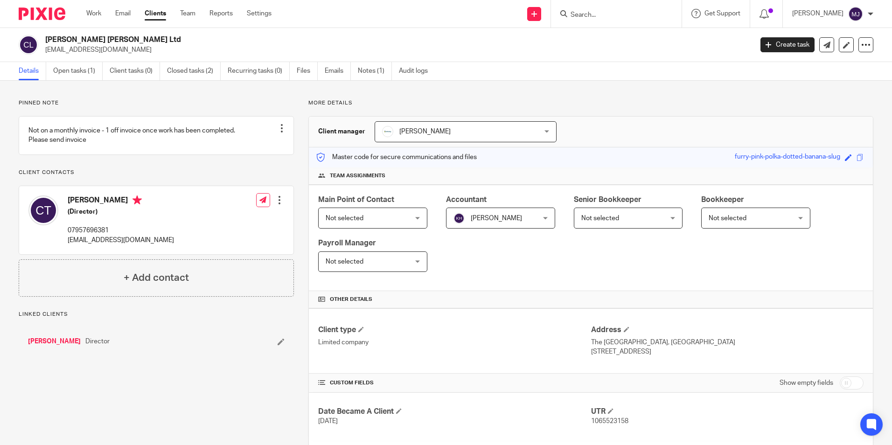
drag, startPoint x: 93, startPoint y: 51, endPoint x: 42, endPoint y: 52, distance: 50.4
click at [42, 52] on div "[PERSON_NAME] [PERSON_NAME] Ltd [EMAIL_ADDRESS][DOMAIN_NAME]" at bounding box center [383, 45] width 728 height 20
copy p "[EMAIL_ADDRESS][DOMAIN_NAME]"
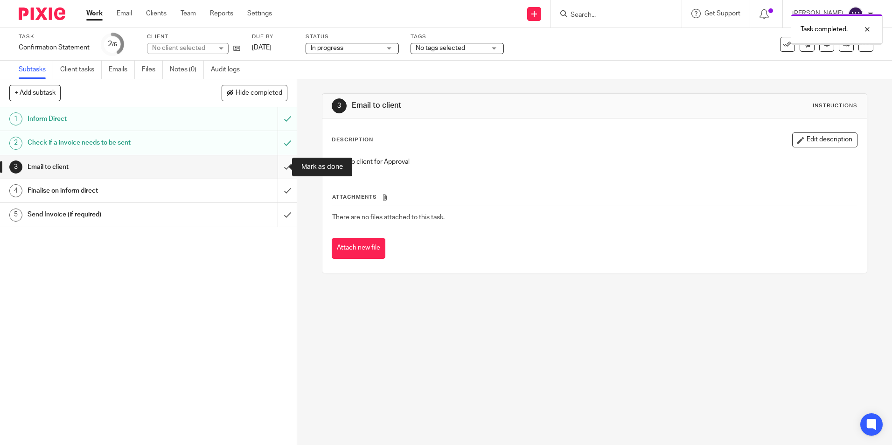
drag, startPoint x: 0, startPoint y: 0, endPoint x: 279, endPoint y: 168, distance: 326.3
click at [280, 169] on input "submit" at bounding box center [148, 166] width 297 height 23
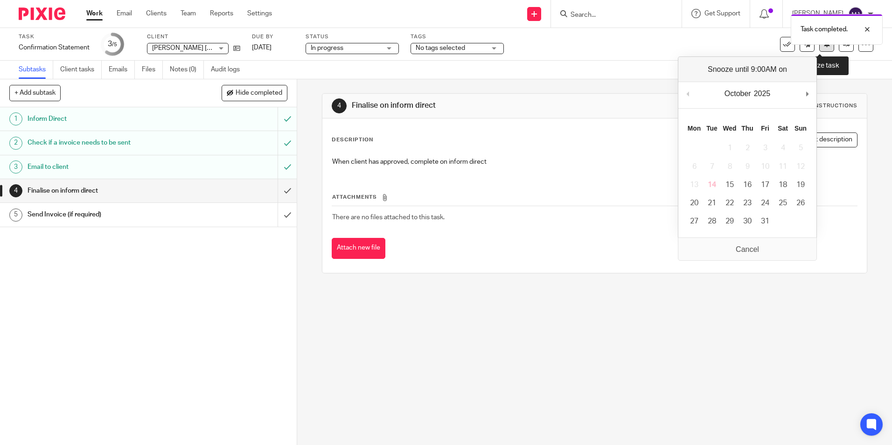
click at [819, 51] on button at bounding box center [826, 44] width 15 height 15
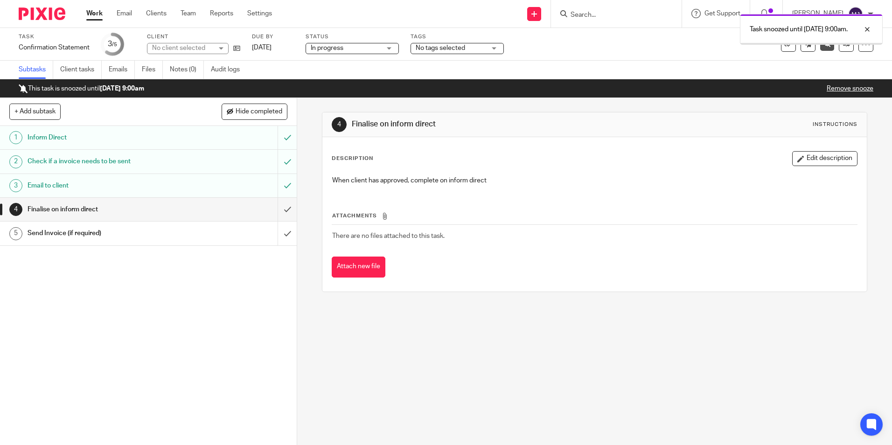
click at [45, 21] on div at bounding box center [38, 14] width 77 height 28
click at [44, 13] on img at bounding box center [42, 13] width 47 height 13
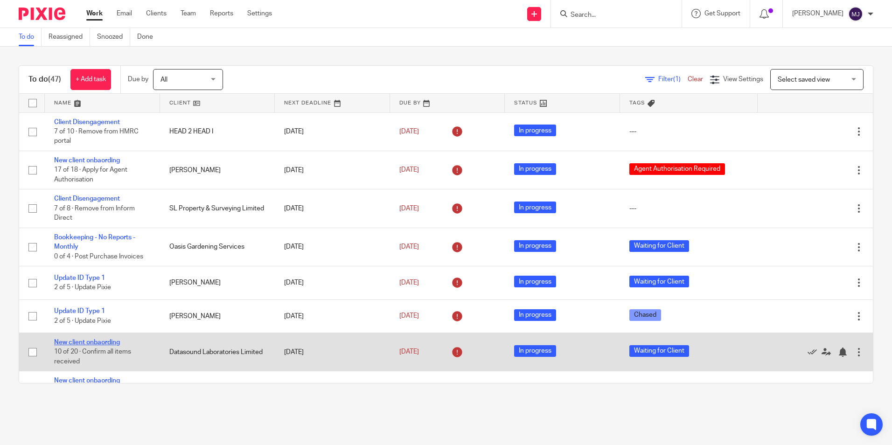
drag, startPoint x: 101, startPoint y: 344, endPoint x: 111, endPoint y: 344, distance: 9.3
click at [101, 344] on link "New client onbaording" at bounding box center [87, 342] width 66 height 7
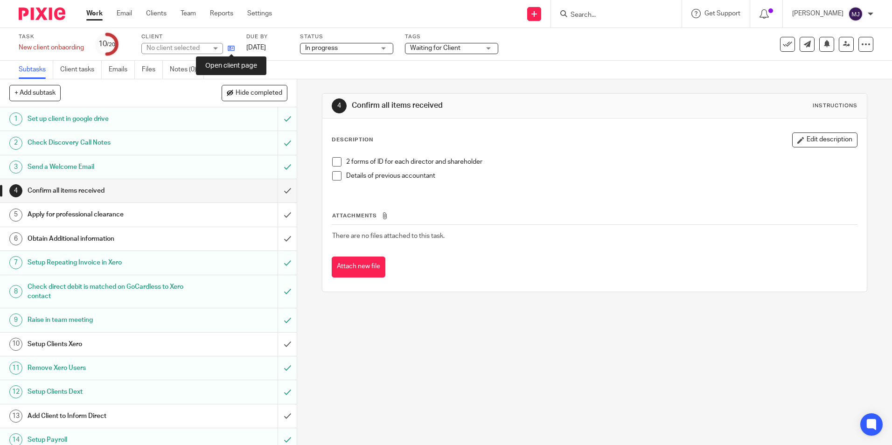
click at [234, 48] on icon at bounding box center [231, 48] width 7 height 7
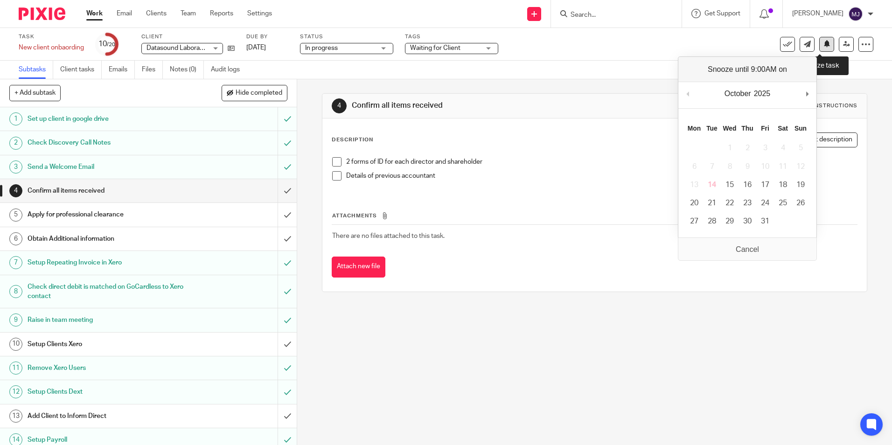
drag, startPoint x: 817, startPoint y: 45, endPoint x: 813, endPoint y: 48, distance: 5.2
click at [823, 45] on icon at bounding box center [826, 43] width 7 height 7
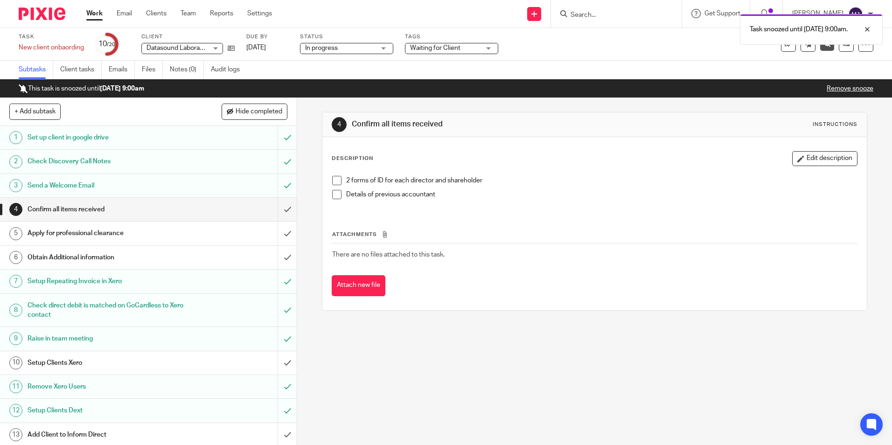
click at [56, 17] on img at bounding box center [42, 13] width 47 height 13
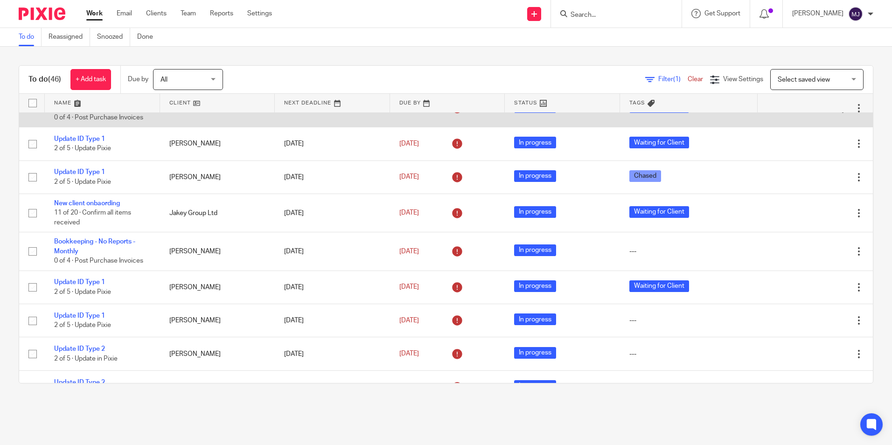
scroll to position [140, 0]
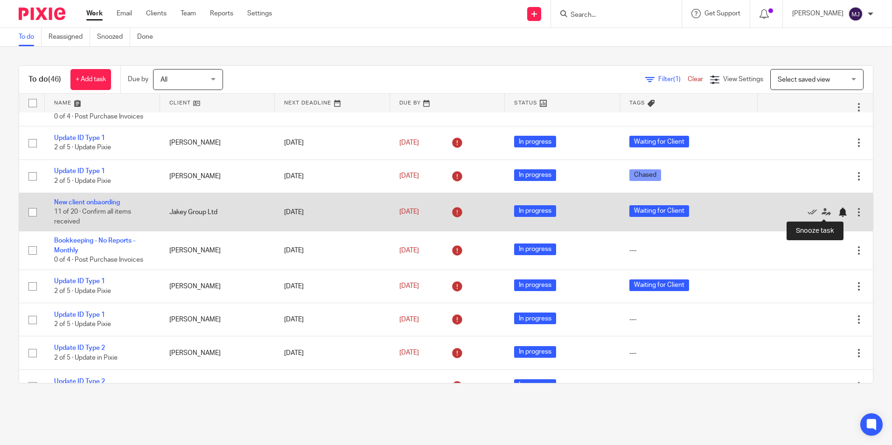
click at [838, 213] on div at bounding box center [842, 212] width 9 height 9
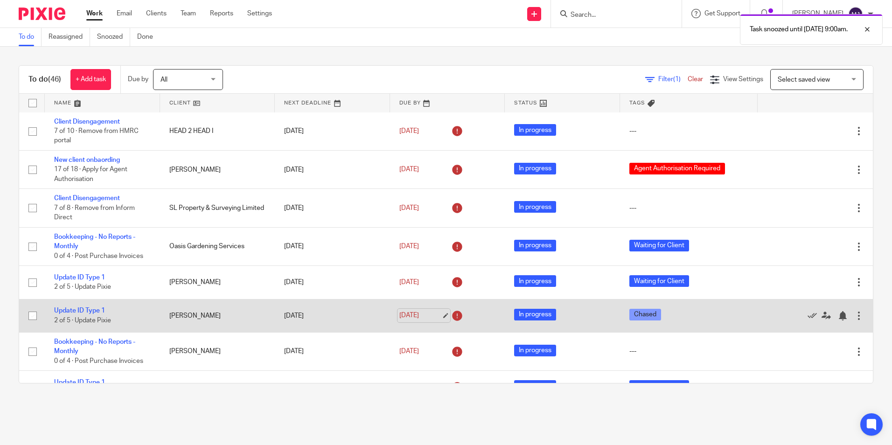
scroll to position [0, 0]
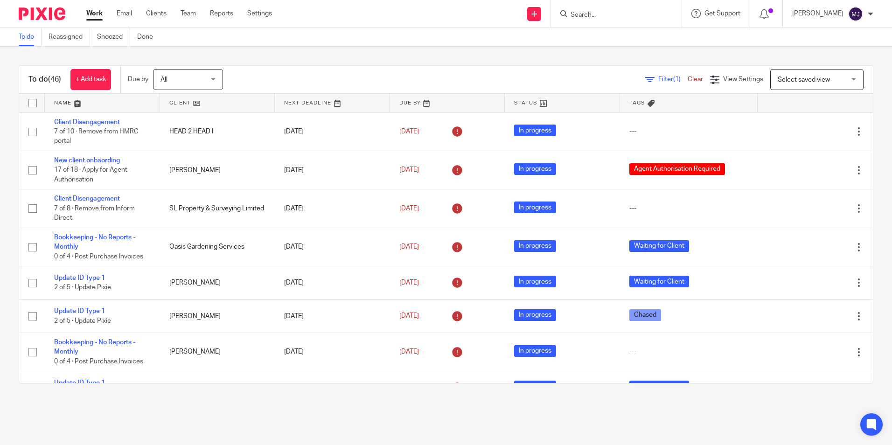
click at [588, 12] on input "Search" at bounding box center [612, 15] width 84 height 8
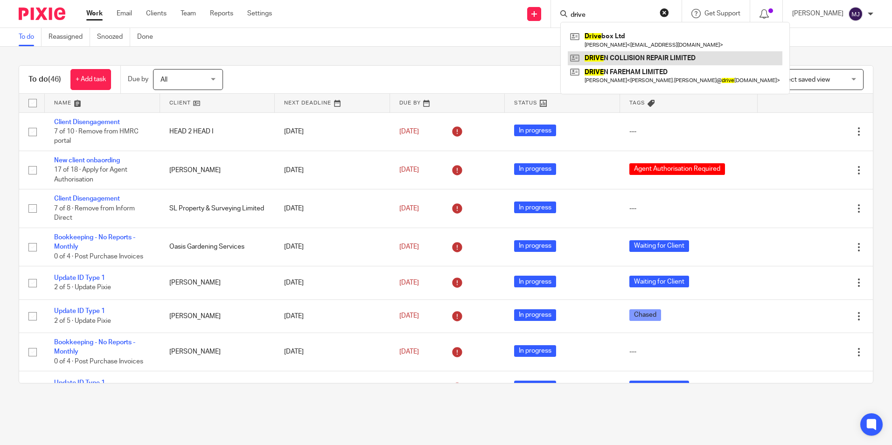
type input "drive"
click at [614, 53] on link at bounding box center [675, 58] width 215 height 14
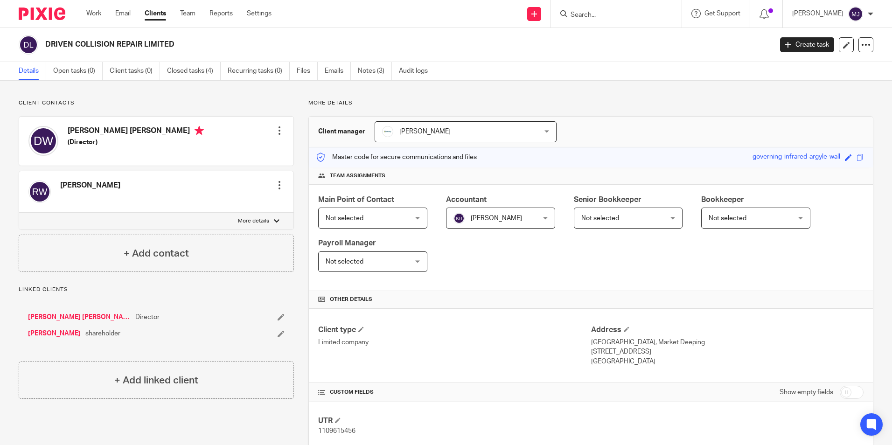
click at [63, 317] on link "[PERSON_NAME] [PERSON_NAME]" at bounding box center [79, 317] width 103 height 9
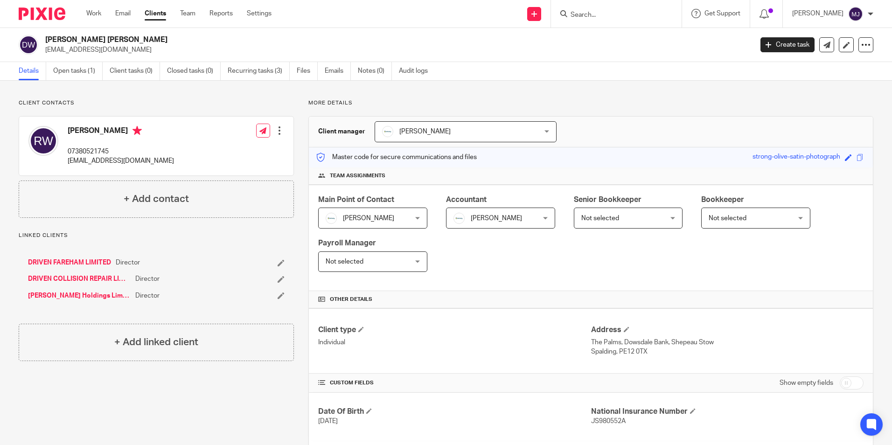
click at [57, 295] on link "[PERSON_NAME] Holdings Limited" at bounding box center [79, 295] width 103 height 9
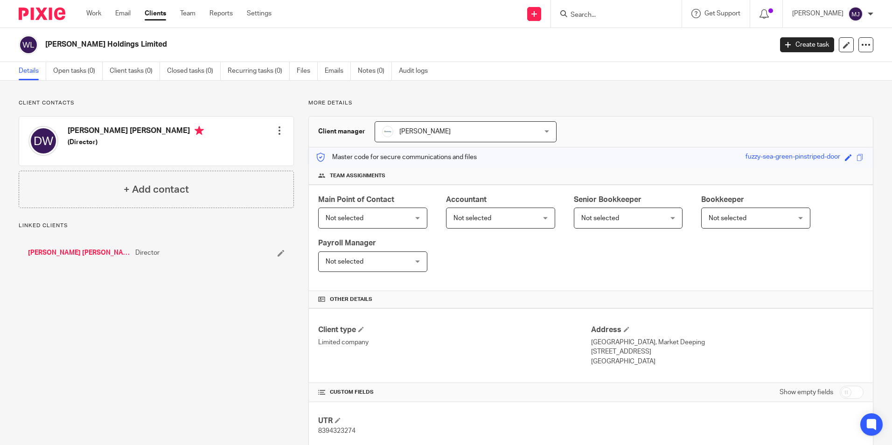
click at [70, 257] on link "[PERSON_NAME] [PERSON_NAME]" at bounding box center [79, 252] width 103 height 9
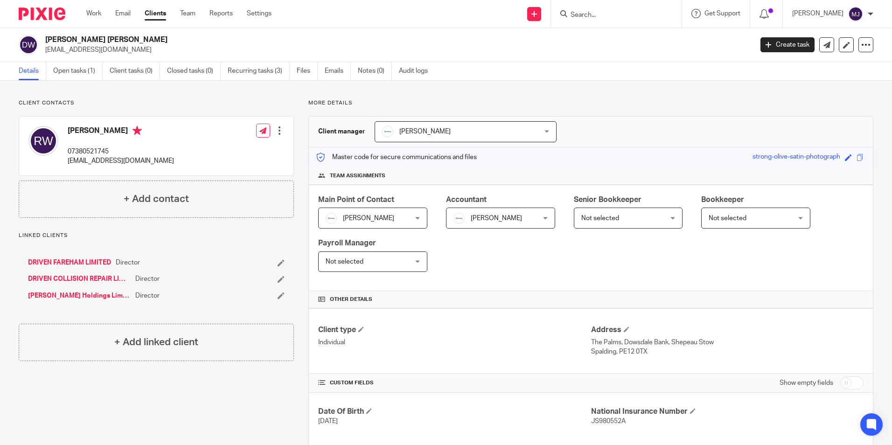
click at [599, 16] on input "Search" at bounding box center [612, 15] width 84 height 8
click at [102, 260] on link "DRIVEN FAREHAM LIMITED" at bounding box center [69, 262] width 83 height 9
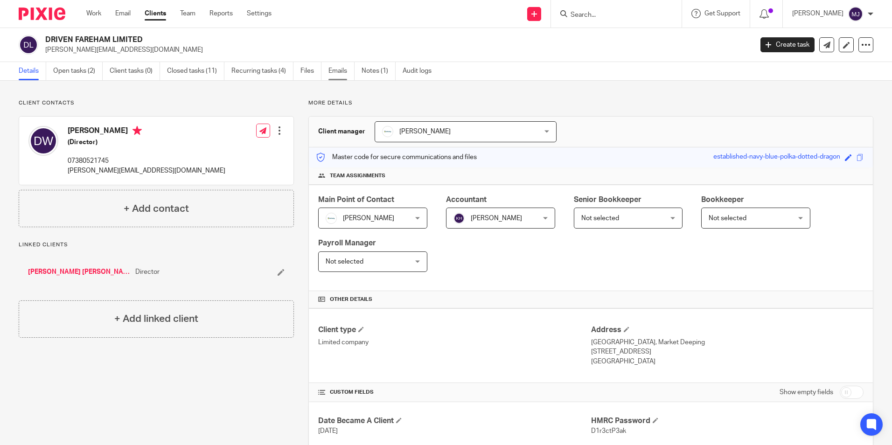
click at [345, 70] on link "Emails" at bounding box center [341, 71] width 26 height 18
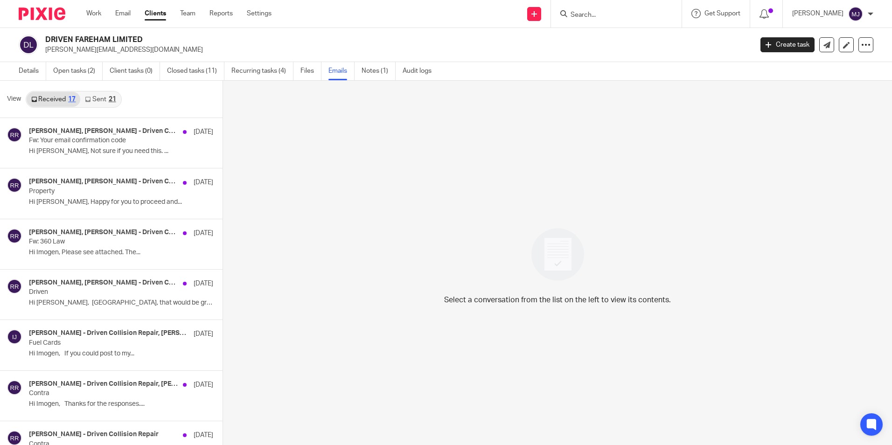
click at [97, 97] on link "Sent 21" at bounding box center [100, 99] width 40 height 15
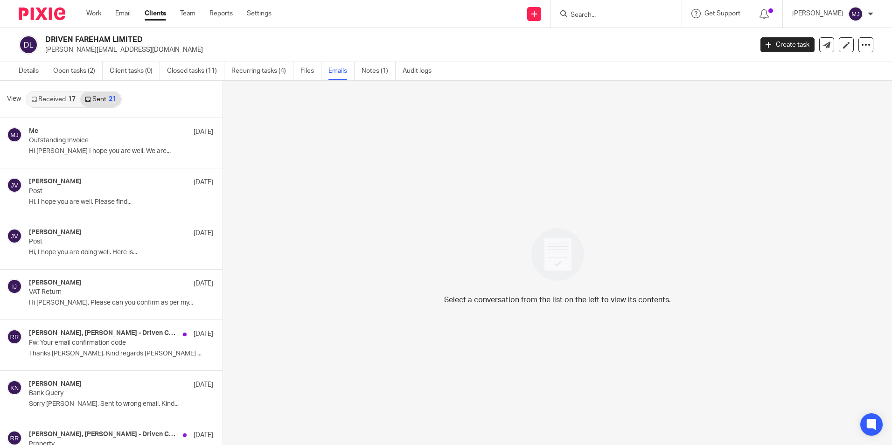
scroll to position [1, 0]
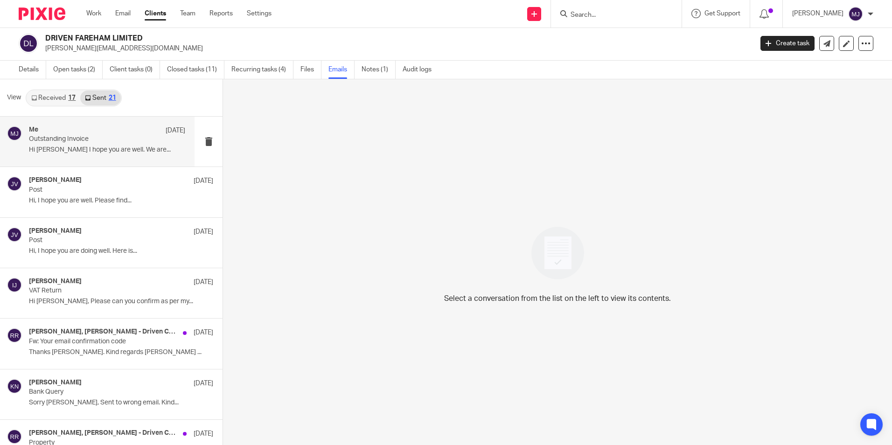
click at [80, 143] on p "Outstanding Invoice" at bounding box center [91, 139] width 125 height 8
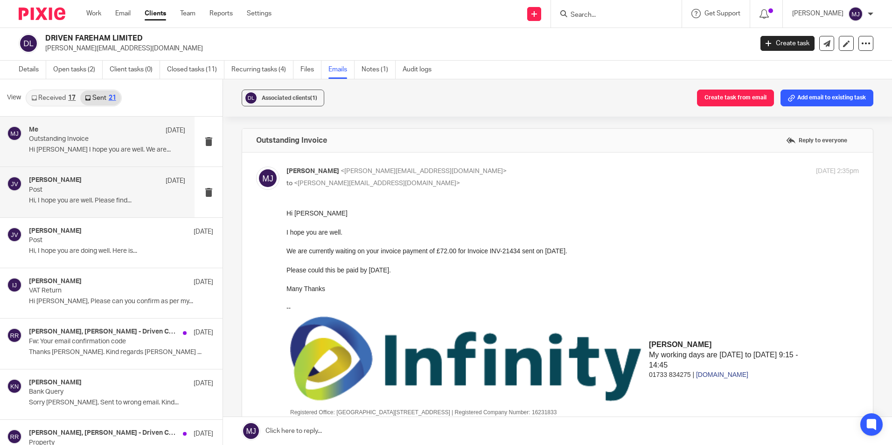
scroll to position [0, 0]
click at [32, 70] on link "Details" at bounding box center [33, 70] width 28 height 18
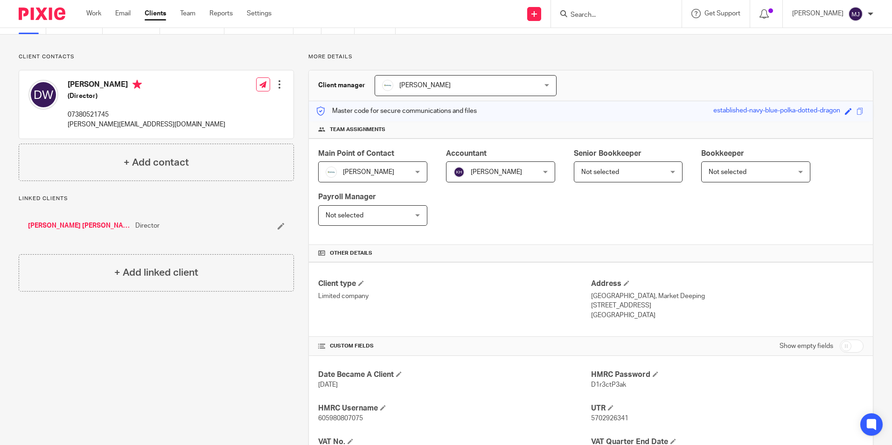
scroll to position [47, 0]
drag, startPoint x: 73, startPoint y: 223, endPoint x: 84, endPoint y: 228, distance: 12.7
click at [73, 223] on link "[PERSON_NAME] [PERSON_NAME]" at bounding box center [79, 225] width 103 height 9
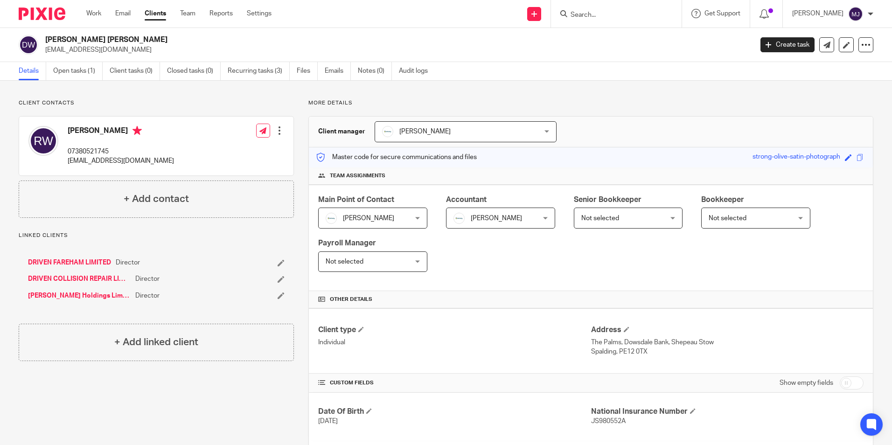
drag, startPoint x: 152, startPoint y: 52, endPoint x: 48, endPoint y: 55, distance: 104.1
click at [48, 55] on div "Daniel Rhys Walters danielrhyswalters88@gmail.com Create task Update from Compa…" at bounding box center [446, 45] width 892 height 34
click at [28, 14] on img at bounding box center [42, 13] width 47 height 13
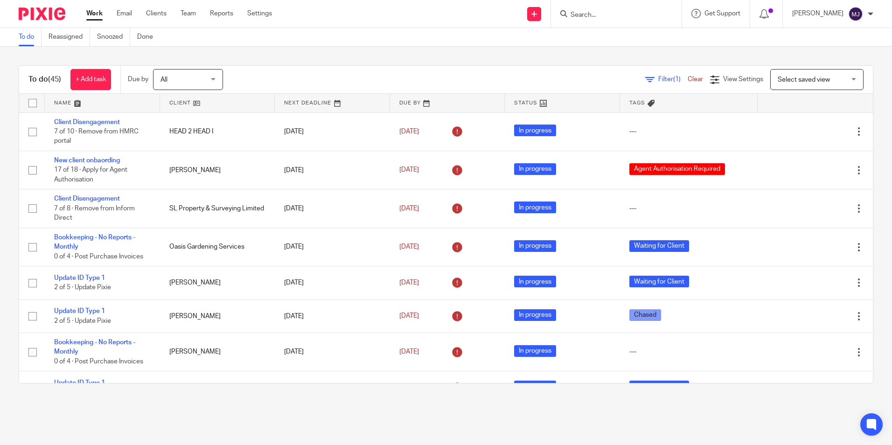
drag, startPoint x: 598, startPoint y: 15, endPoint x: 605, endPoint y: 14, distance: 7.5
click at [599, 15] on input "Search" at bounding box center [612, 15] width 84 height 8
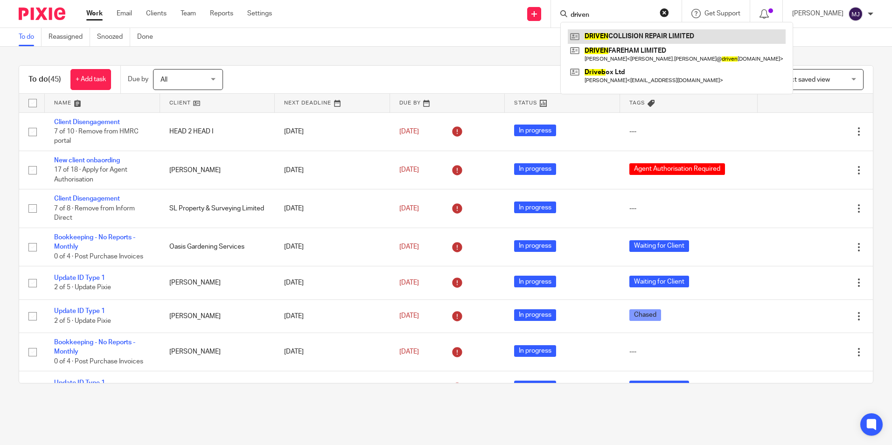
type input "driven"
click at [644, 29] on link at bounding box center [677, 36] width 218 height 14
click at [642, 31] on link at bounding box center [677, 36] width 218 height 14
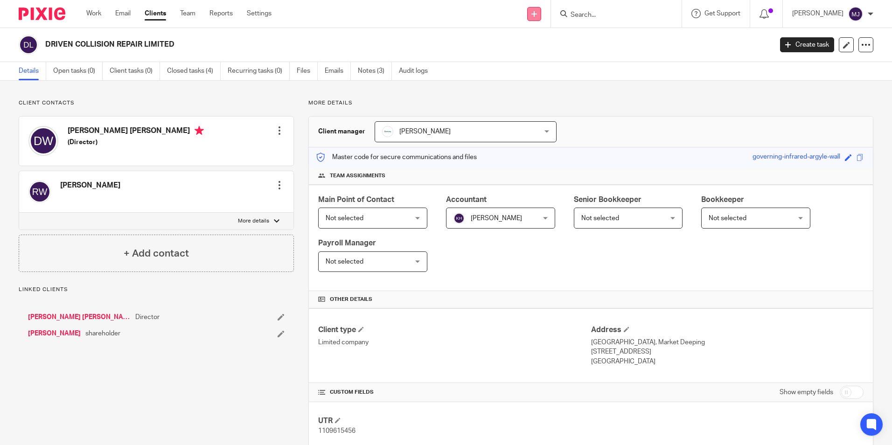
click at [537, 18] on link at bounding box center [534, 14] width 14 height 14
click at [535, 55] on link "Create task" at bounding box center [542, 57] width 57 height 14
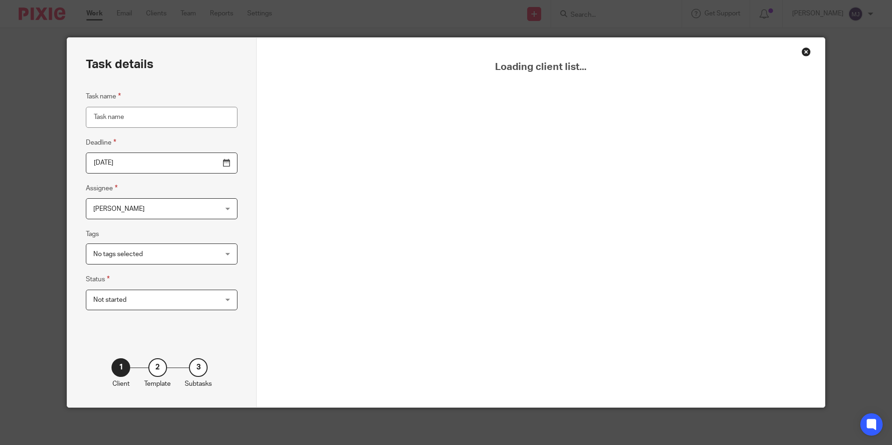
click at [135, 112] on input "Task name" at bounding box center [162, 117] width 152 height 21
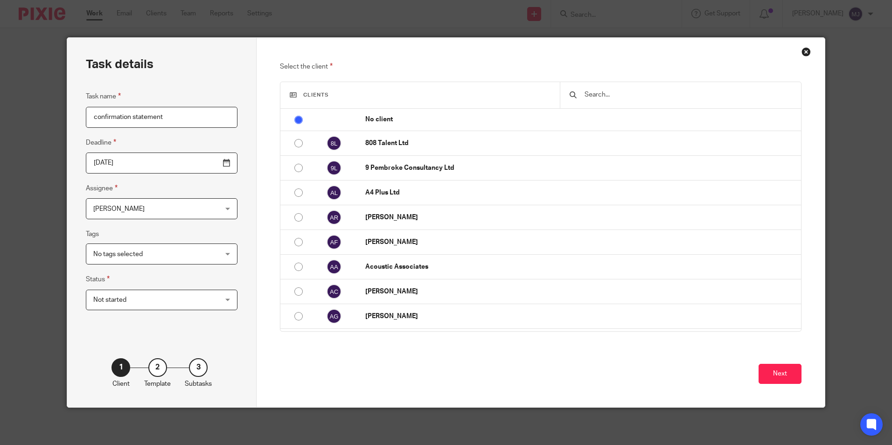
type input "confirmation statement"
click at [617, 95] on input "text" at bounding box center [688, 95] width 208 height 10
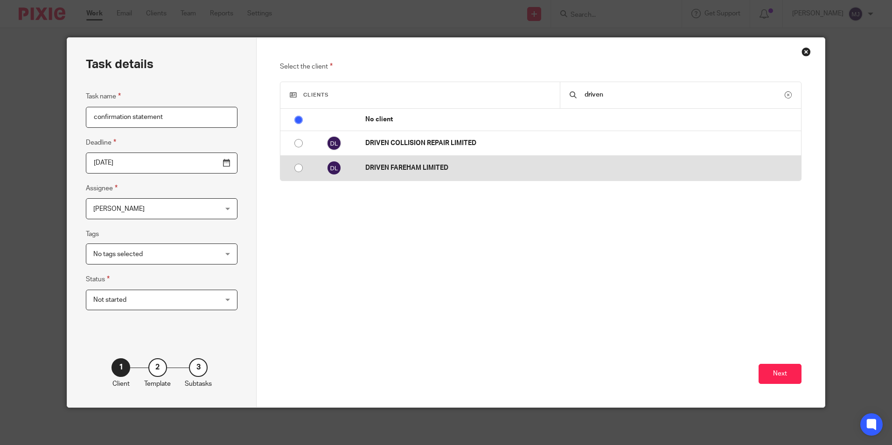
type input "driven"
click at [402, 165] on p "DRIVEN FAREHAM LIMITED" at bounding box center [580, 167] width 431 height 9
radio input "false"
radio input "true"
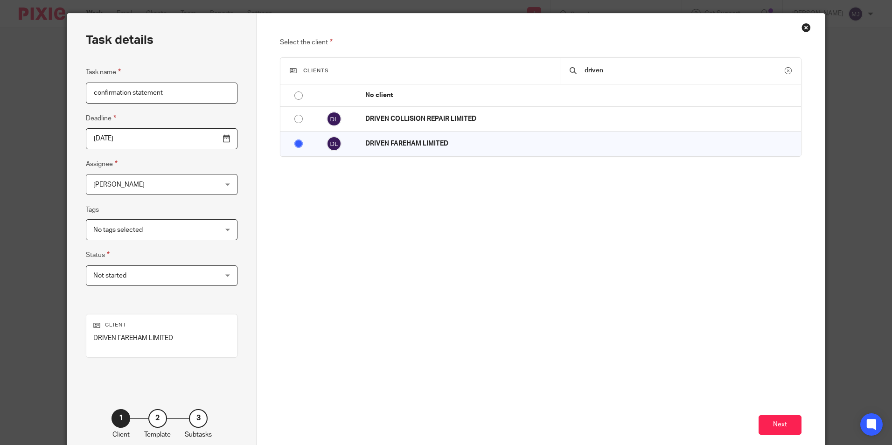
scroll to position [75, 0]
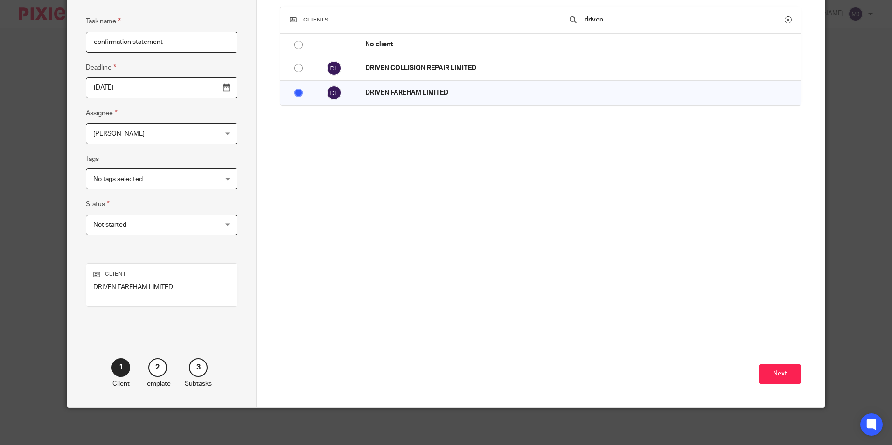
click at [186, 226] on span "Not started" at bounding box center [150, 225] width 115 height 20
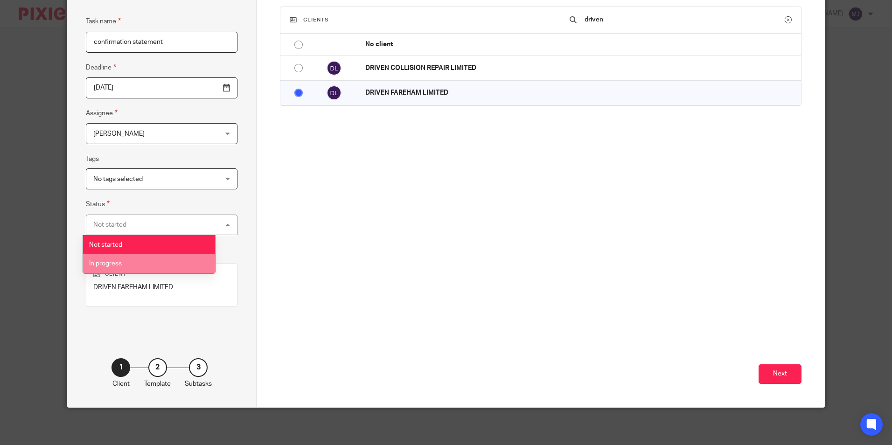
click at [172, 260] on li "In progress" at bounding box center [149, 263] width 132 height 19
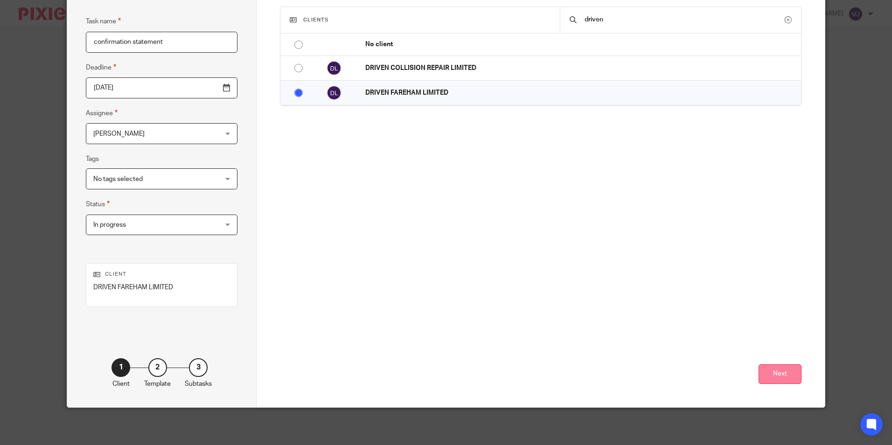
click at [781, 377] on button "Next" at bounding box center [780, 374] width 43 height 20
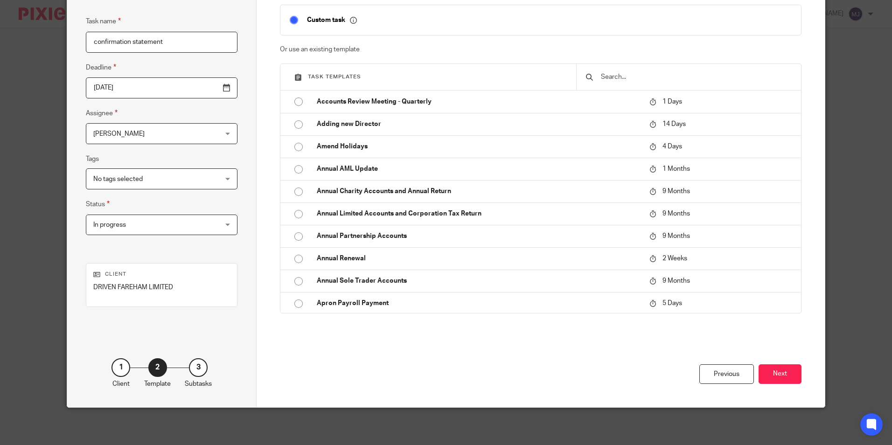
click at [616, 78] on input "text" at bounding box center [696, 77] width 192 height 10
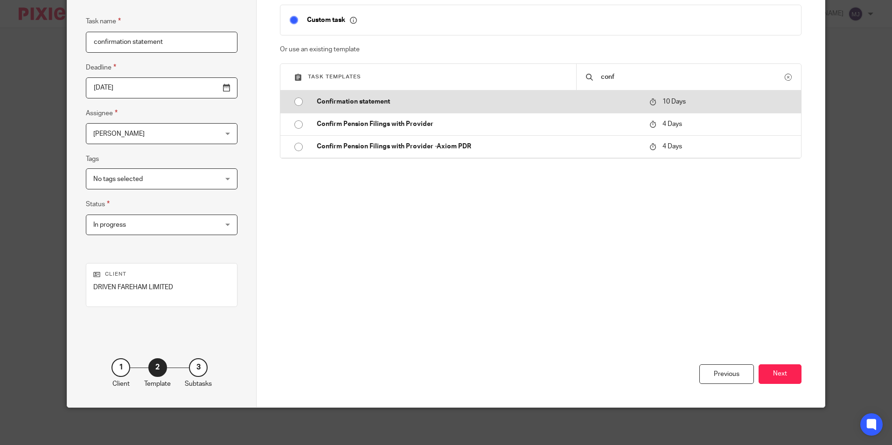
type input "conf"
click at [534, 95] on td "Confirmation statement" at bounding box center [475, 101] width 337 height 22
type input "2025-10-24"
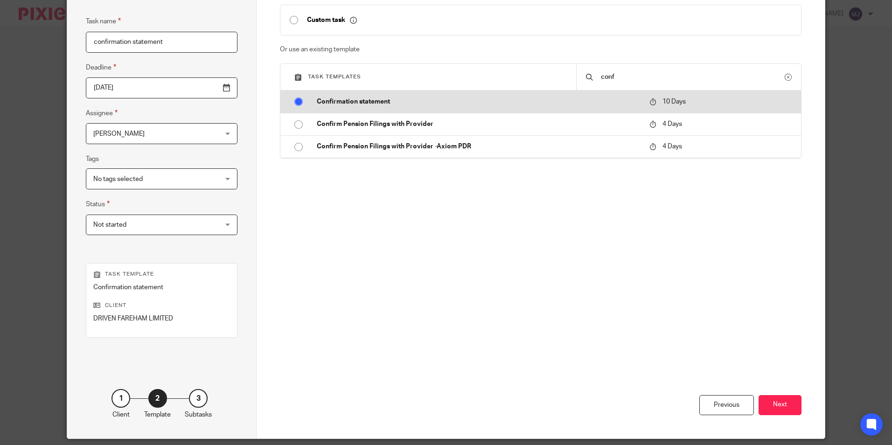
checkbox input "false"
radio input "true"
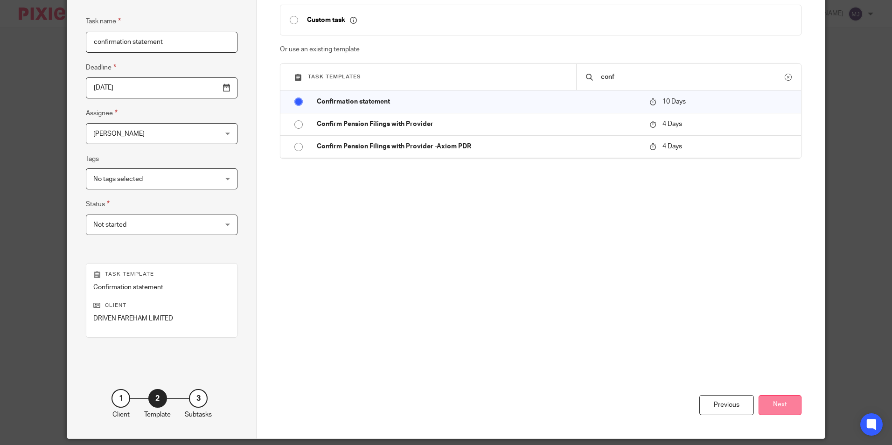
click at [777, 402] on button "Next" at bounding box center [780, 405] width 43 height 20
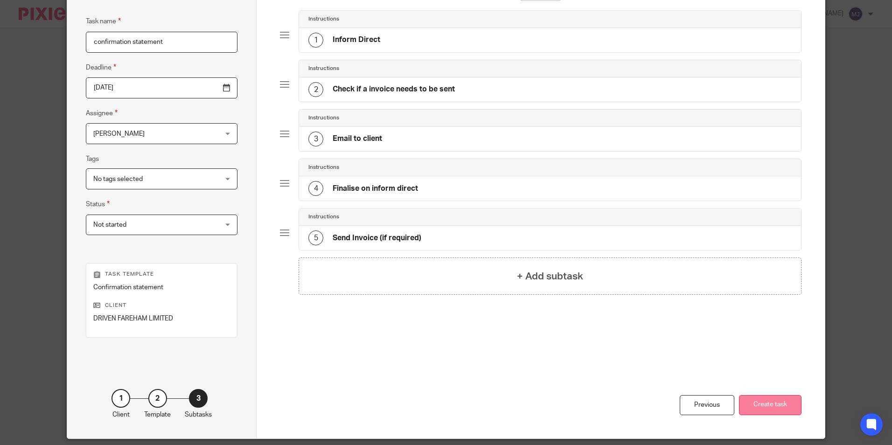
click at [785, 407] on button "Create task" at bounding box center [770, 405] width 63 height 20
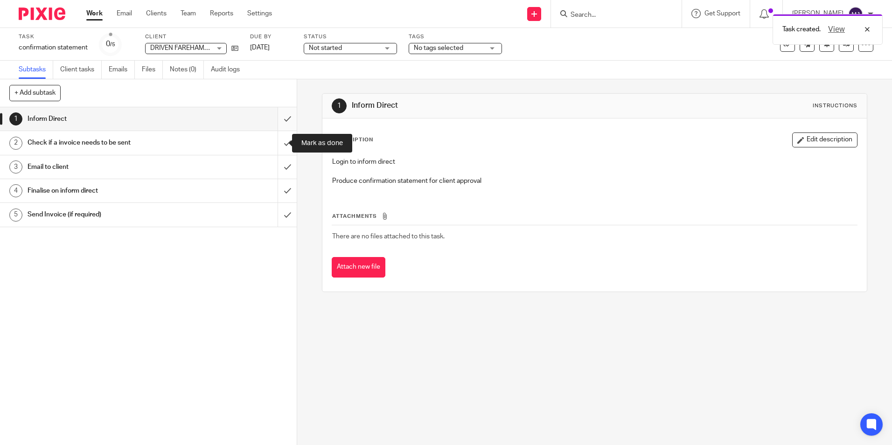
click at [277, 124] on input "submit" at bounding box center [148, 118] width 297 height 23
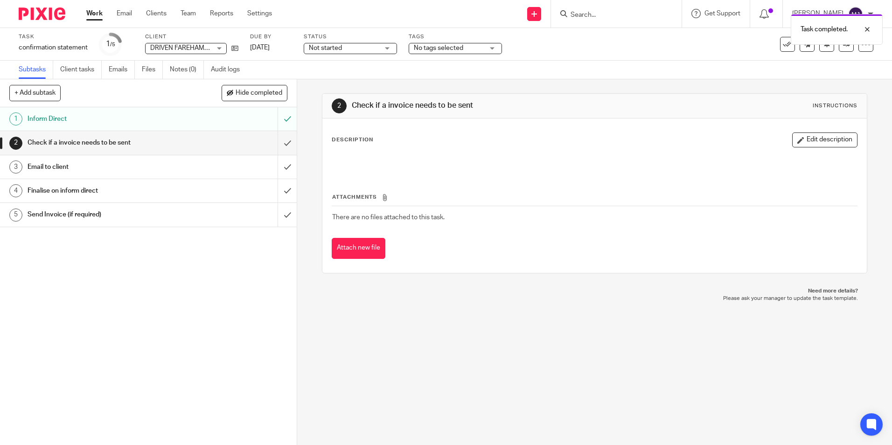
click at [354, 49] on span "Not started" at bounding box center [344, 48] width 70 height 10
click at [341, 82] on span "In progress" at bounding box center [326, 82] width 33 height 7
click at [544, 13] on div "Task completed." at bounding box center [664, 26] width 437 height 35
click at [541, 17] on link at bounding box center [534, 14] width 14 height 14
click at [548, 55] on link "Create task" at bounding box center [542, 57] width 57 height 14
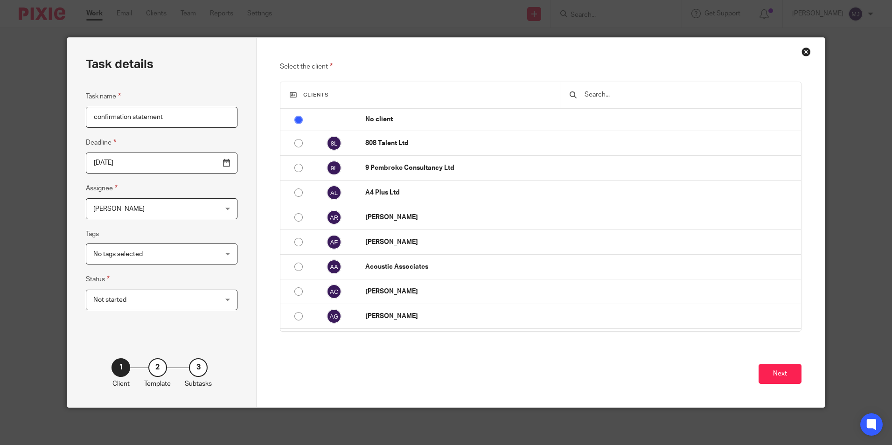
type input "confirmation statement"
click at [635, 88] on div at bounding box center [680, 95] width 241 height 26
click at [653, 91] on input "text" at bounding box center [688, 95] width 208 height 10
type input "c"
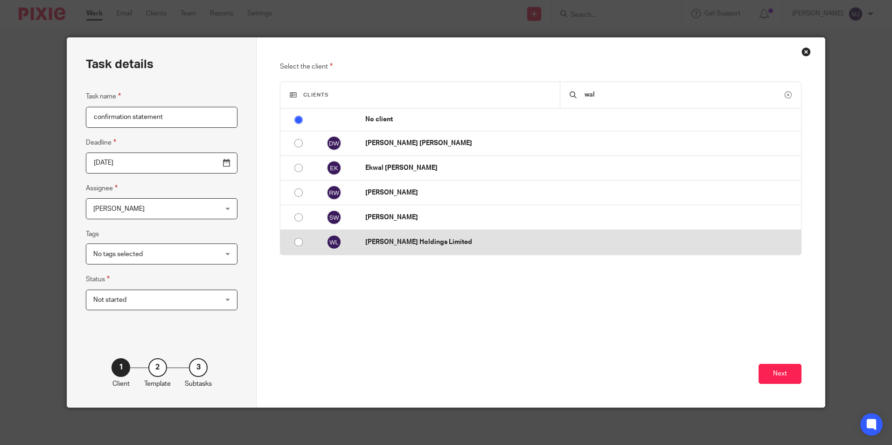
type input "wal"
click at [359, 242] on td "[PERSON_NAME] Holdings Limited" at bounding box center [578, 242] width 445 height 25
radio input "false"
radio input "true"
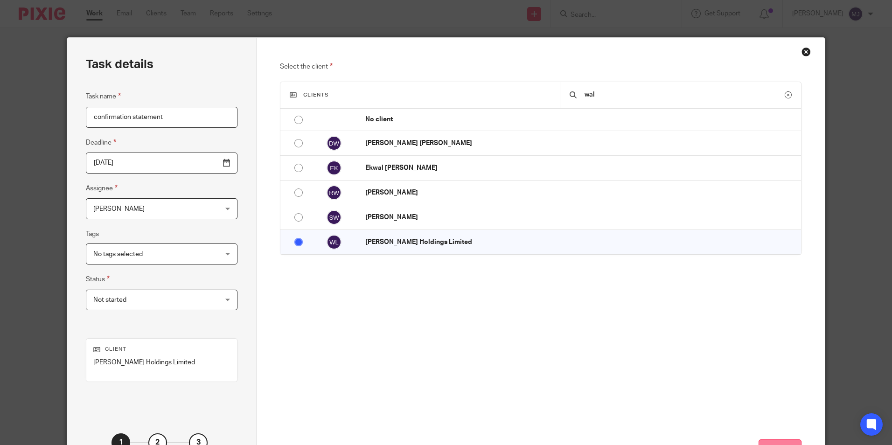
click at [780, 441] on button "Next" at bounding box center [780, 449] width 43 height 20
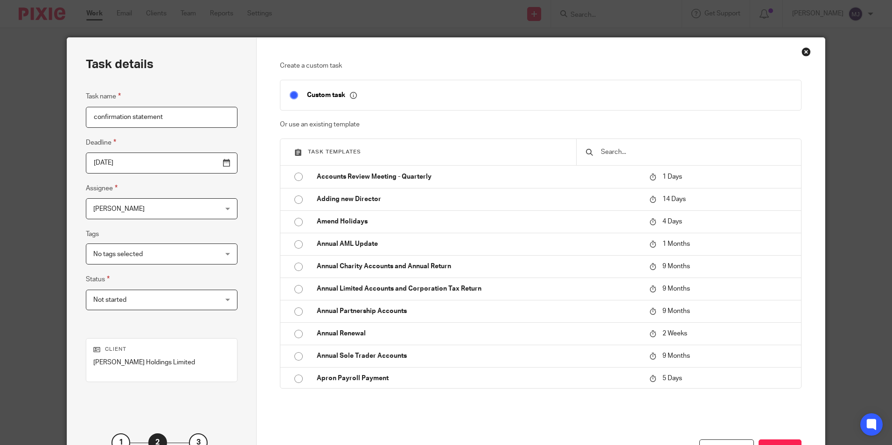
click at [646, 150] on input "text" at bounding box center [696, 152] width 192 height 10
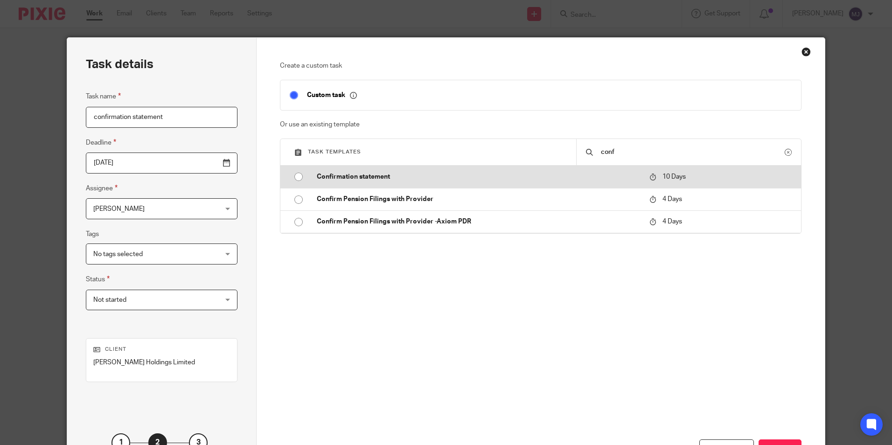
type input "conf"
click at [516, 177] on p "Confirmation statement" at bounding box center [478, 176] width 323 height 9
type input "2025-10-24"
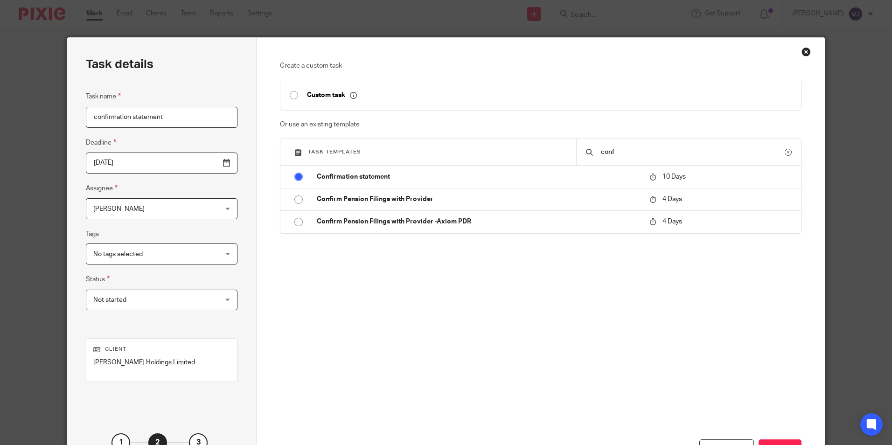
checkbox input "false"
radio input "true"
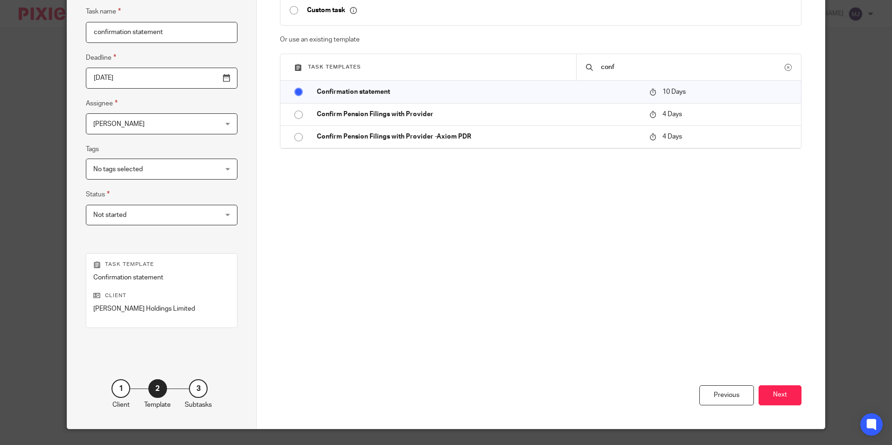
scroll to position [93, 0]
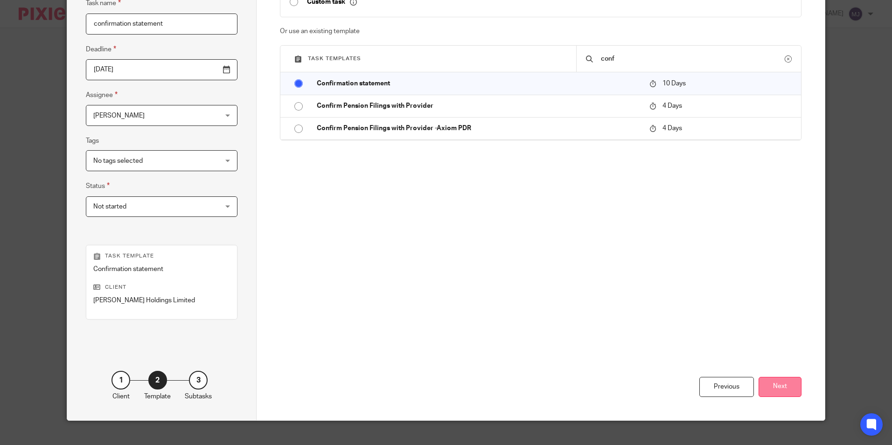
click at [780, 380] on button "Next" at bounding box center [780, 387] width 43 height 20
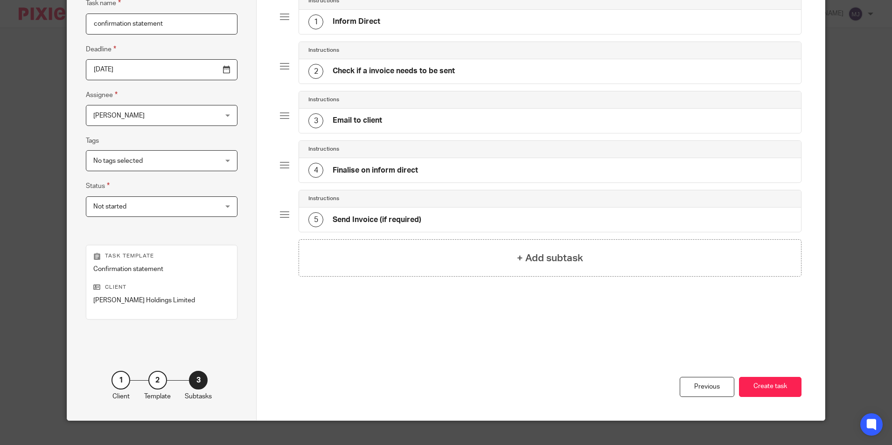
click at [762, 386] on button "Create task" at bounding box center [770, 387] width 63 height 20
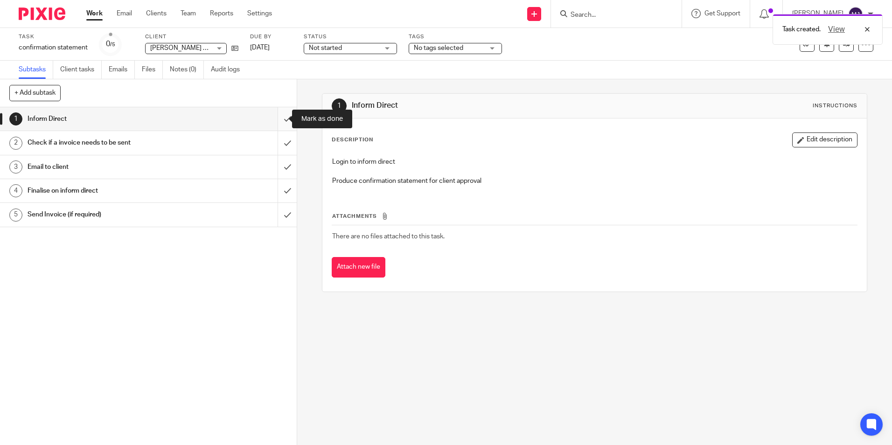
click at [279, 119] on input "submit" at bounding box center [148, 118] width 297 height 23
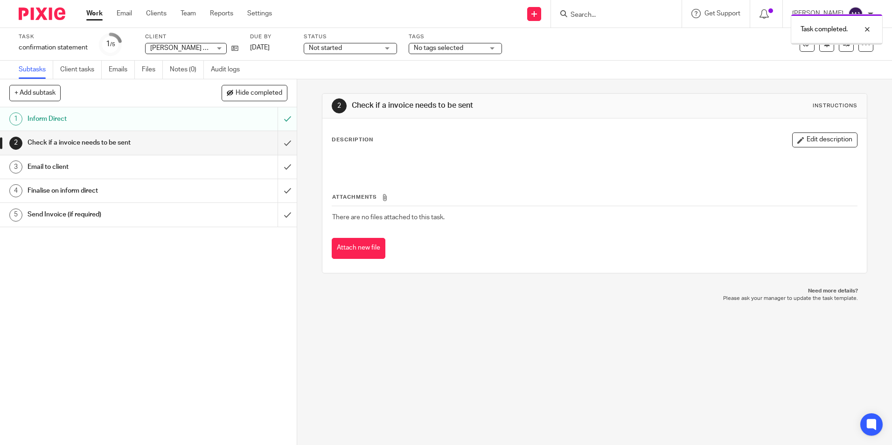
click at [369, 53] on span "Not started" at bounding box center [344, 48] width 70 height 10
click at [359, 77] on li "In progress" at bounding box center [350, 82] width 92 height 19
click at [276, 145] on input "submit" at bounding box center [148, 142] width 297 height 23
